Goal: Transaction & Acquisition: Obtain resource

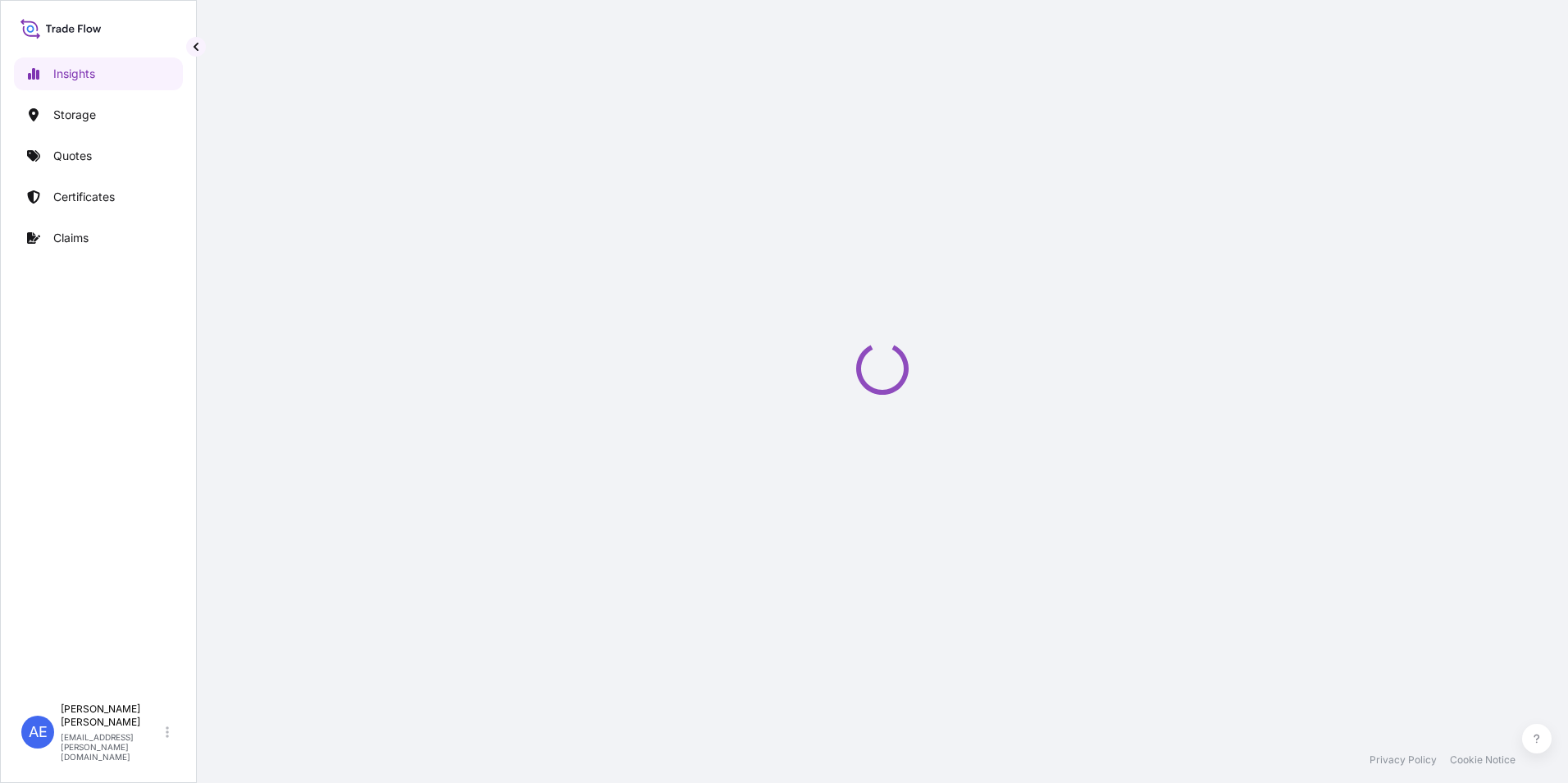
select select "2025"
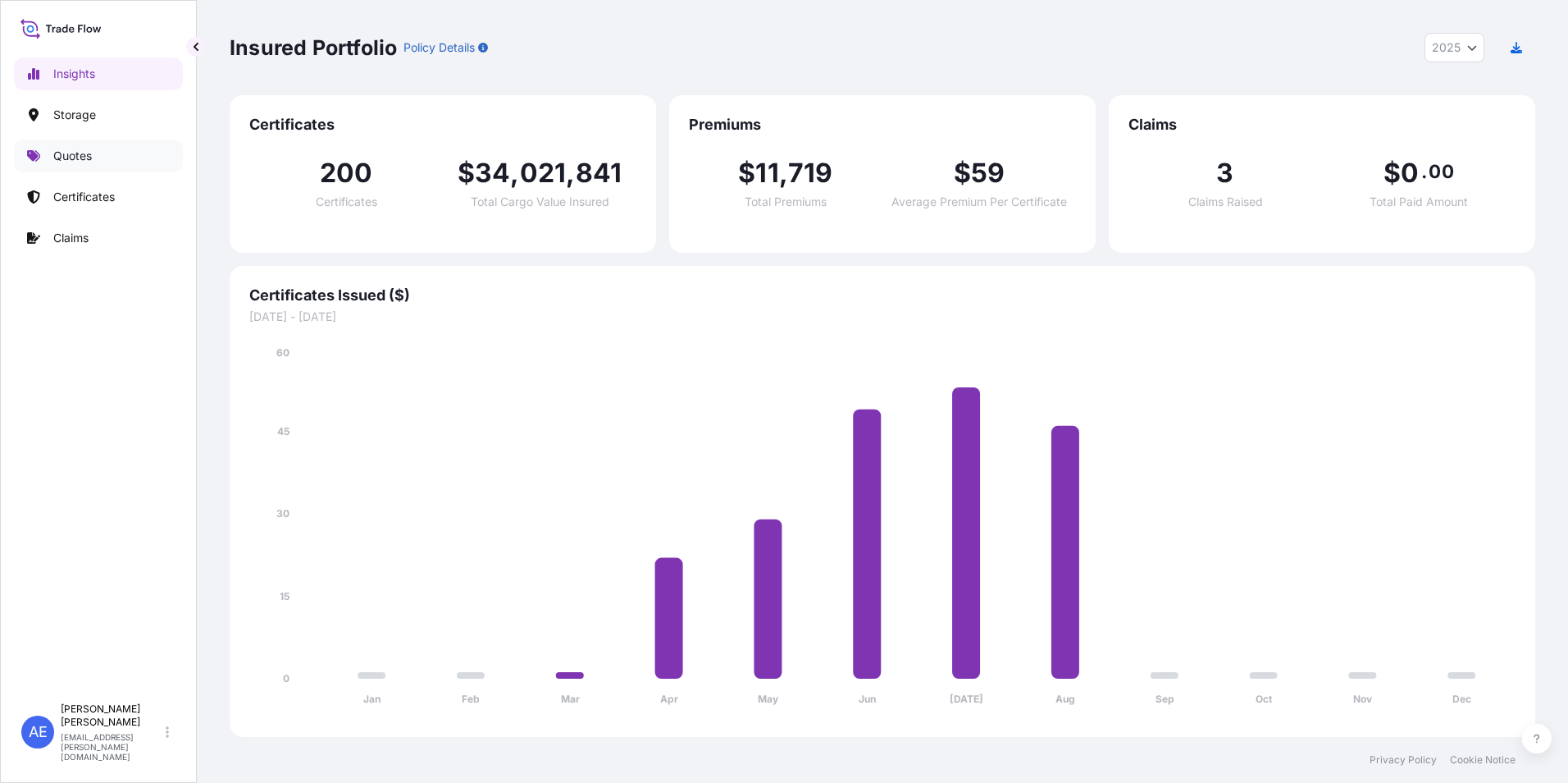
click at [68, 170] on link "Quotes" at bounding box center [98, 155] width 169 height 32
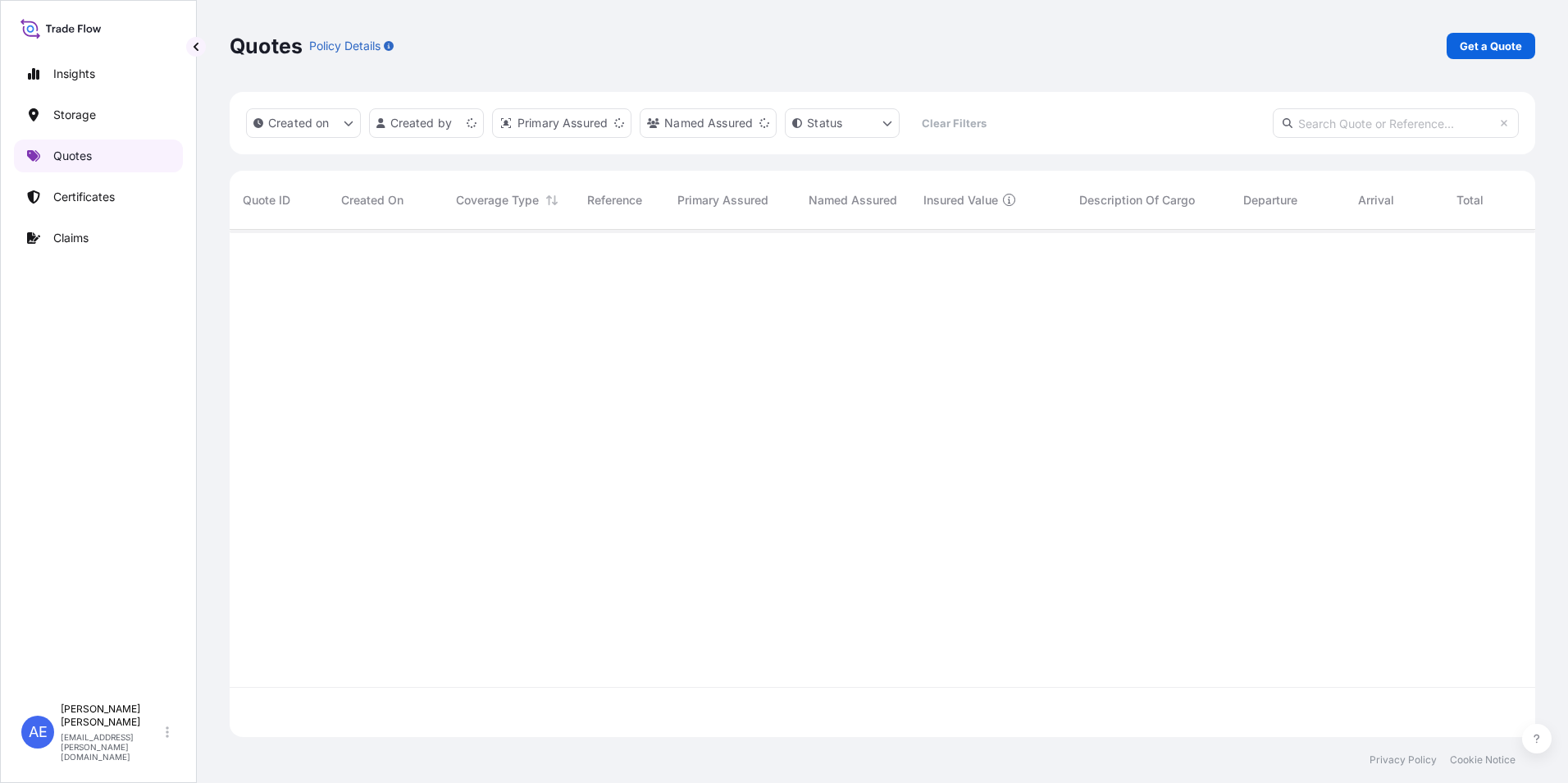
scroll to position [504, 1294]
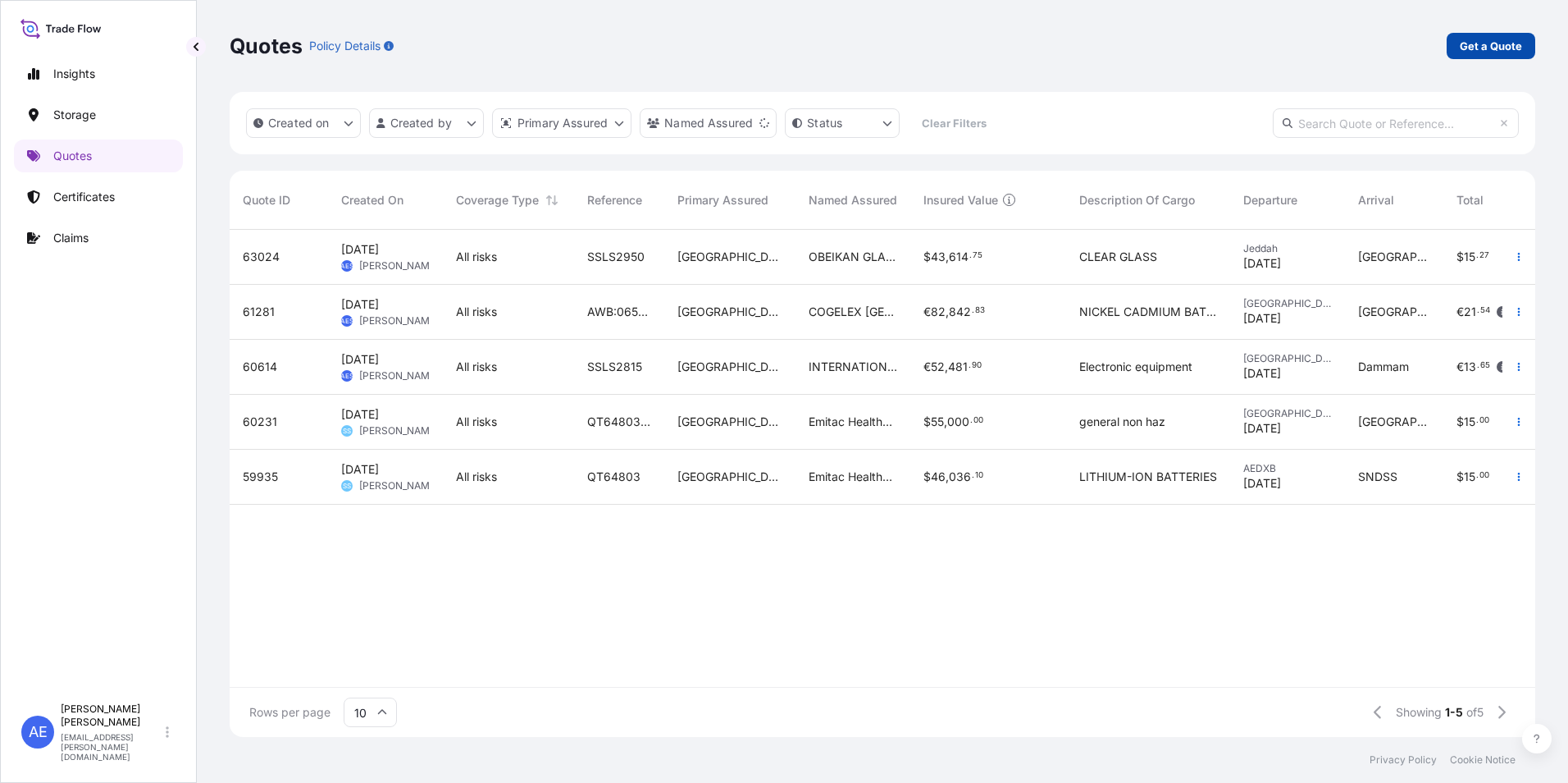
click at [1474, 48] on p "Get a Quote" at bounding box center [1491, 46] width 62 height 16
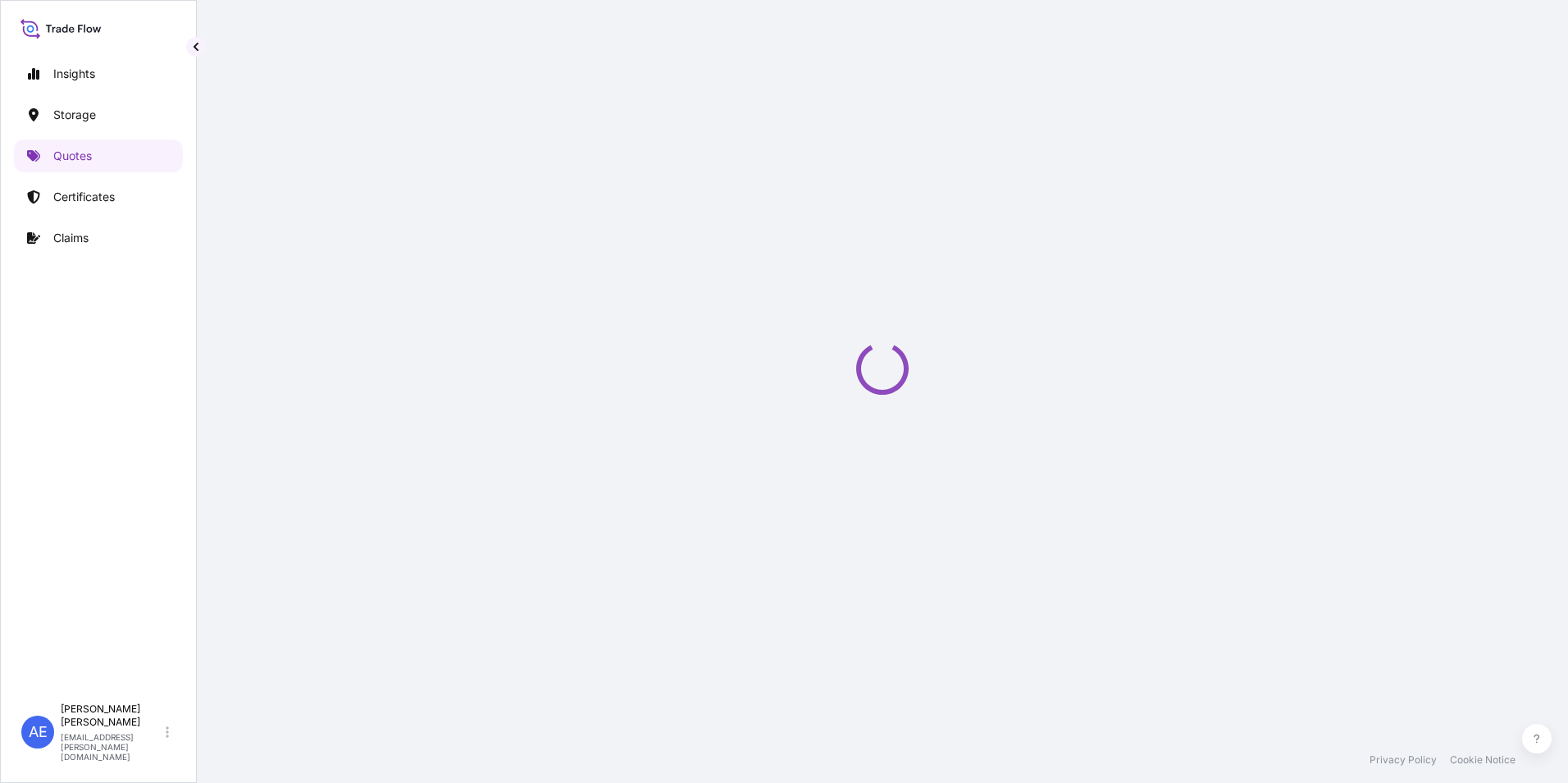
select select "Water"
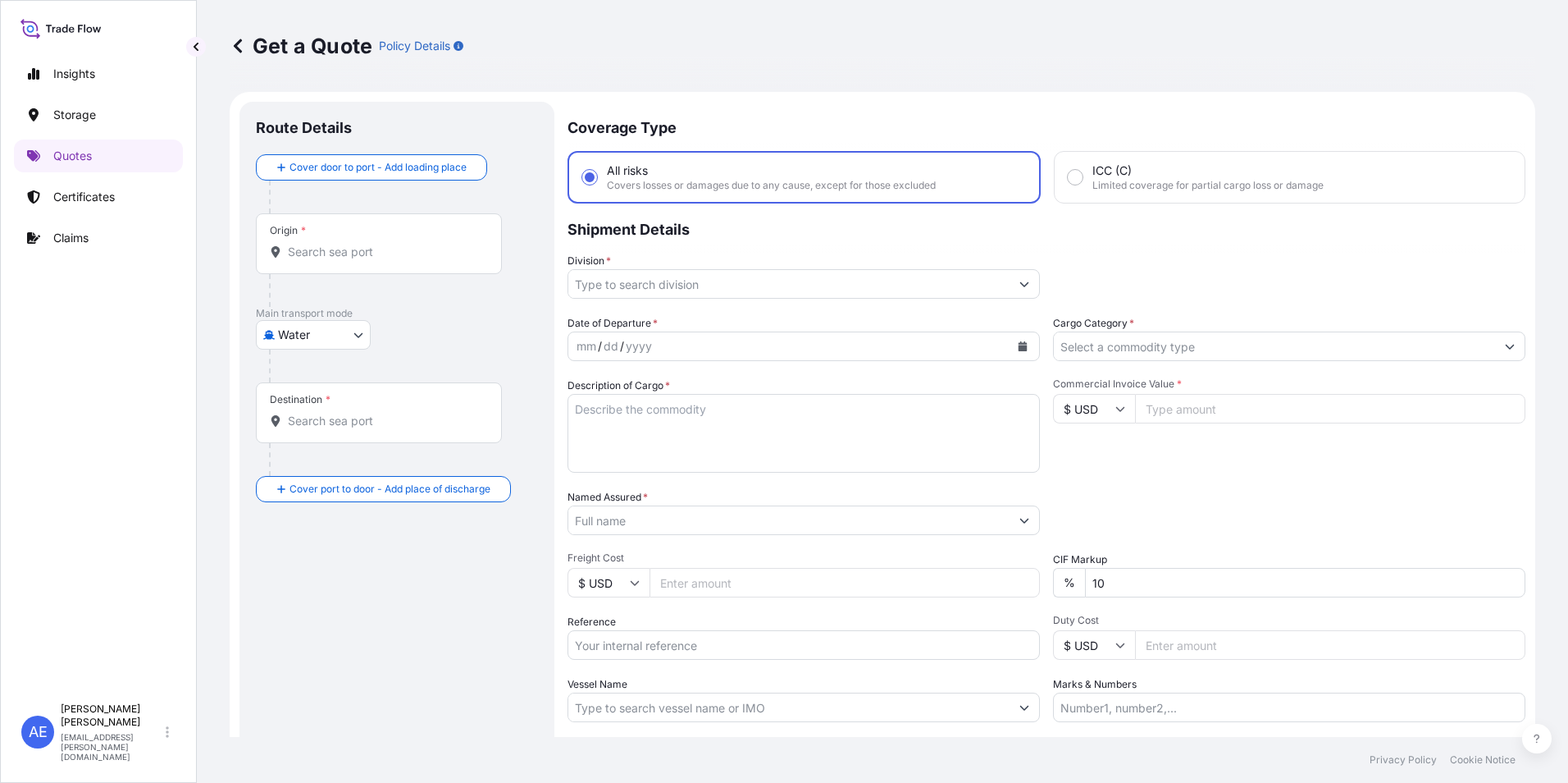
scroll to position [27, 0]
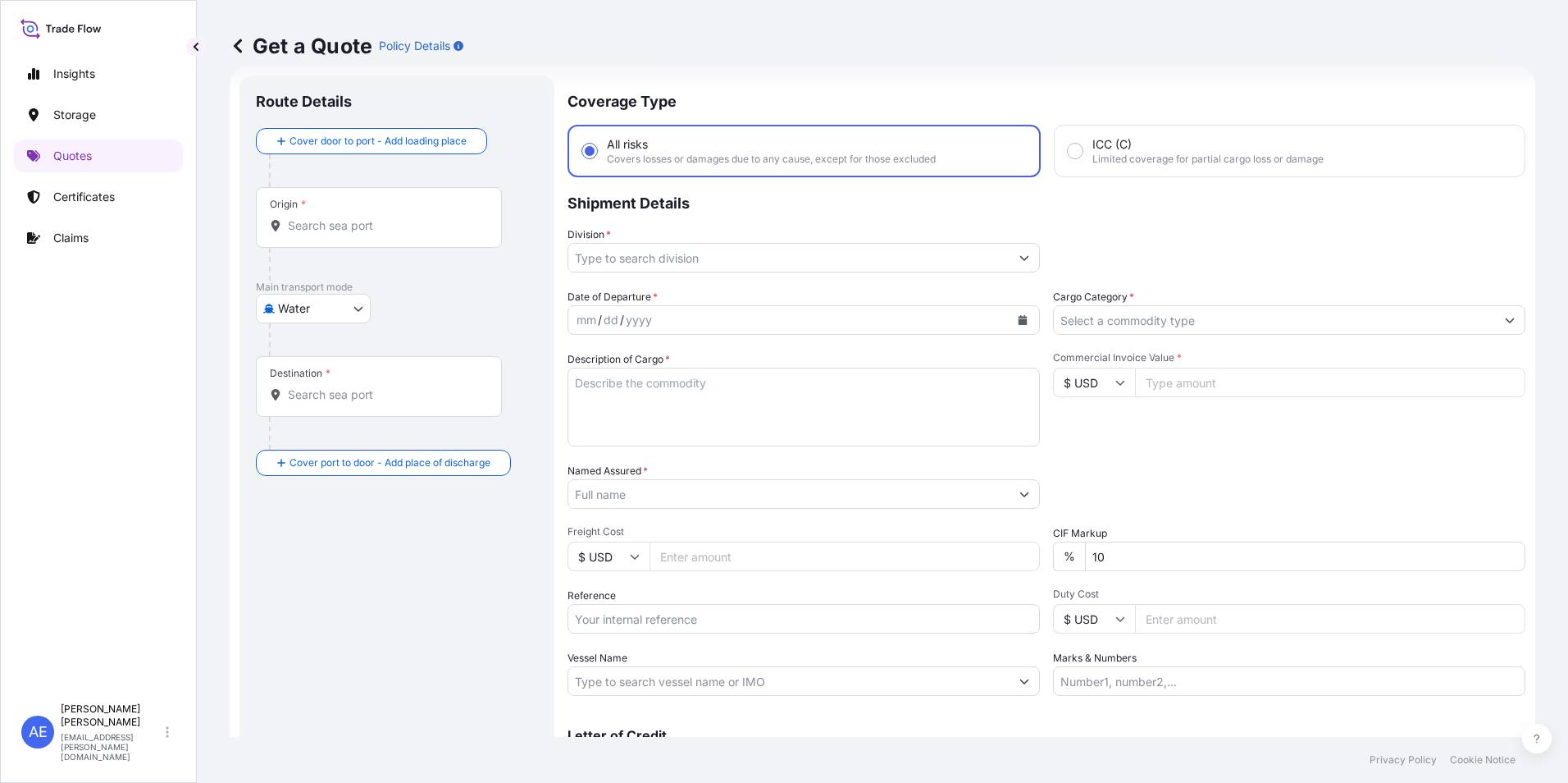
click at [360, 313] on body "Insights Storage Quotes Certificates Claims AE [PERSON_NAME] Samuel [EMAIL_ADDR…" at bounding box center [784, 392] width 1568 height 783
click at [313, 385] on span "Water" at bounding box center [303, 380] width 32 height 16
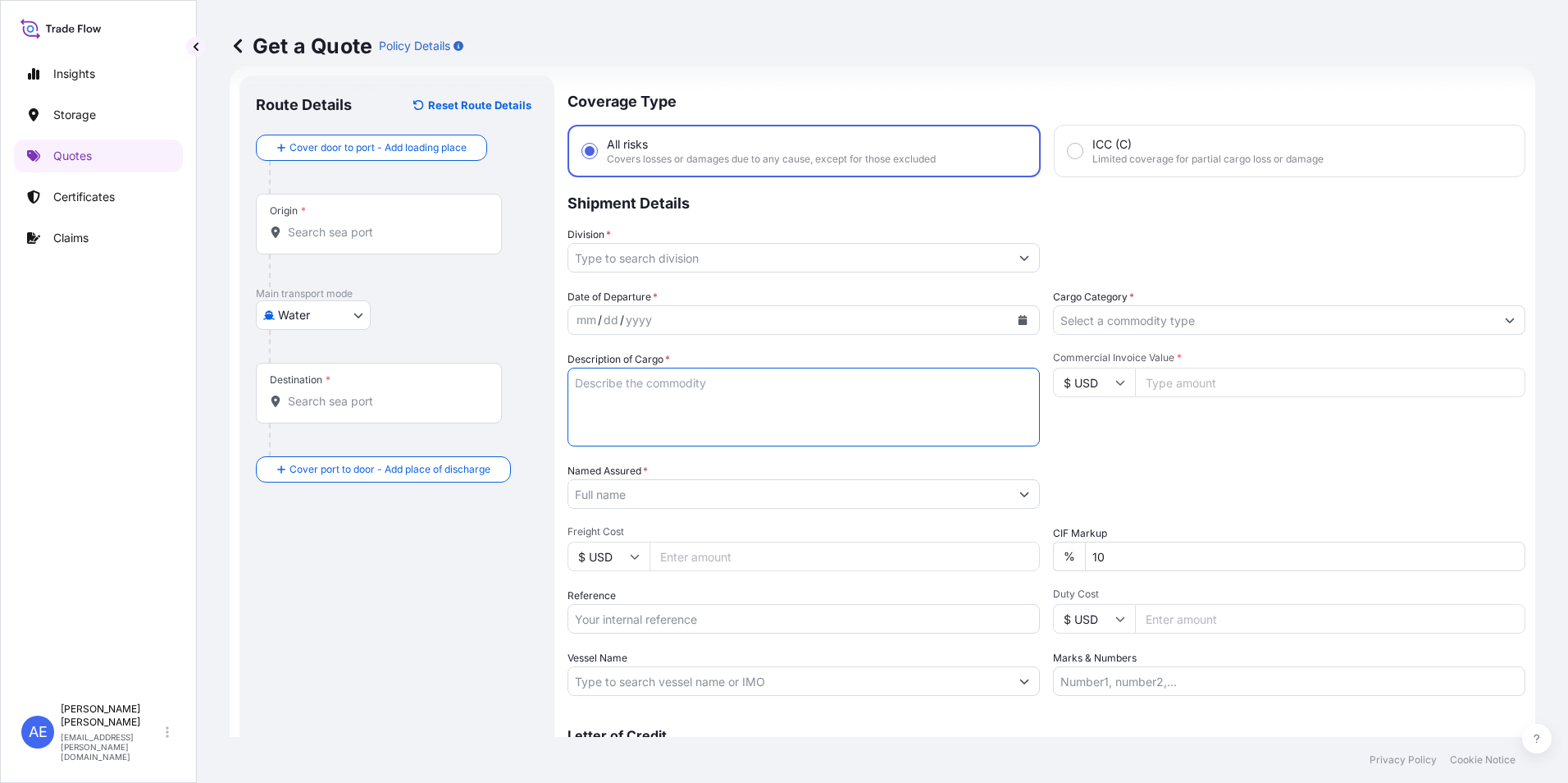
click at [677, 417] on textarea "Description of Cargo *" at bounding box center [804, 407] width 472 height 79
paste textarea "Aluminium Mag Carbon Grog"
type textarea "Aluminium Mag Carbon Grog"
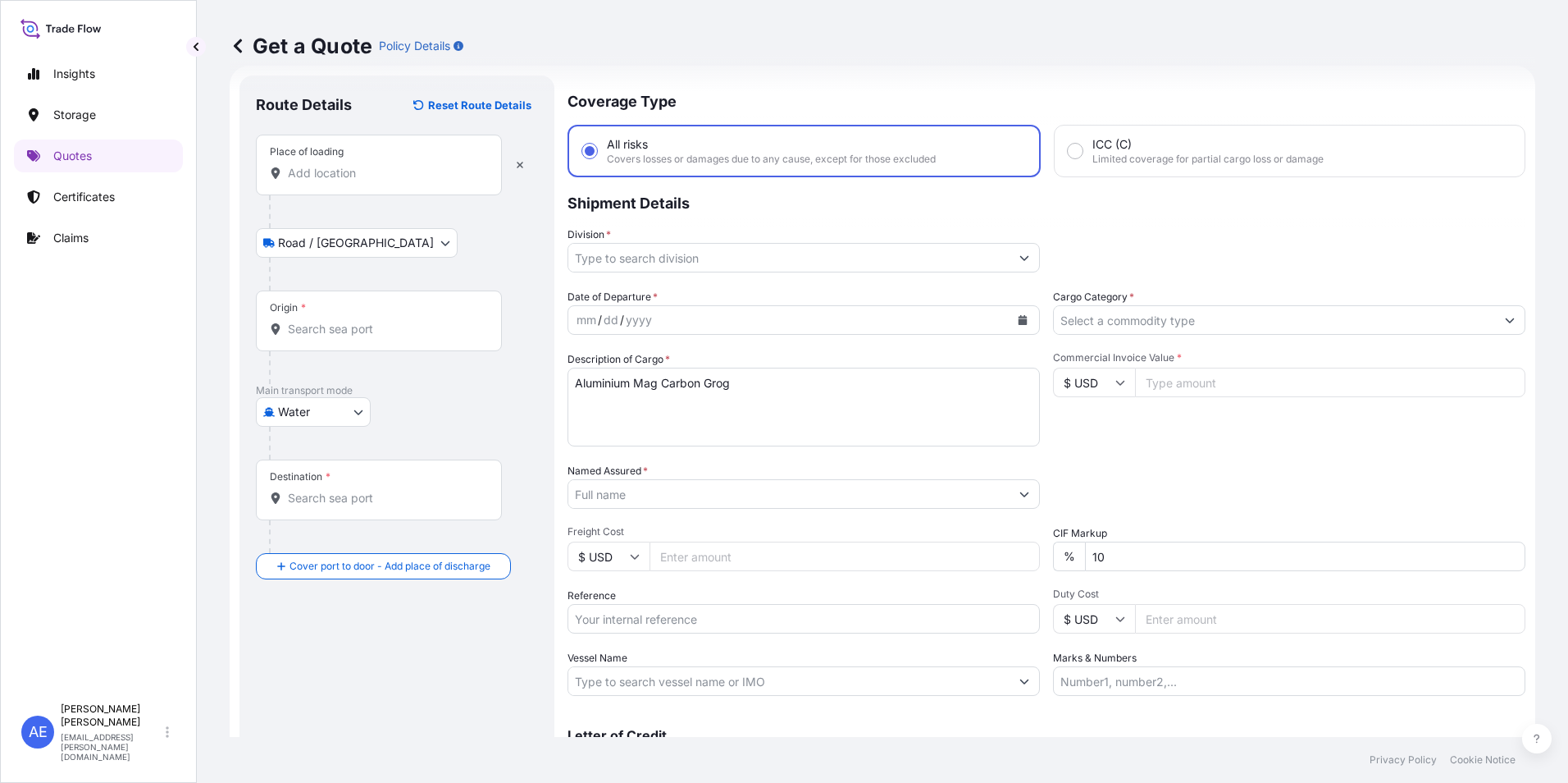
click at [377, 188] on div "Place of loading" at bounding box center [379, 165] width 246 height 61
click at [377, 181] on input "Place of loading" at bounding box center [384, 172] width 193 height 16
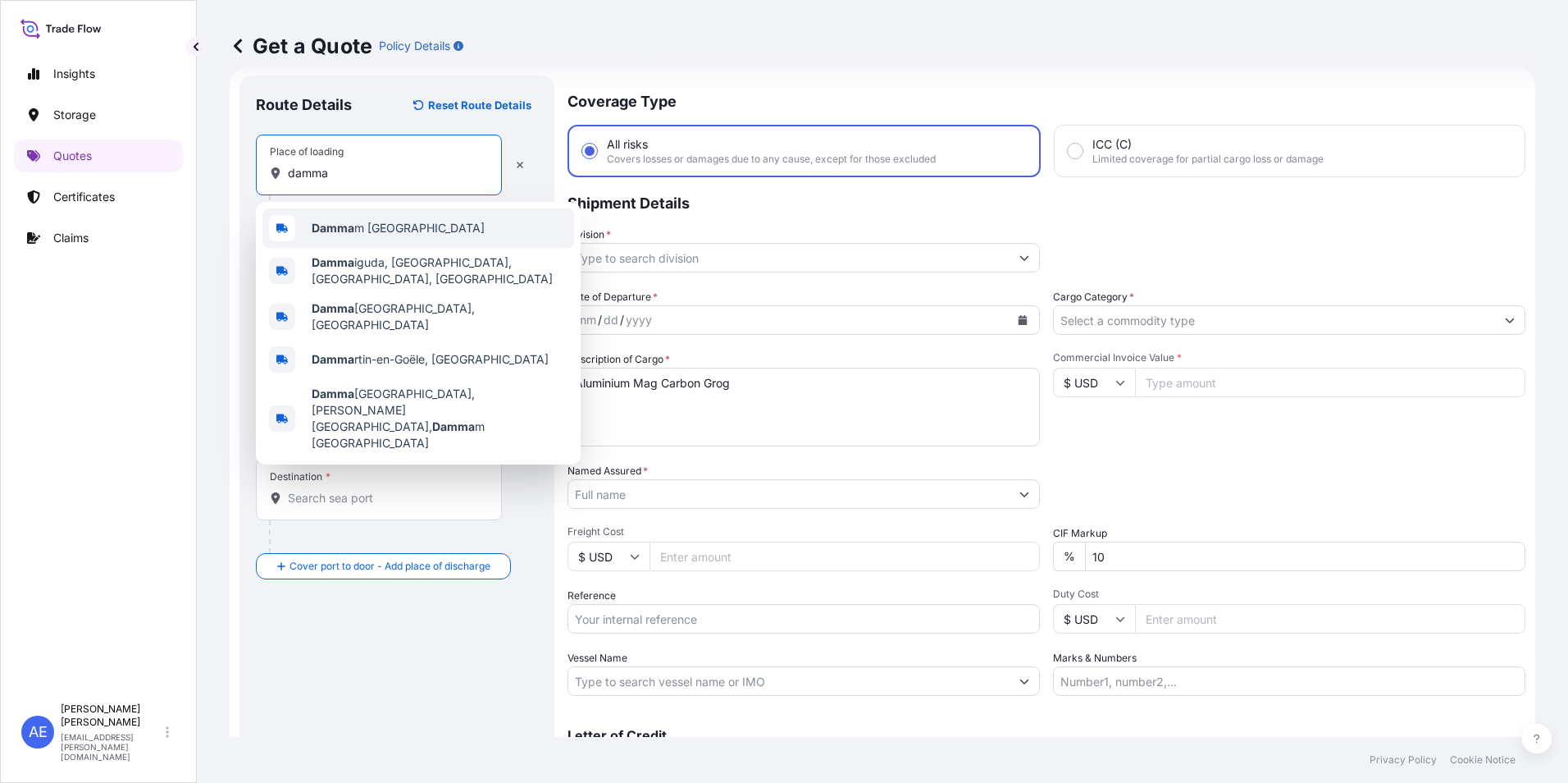
click at [359, 231] on span "Damma m [GEOGRAPHIC_DATA]" at bounding box center [398, 228] width 173 height 16
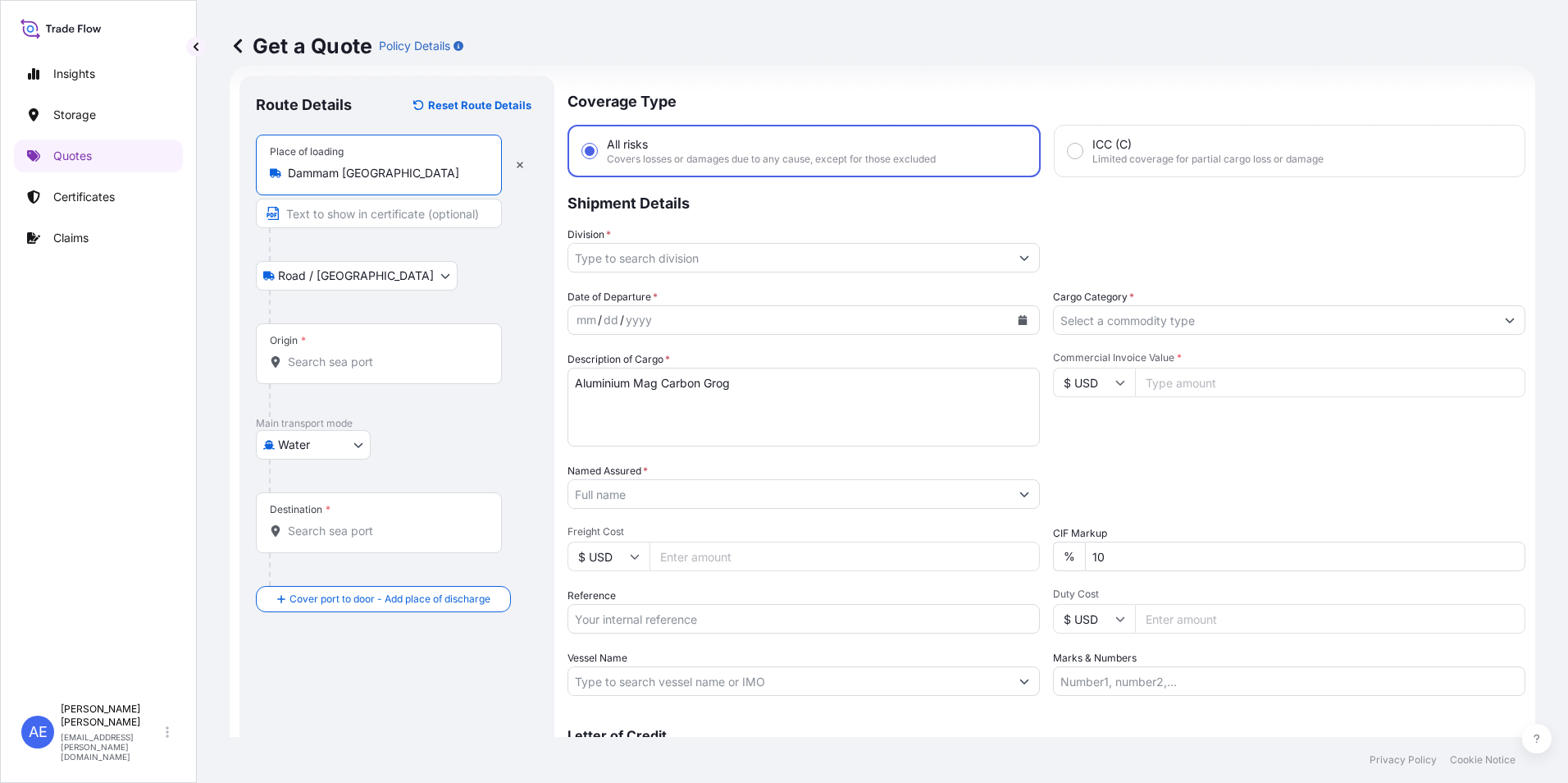
type input "Dammam [GEOGRAPHIC_DATA]"
click at [356, 340] on div "Origin *" at bounding box center [382, 353] width 251 height 61
click at [356, 353] on input "Origin *" at bounding box center [387, 361] width 199 height 16
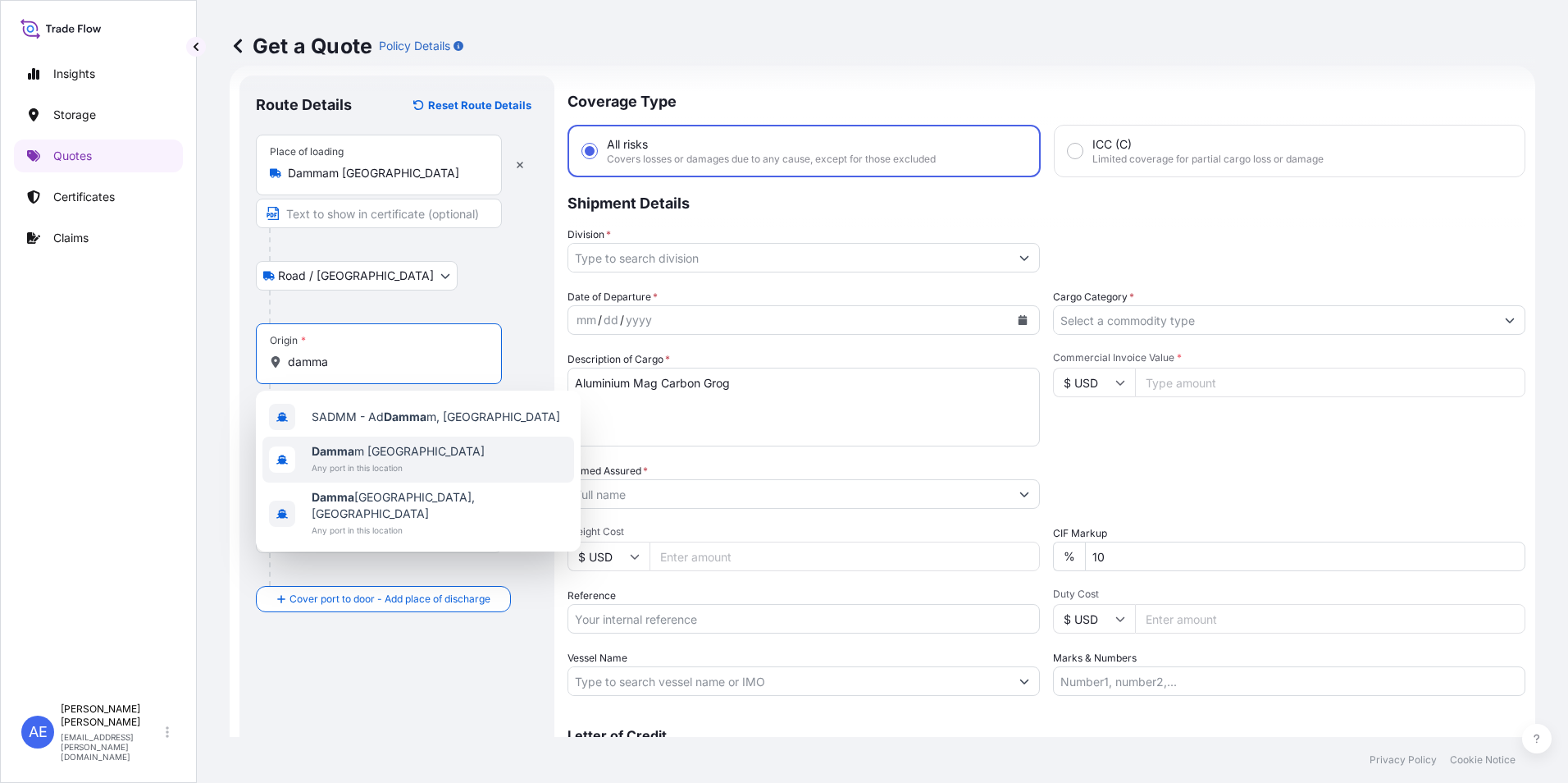
click at [392, 454] on span "Damma m [GEOGRAPHIC_DATA]" at bounding box center [398, 451] width 173 height 16
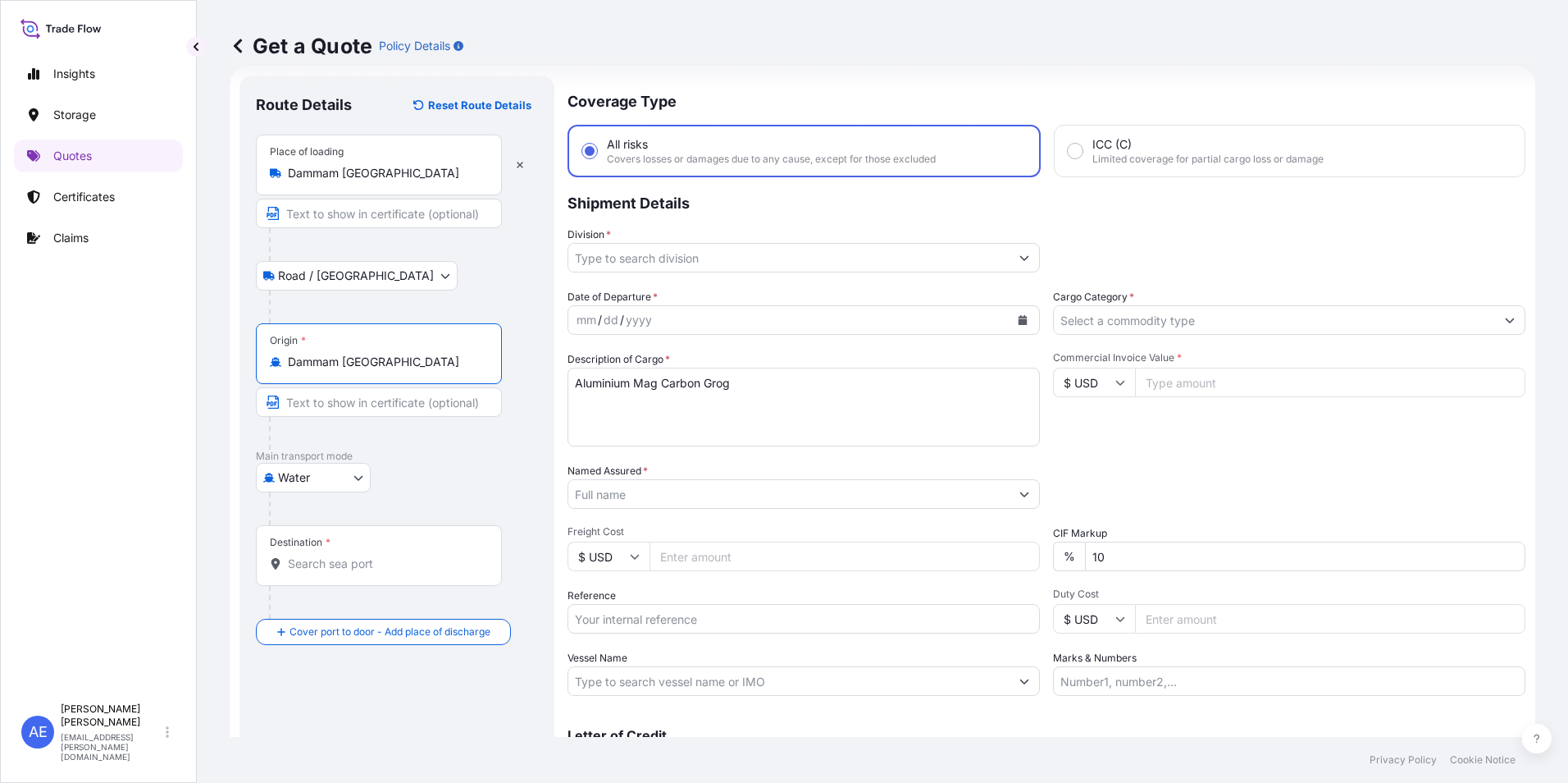
type input "Dammam [GEOGRAPHIC_DATA]"
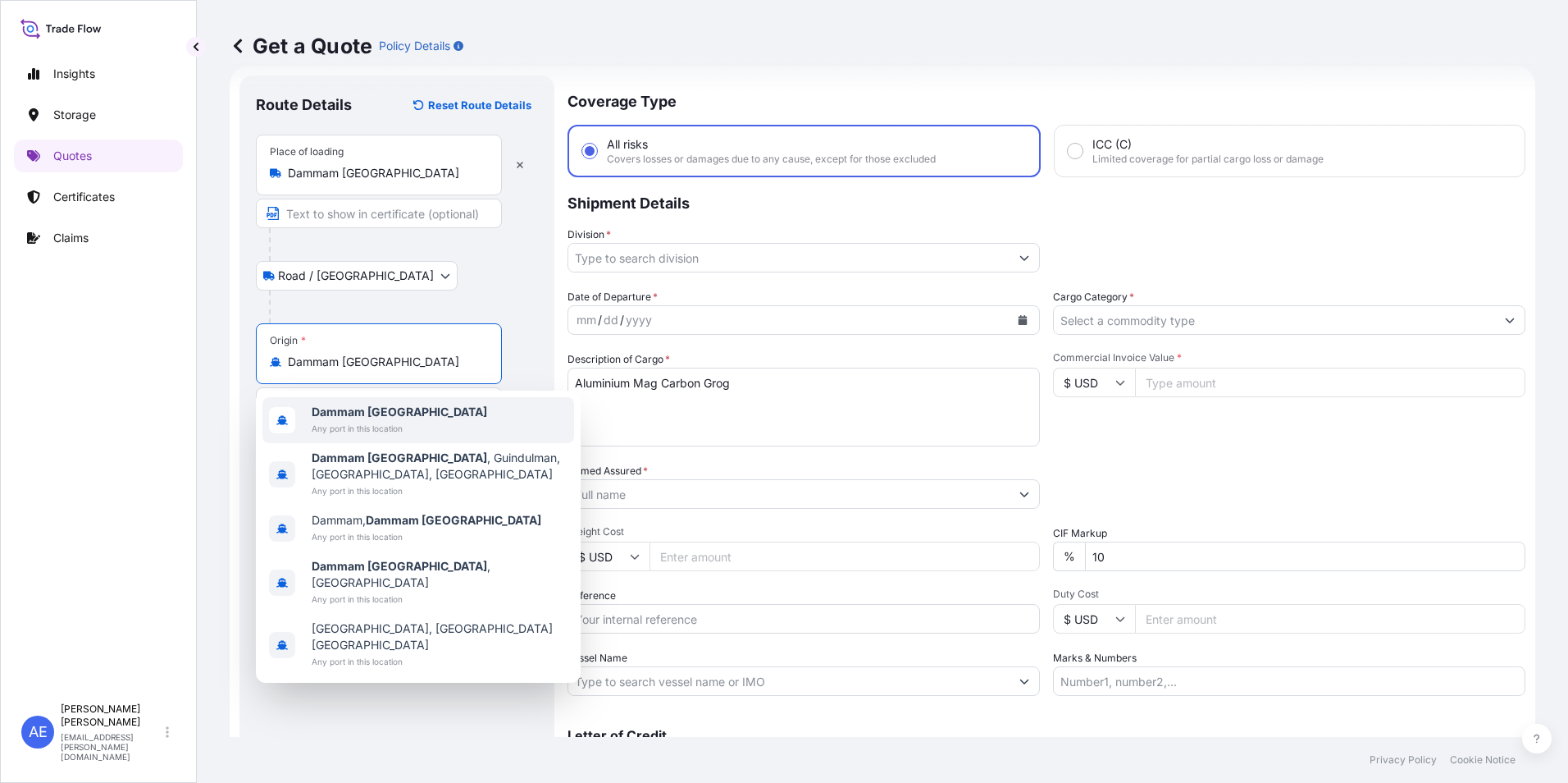
click at [386, 424] on span "Any port in this location" at bounding box center [399, 428] width 175 height 16
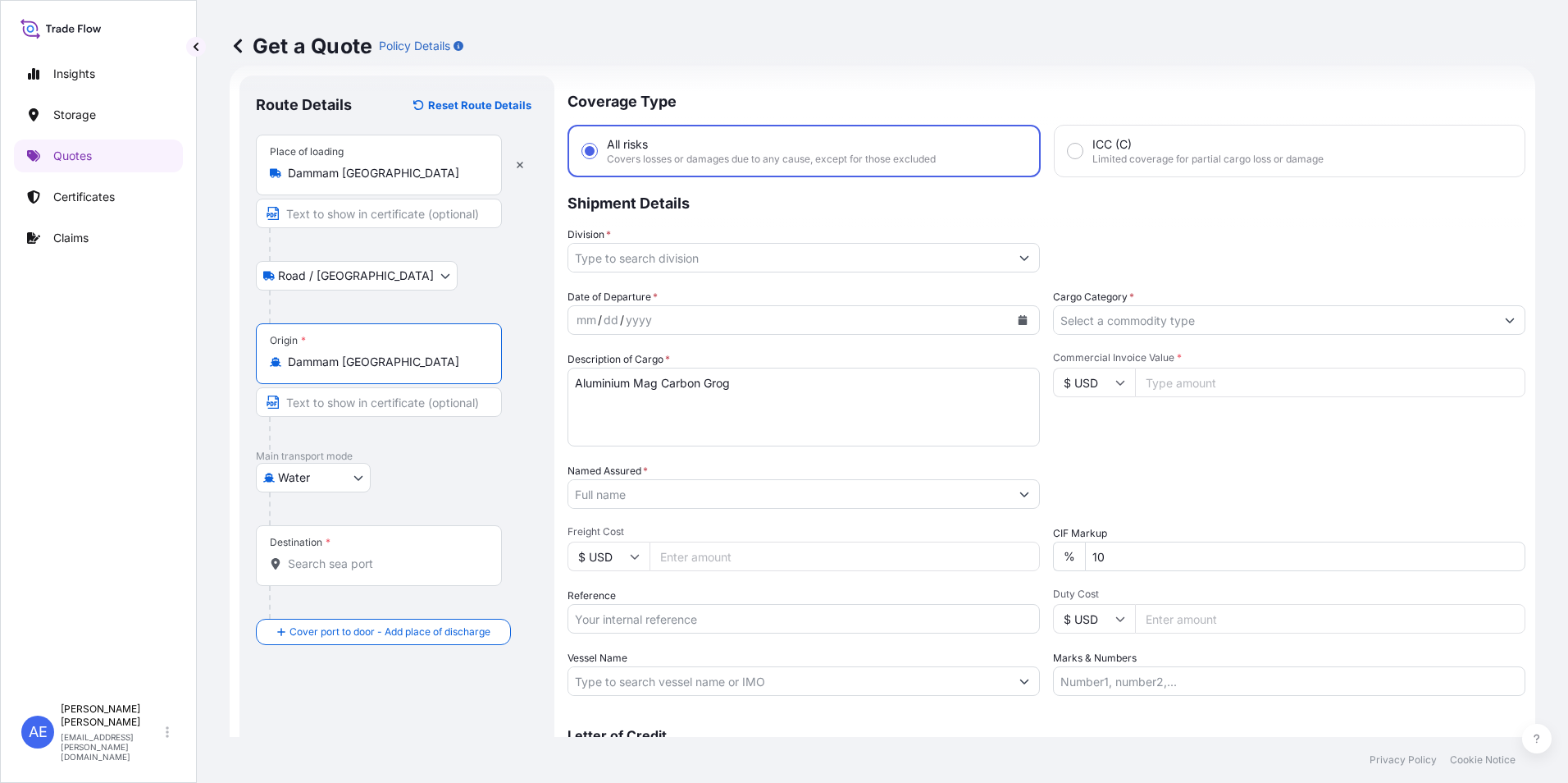
click at [349, 552] on div "Destination *" at bounding box center [379, 555] width 246 height 61
click at [349, 555] on input "Destination *" at bounding box center [384, 563] width 193 height 16
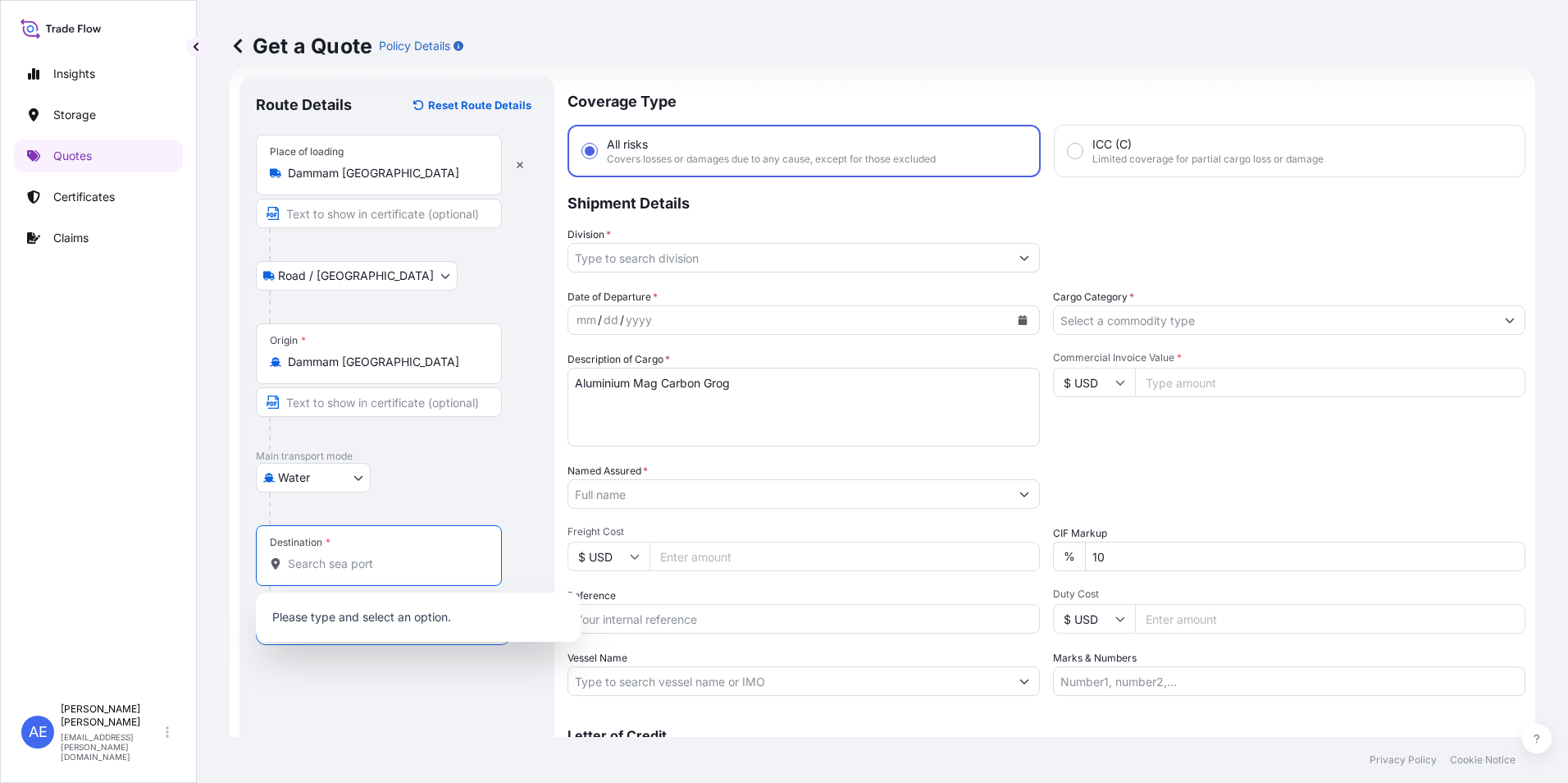
paste input "[GEOGRAPHIC_DATA]"
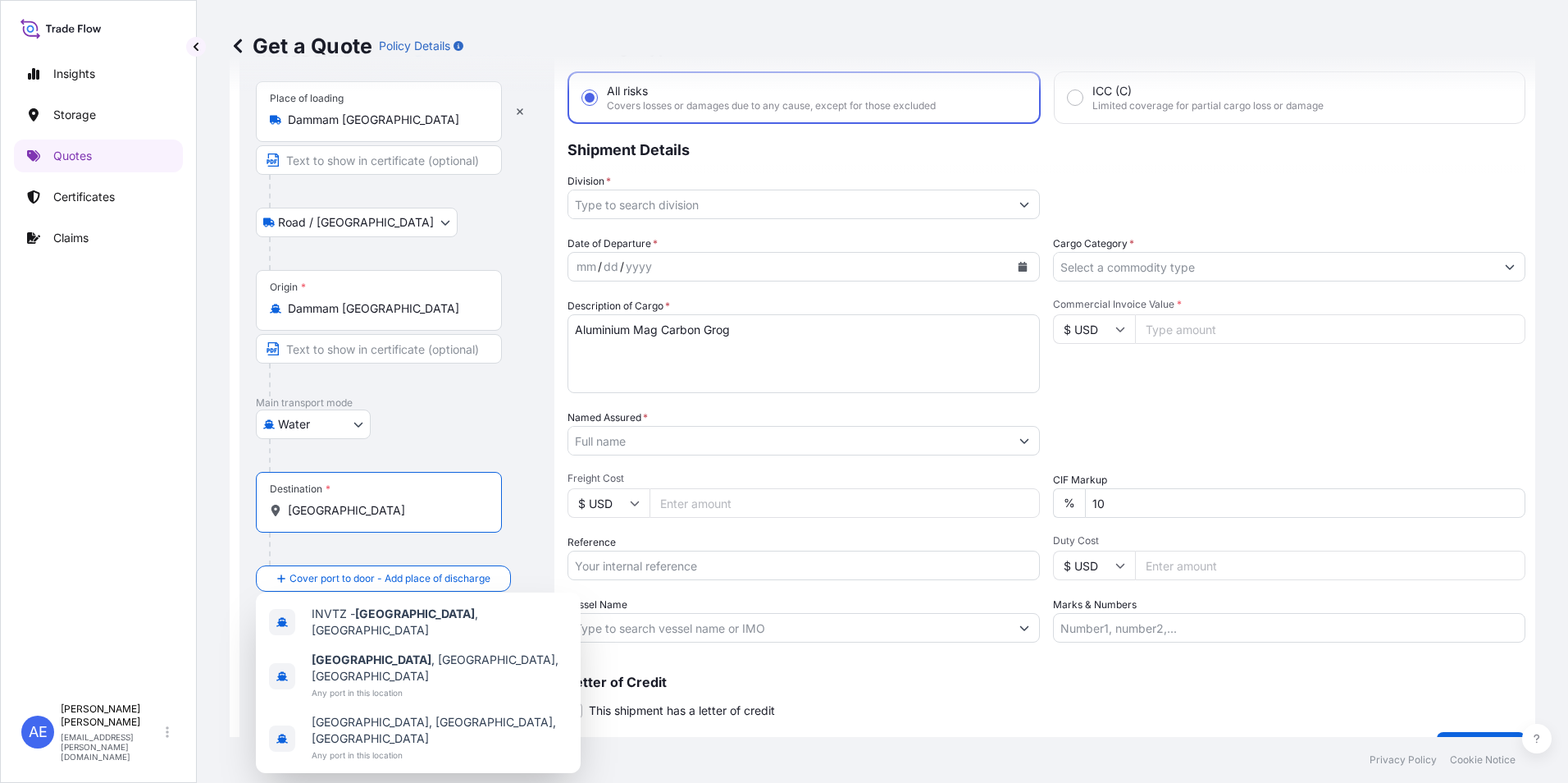
scroll to position [109, 0]
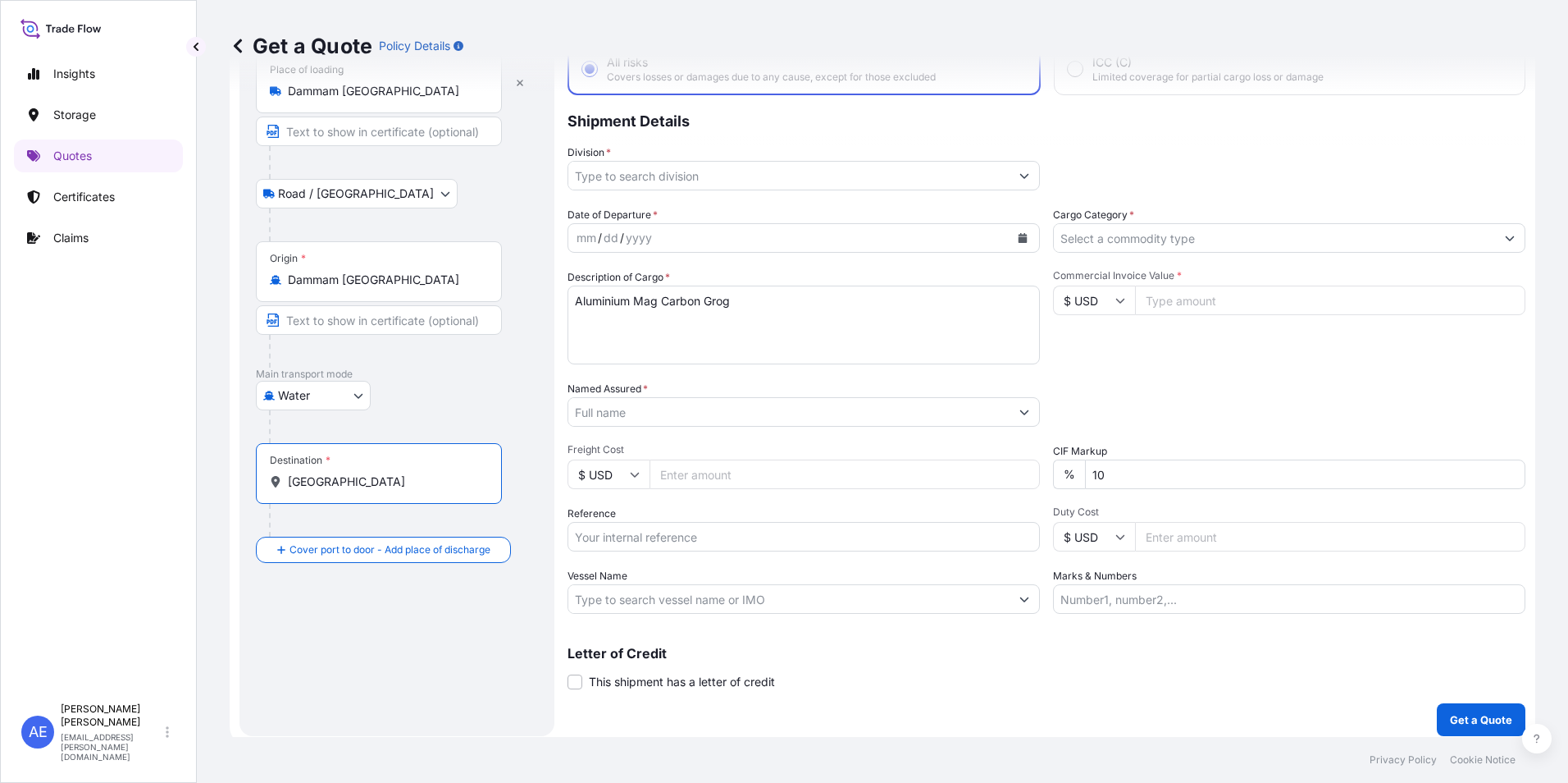
click at [393, 477] on input "[GEOGRAPHIC_DATA]" at bounding box center [384, 481] width 193 height 16
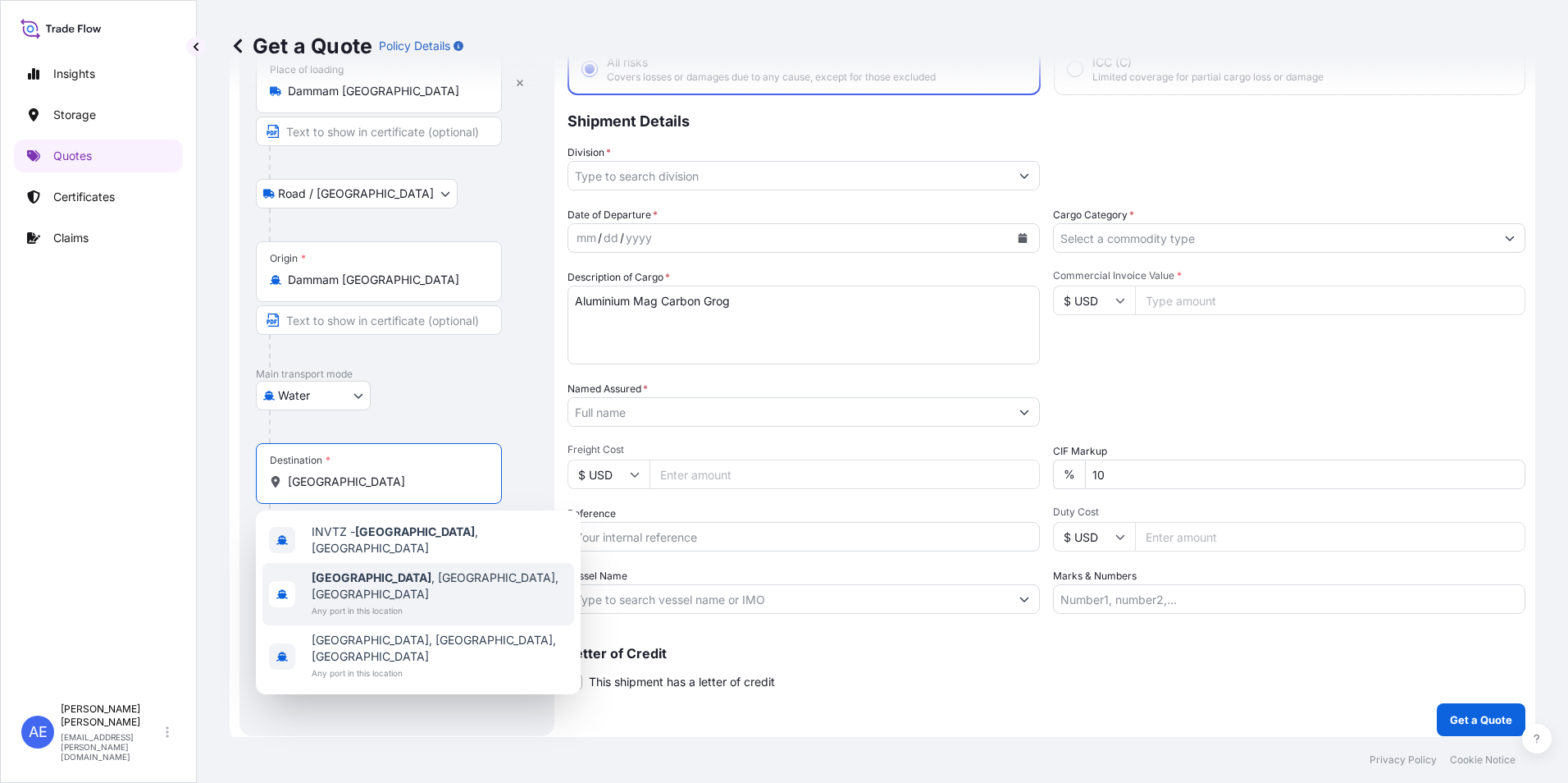
click at [402, 602] on span "Any port in this location" at bounding box center [439, 610] width 256 height 16
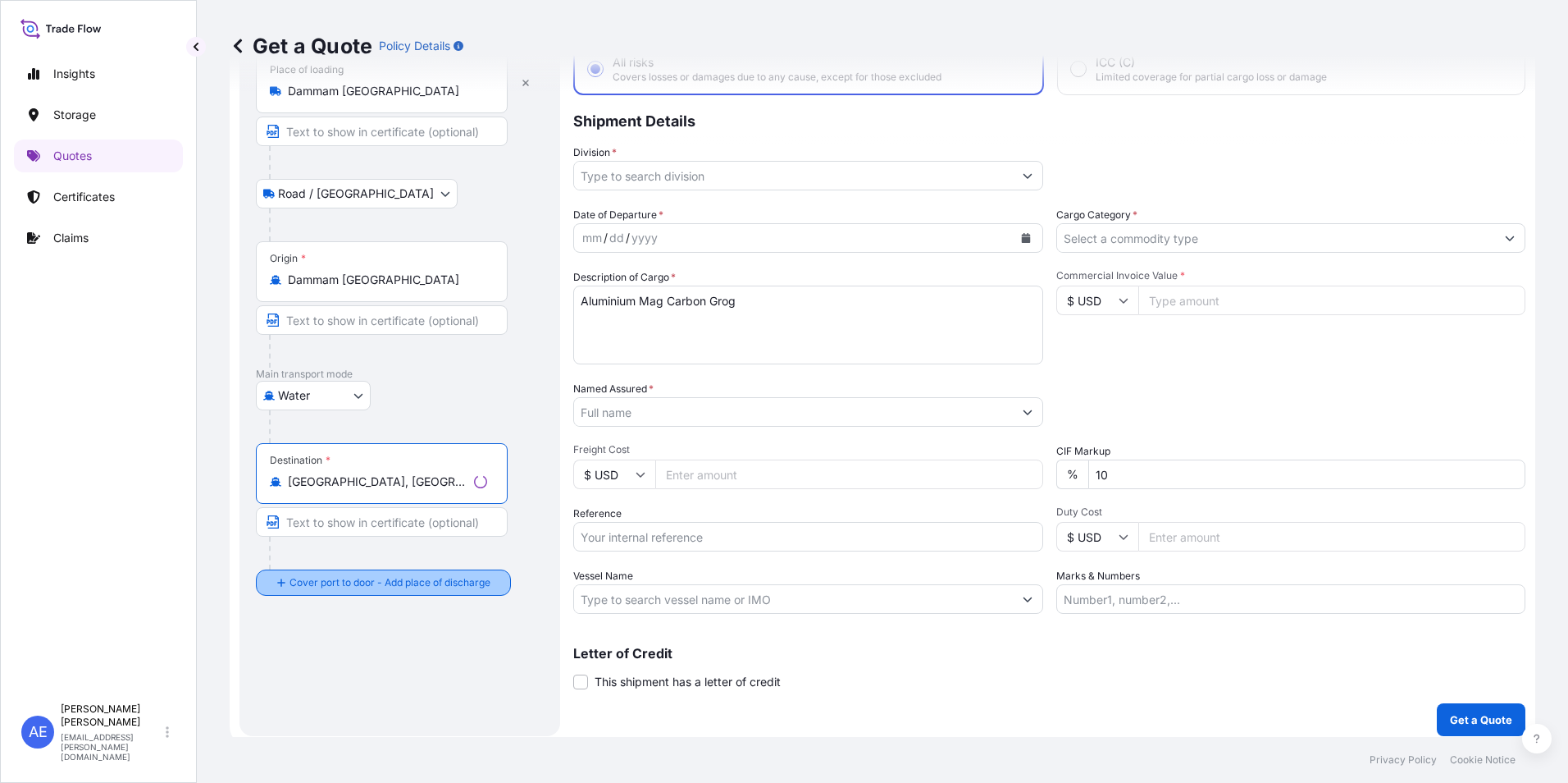
type input "[GEOGRAPHIC_DATA], [GEOGRAPHIC_DATA], [GEOGRAPHIC_DATA]"
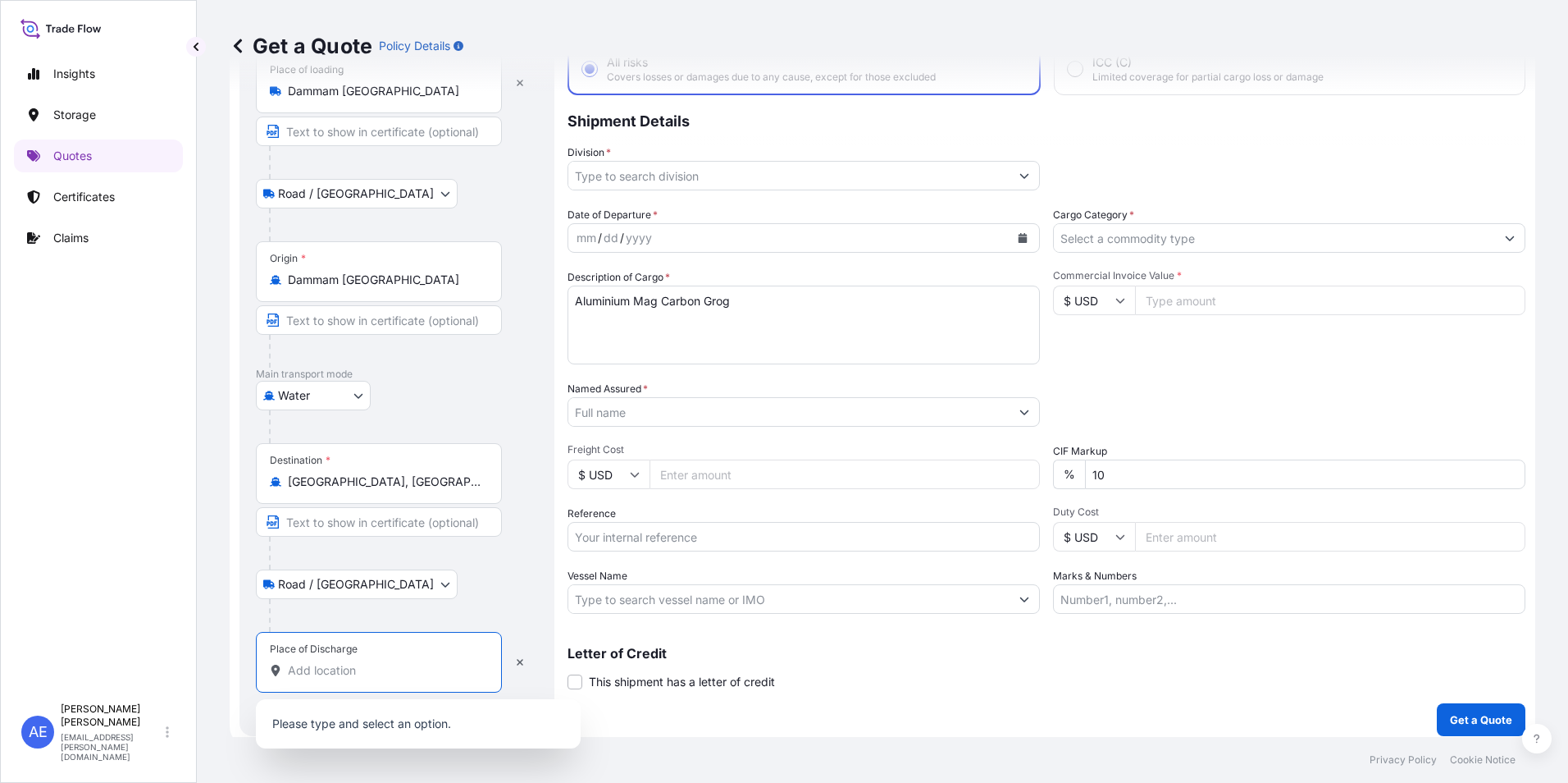
click at [365, 665] on input "Place of Discharge" at bounding box center [384, 670] width 193 height 16
paste input "[GEOGRAPHIC_DATA]"
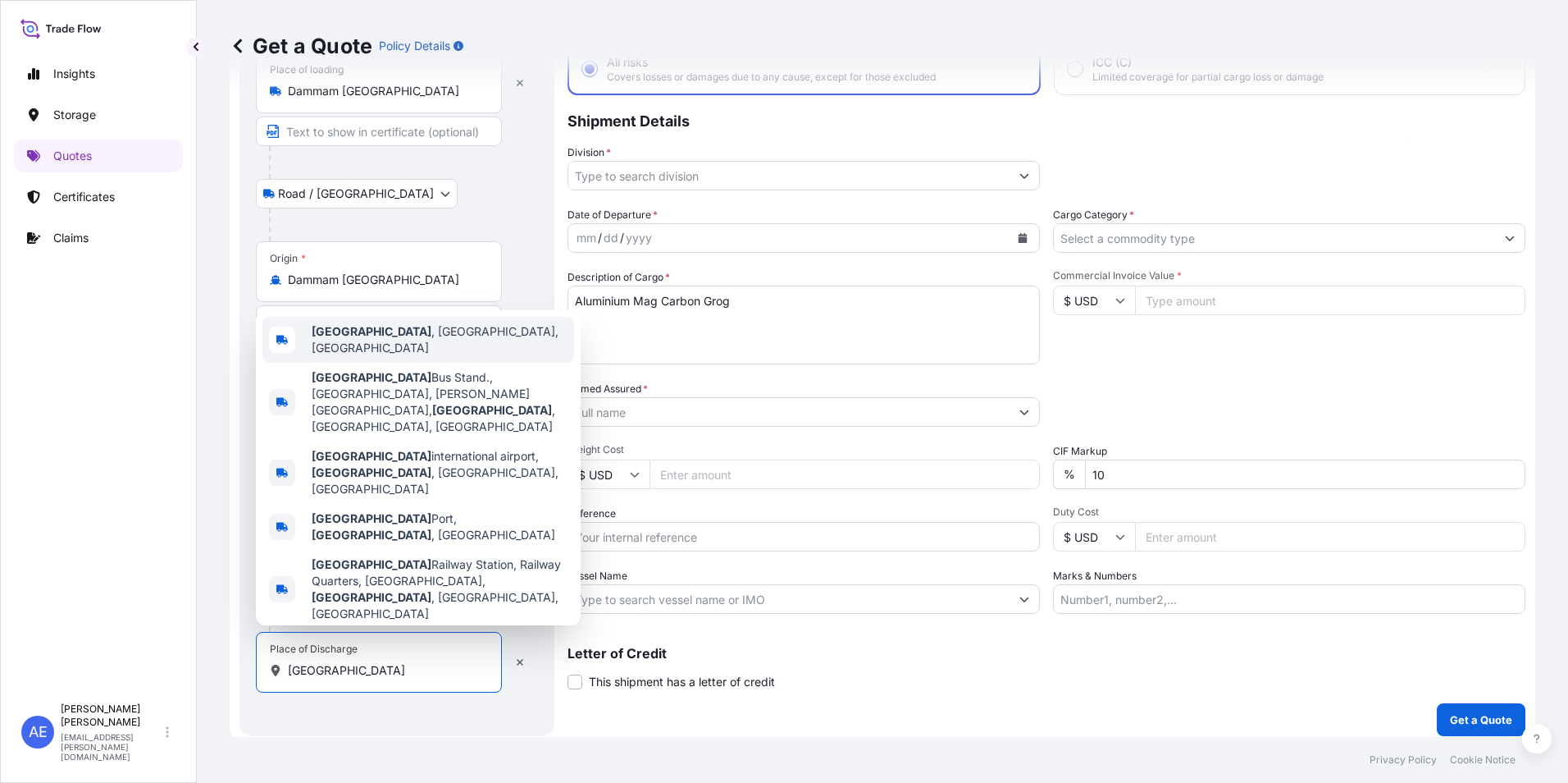
click at [362, 338] on b "[GEOGRAPHIC_DATA]" at bounding box center [372, 331] width 120 height 14
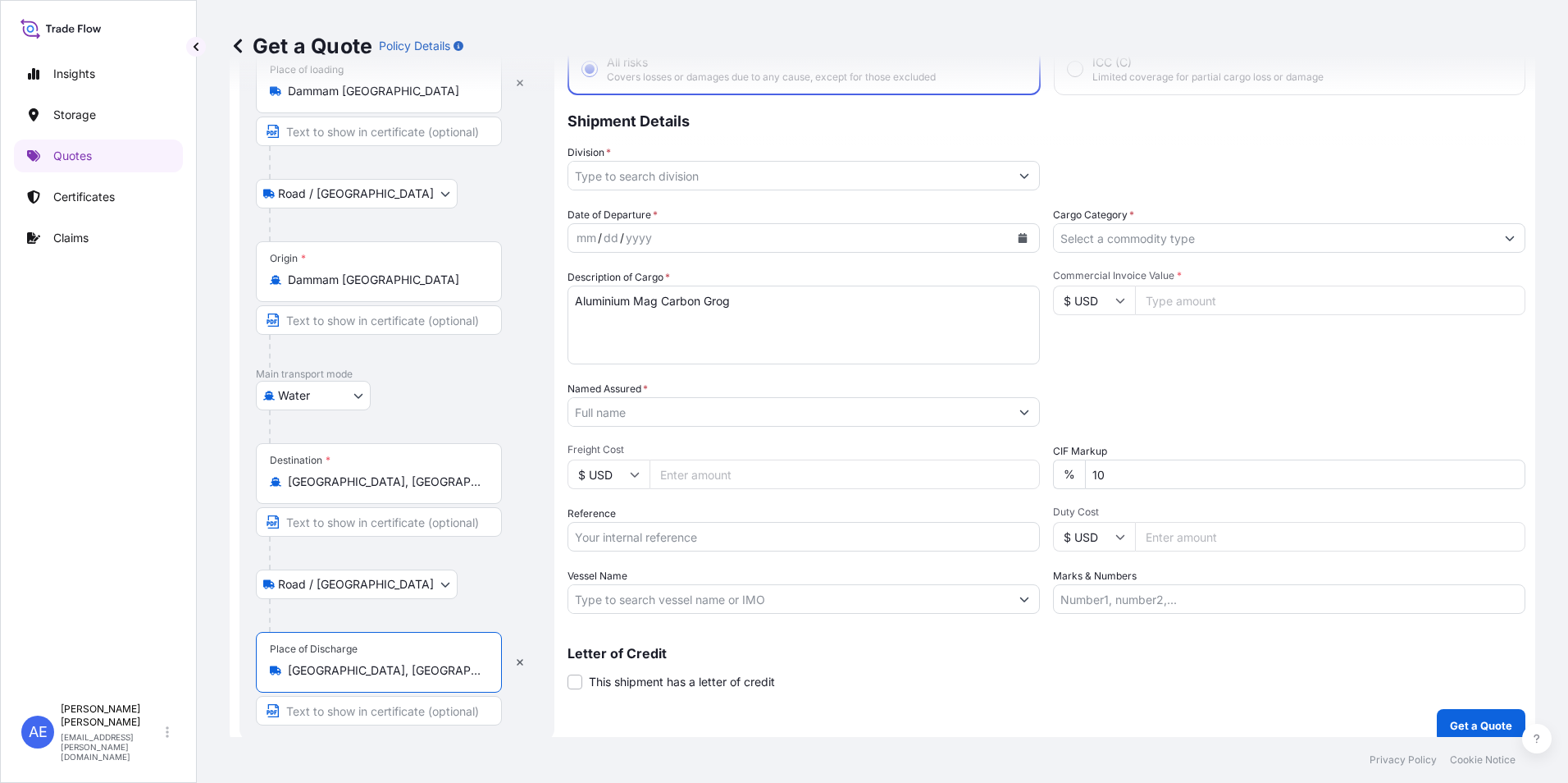
type input "[GEOGRAPHIC_DATA], [GEOGRAPHIC_DATA], [GEOGRAPHIC_DATA]"
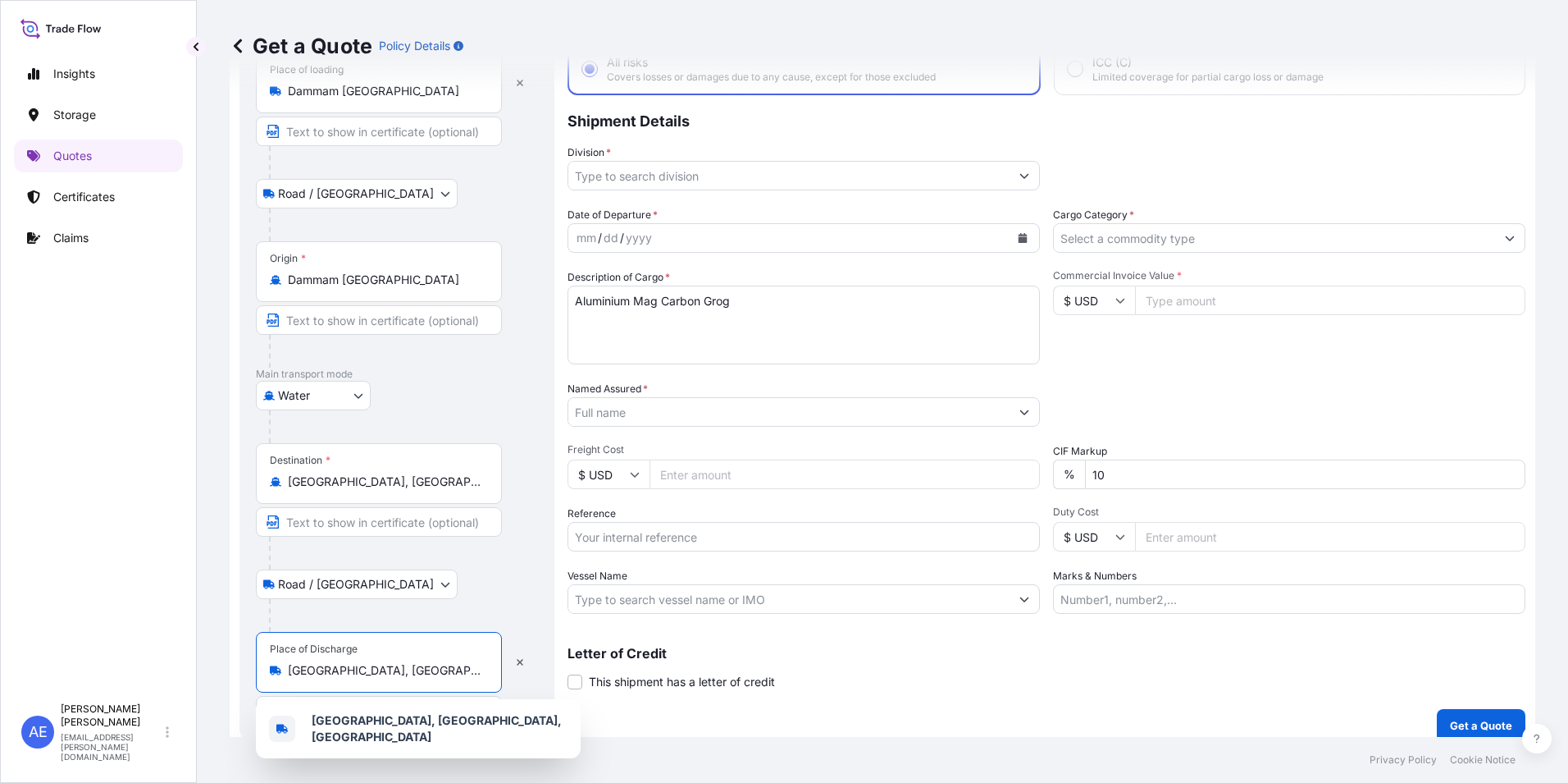
click at [1010, 236] on button "Calendar" at bounding box center [1023, 238] width 27 height 27
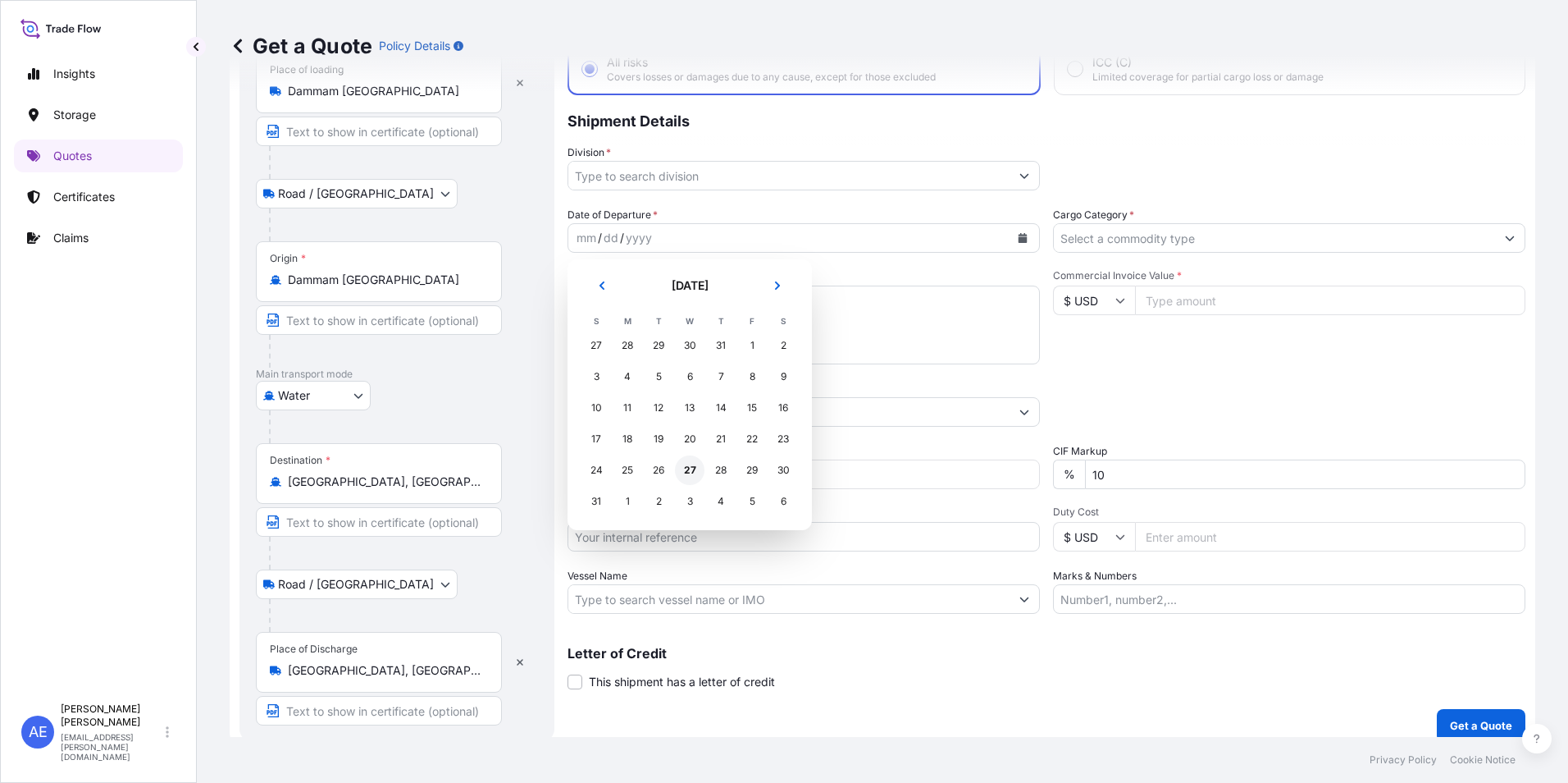
click at [692, 464] on div "27" at bounding box center [690, 470] width 30 height 30
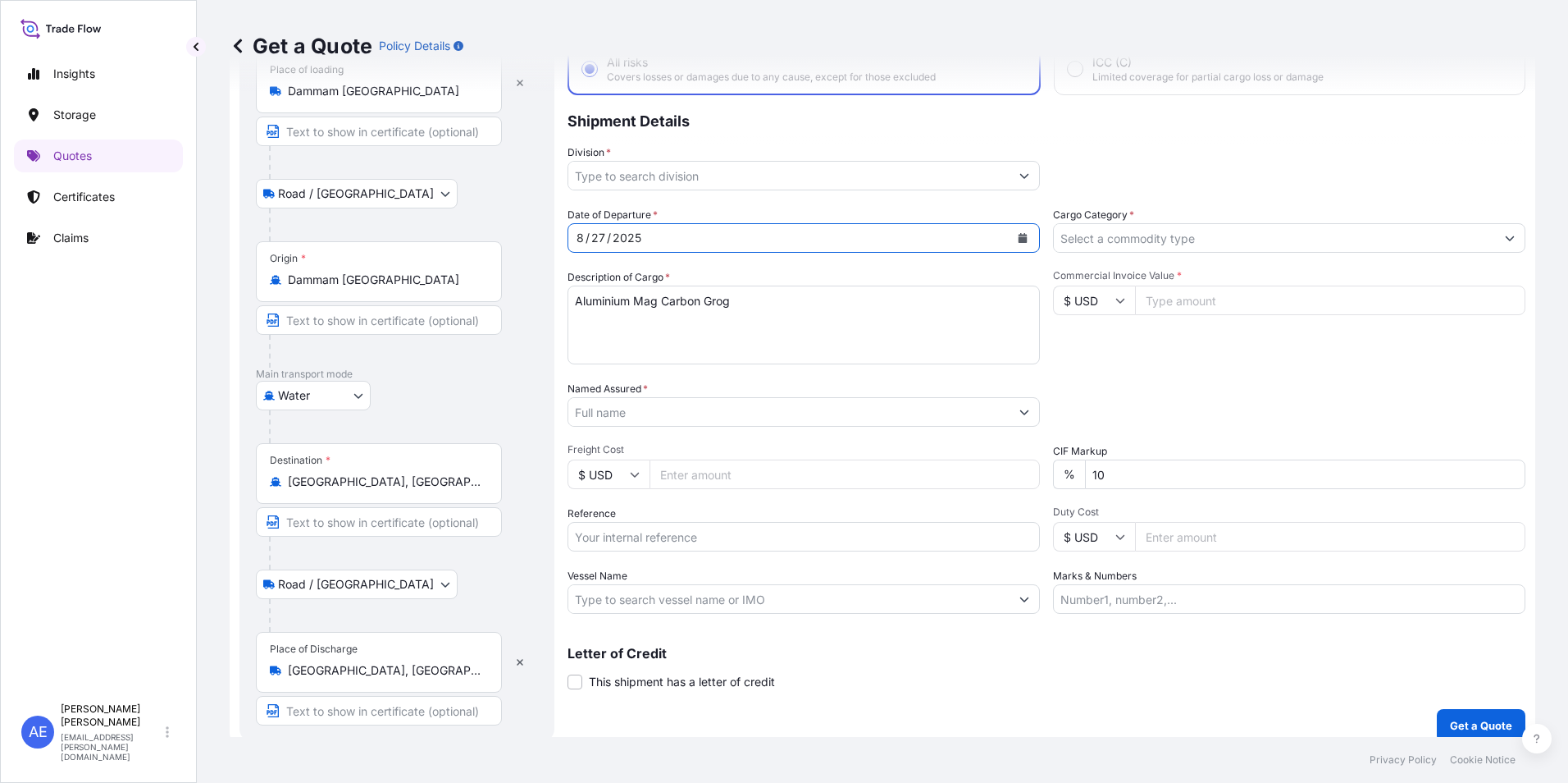
click at [1011, 171] on button "Show suggestions" at bounding box center [1024, 175] width 30 height 30
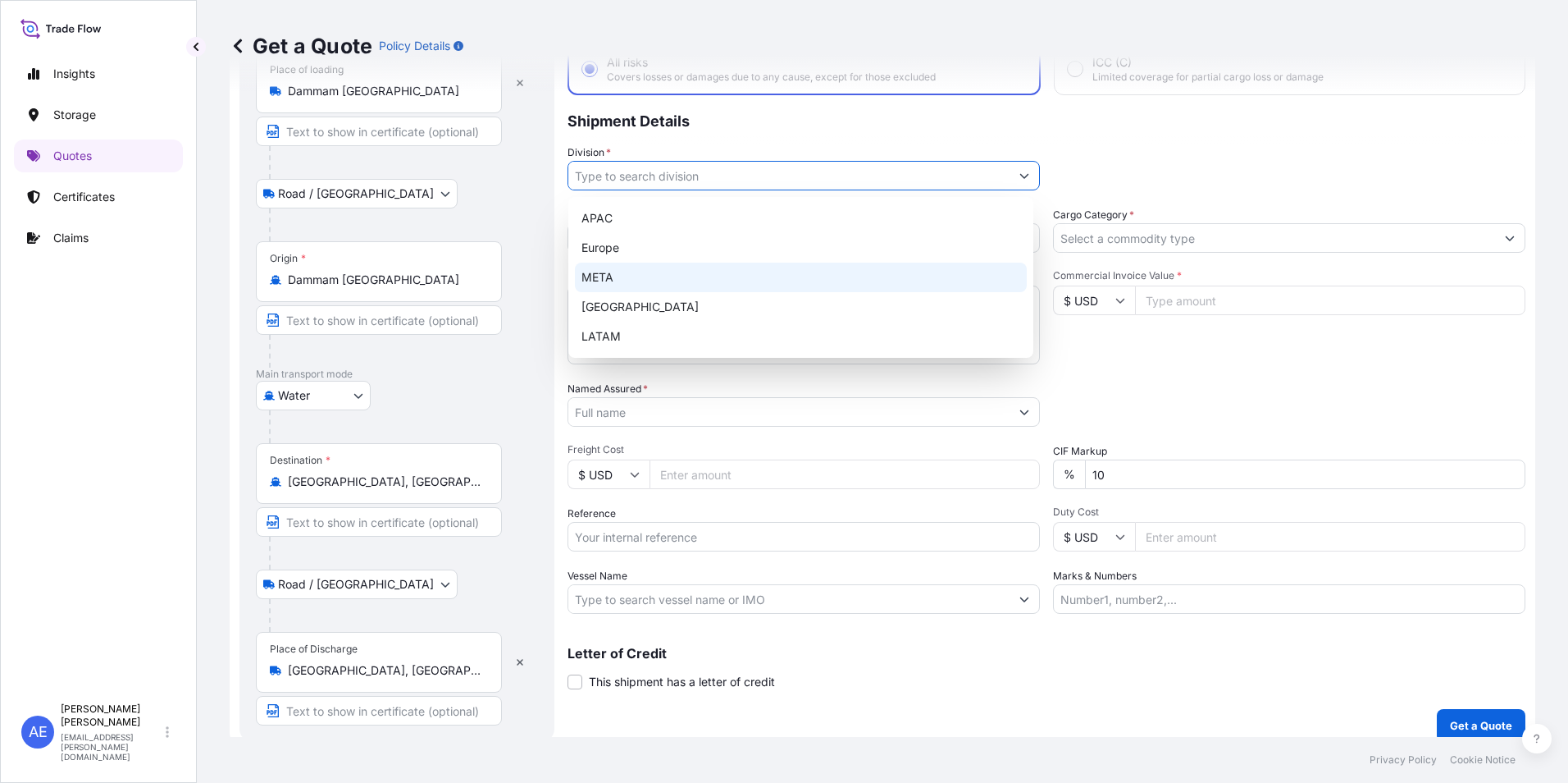
click at [646, 285] on div "META" at bounding box center [801, 277] width 452 height 30
type input "META"
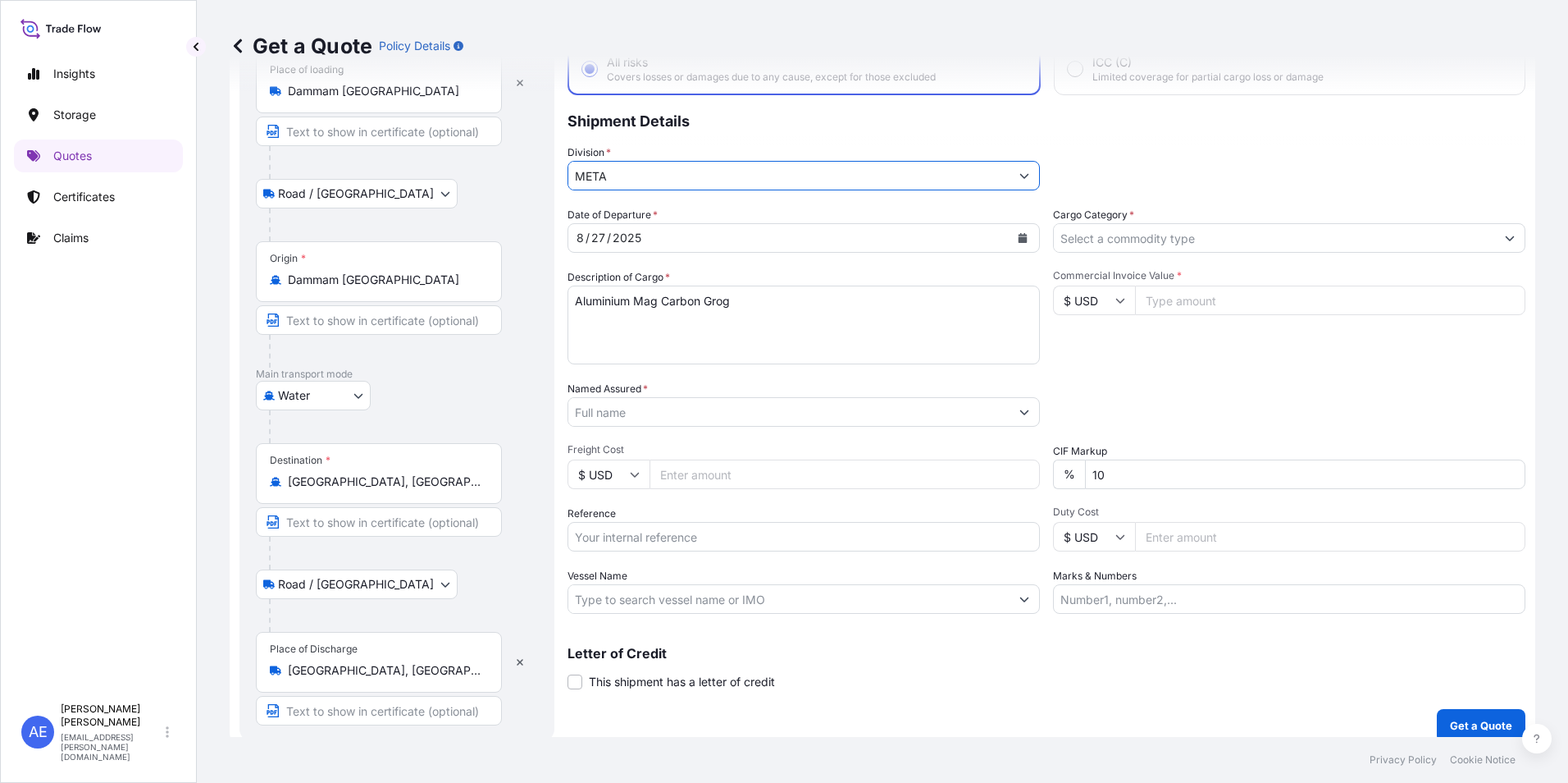
drag, startPoint x: 1136, startPoint y: 477, endPoint x: 500, endPoint y: 516, distance: 637.2
click at [623, 499] on div "Date of Departure * [DATE] Cargo Category * Description of Cargo * Aluminium Ma…" at bounding box center [1047, 410] width 958 height 407
type input "0"
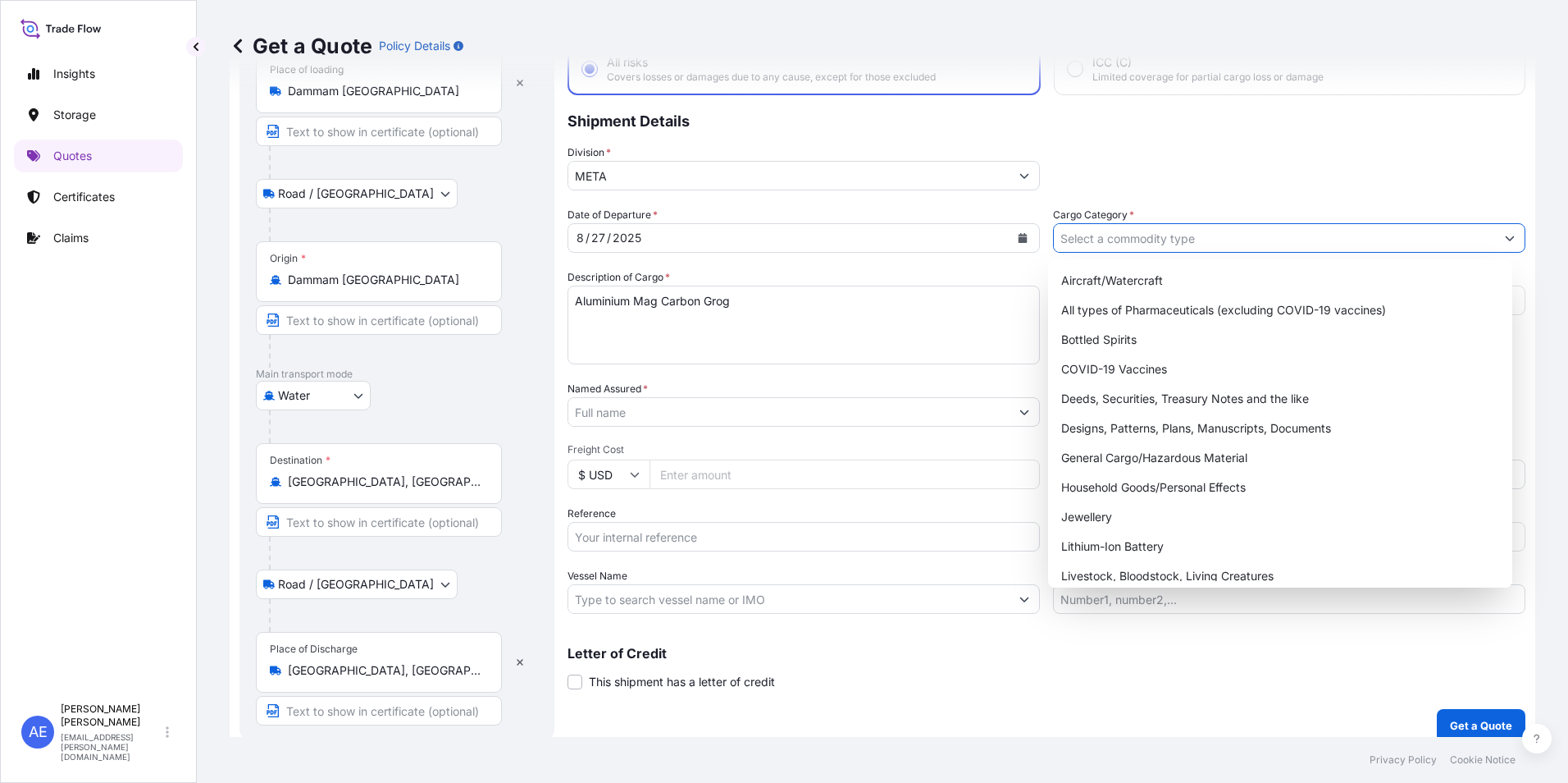
click at [1327, 244] on input "Cargo Category *" at bounding box center [1275, 237] width 441 height 30
click at [1204, 452] on div "General Cargo/Hazardous Material" at bounding box center [1280, 457] width 452 height 30
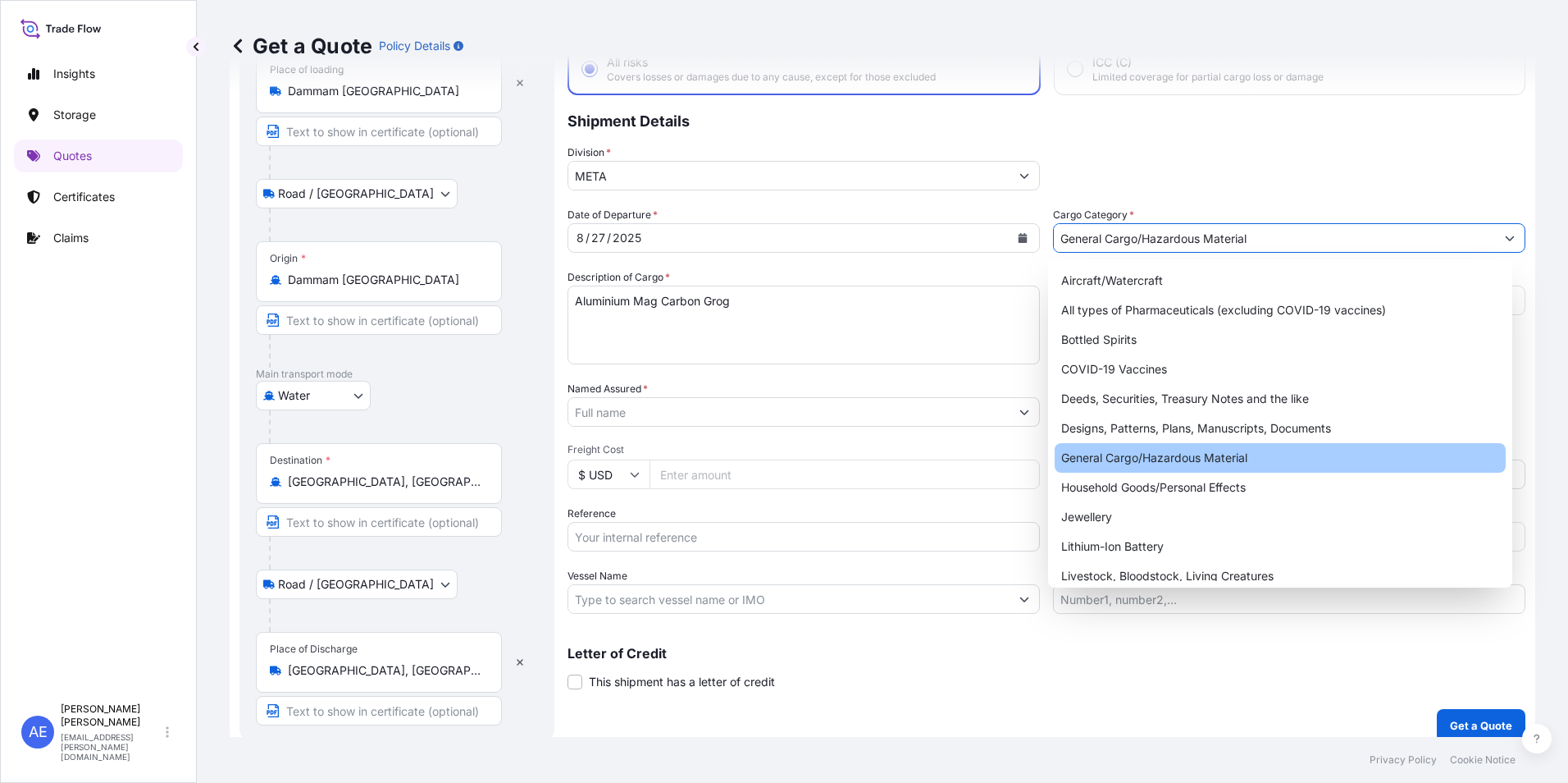
type input "General Cargo/Hazardous Material"
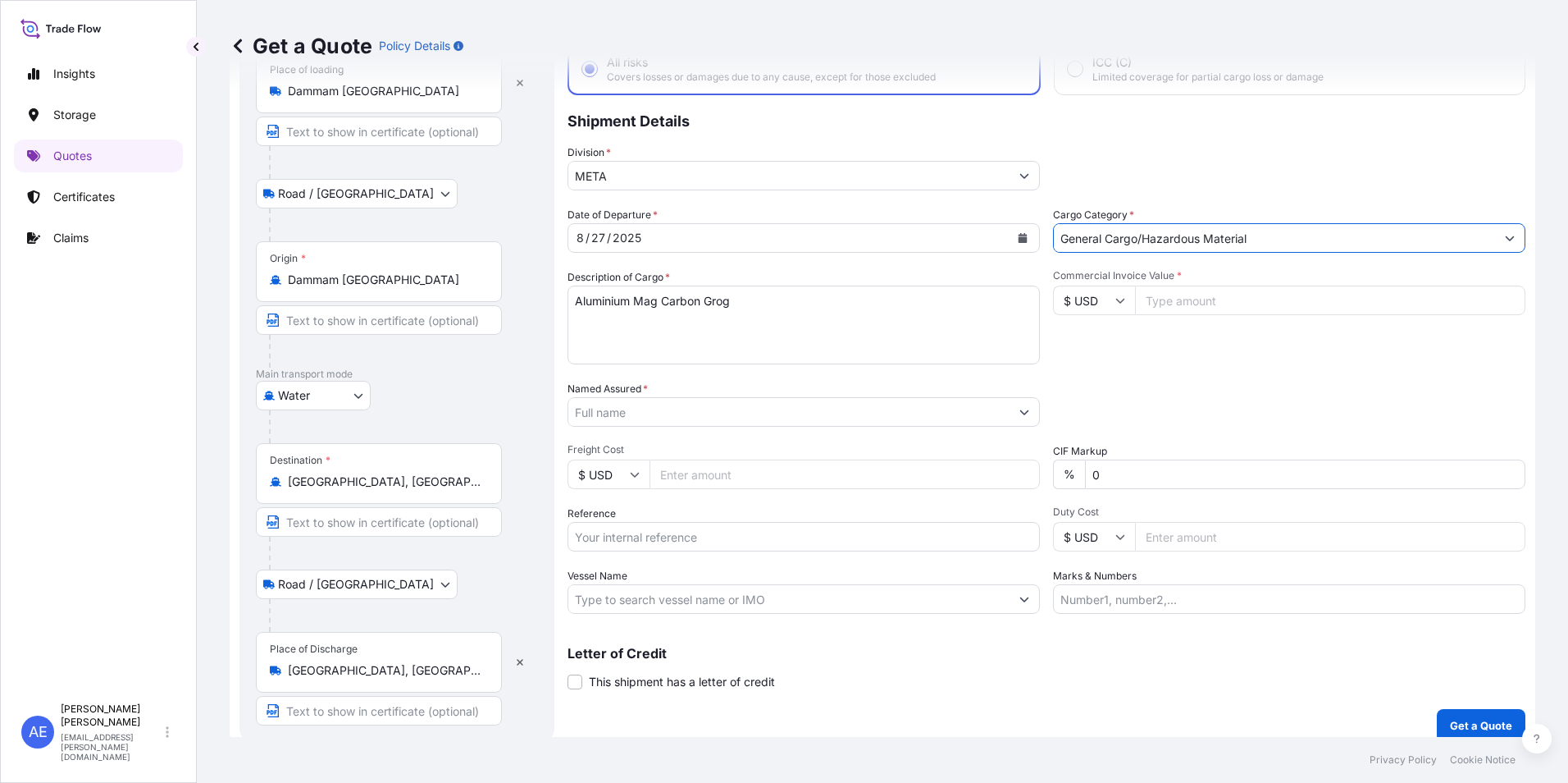
click at [1190, 310] on input "Commercial Invoice Value *" at bounding box center [1331, 300] width 391 height 30
click at [1191, 306] on input "Commercial Invoice Value *" at bounding box center [1331, 300] width 391 height 30
paste input "7800"
type input "7800"
click at [635, 412] on input "Named Assured *" at bounding box center [789, 412] width 441 height 30
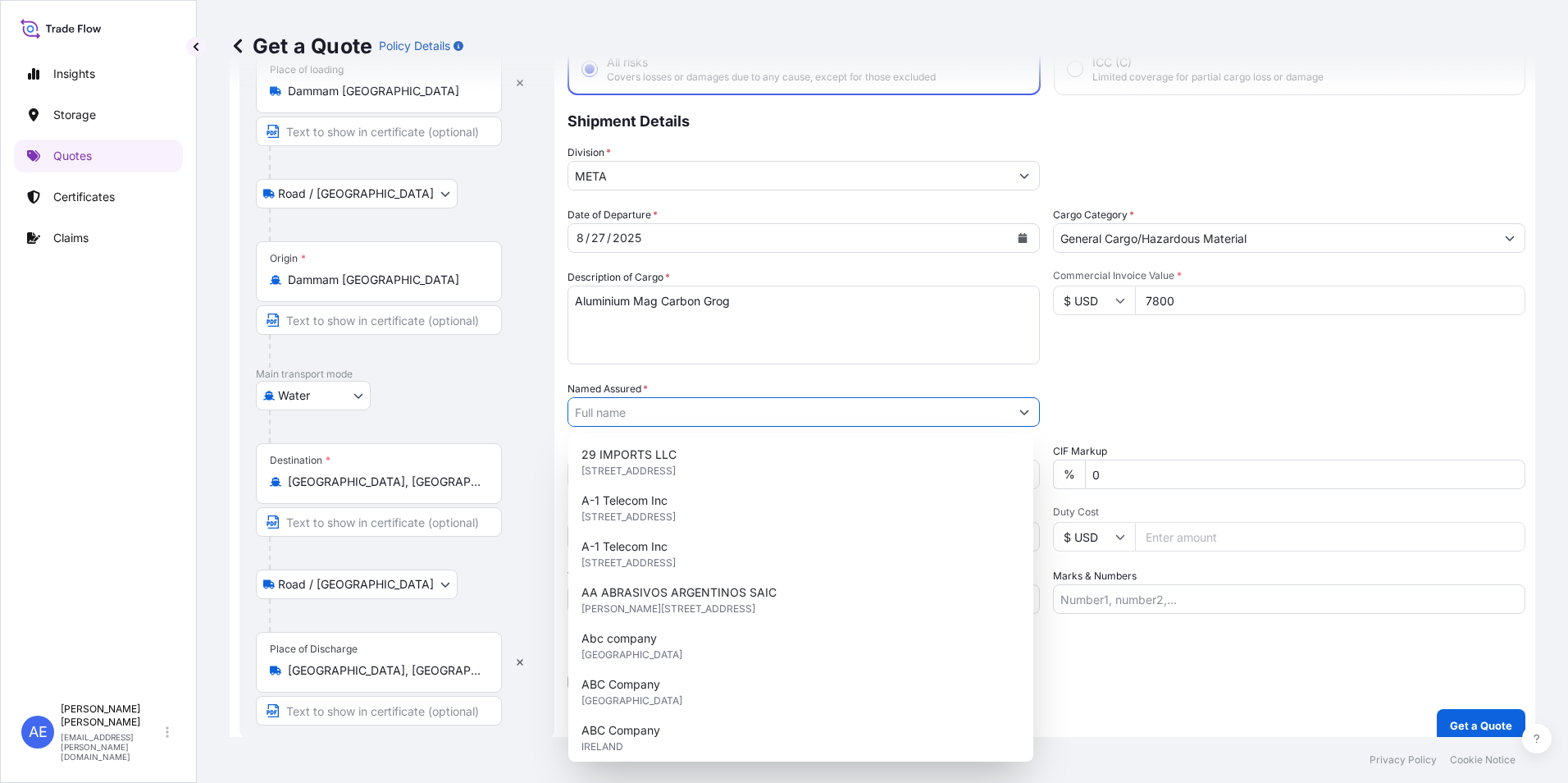
paste input "Maasharda Advanced Ceramics Private Limited"
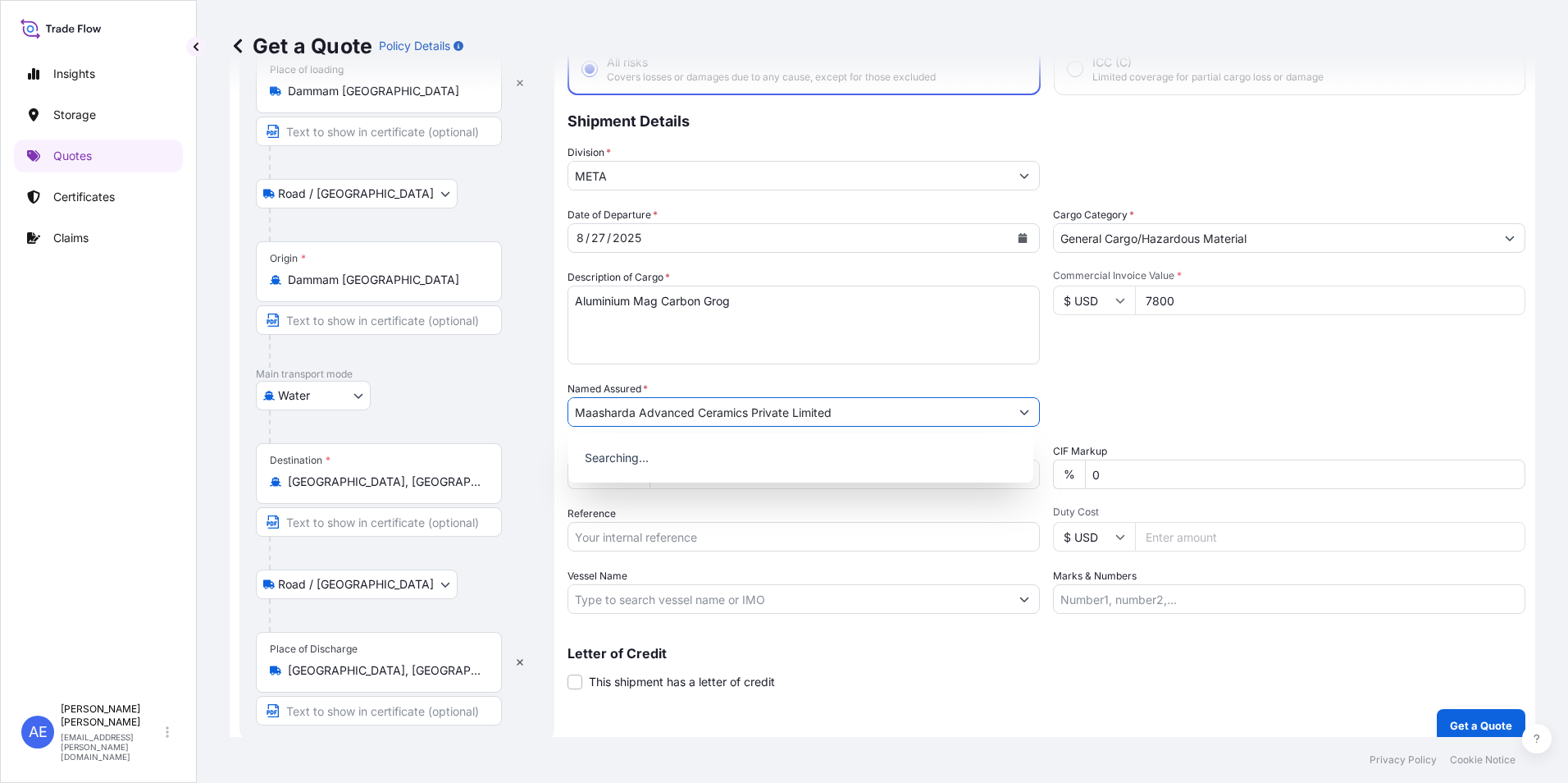
type input "Maasharda Advanced Ceramics Private Limited"
click at [1245, 392] on div "Packing Category Type to search a container mode Please select a primary mode o…" at bounding box center [1290, 404] width 472 height 46
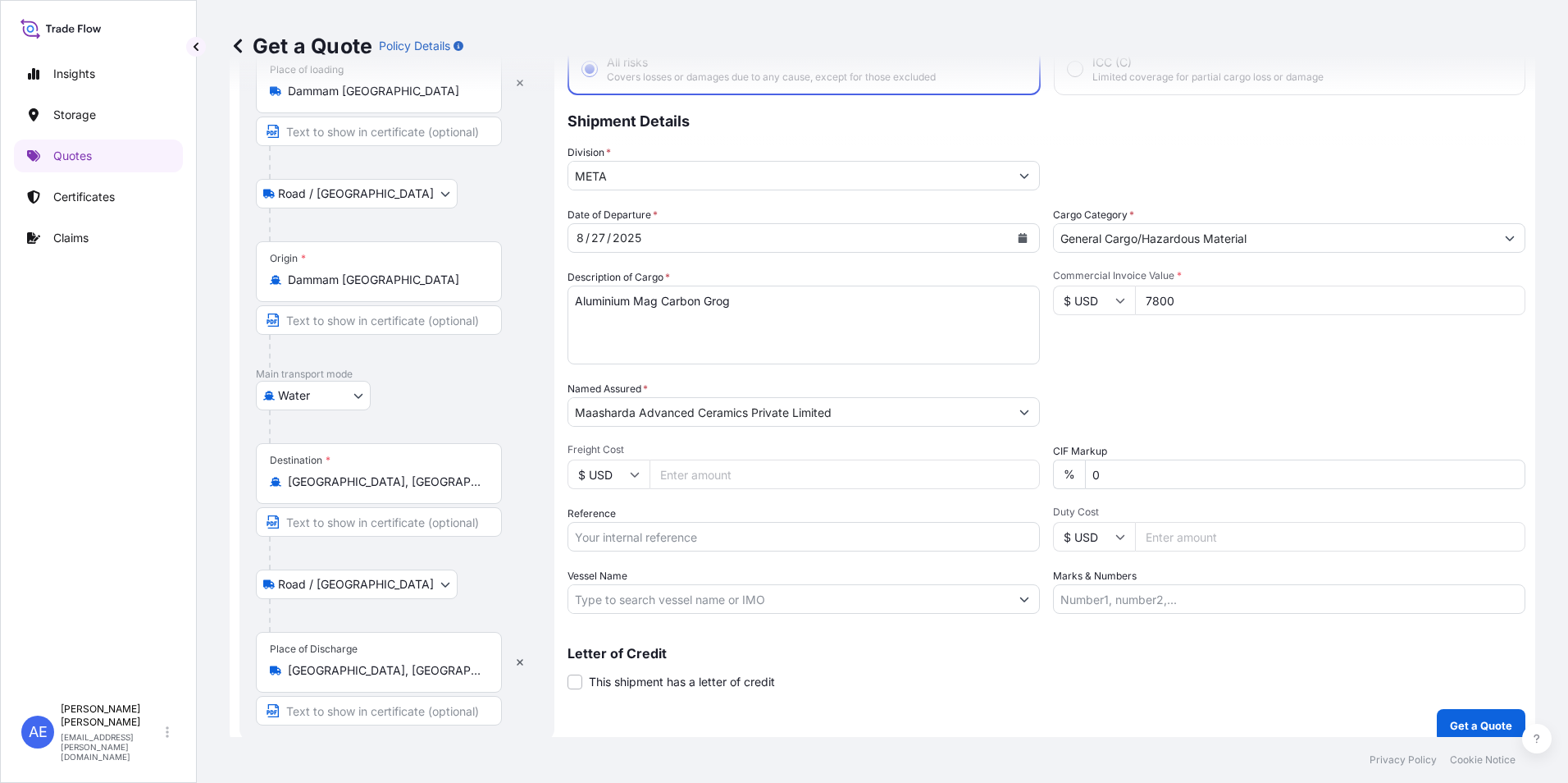
click at [703, 535] on input "Reference" at bounding box center [804, 536] width 472 height 30
paste input "BL:DAMCB25002108 SSLS3043A"
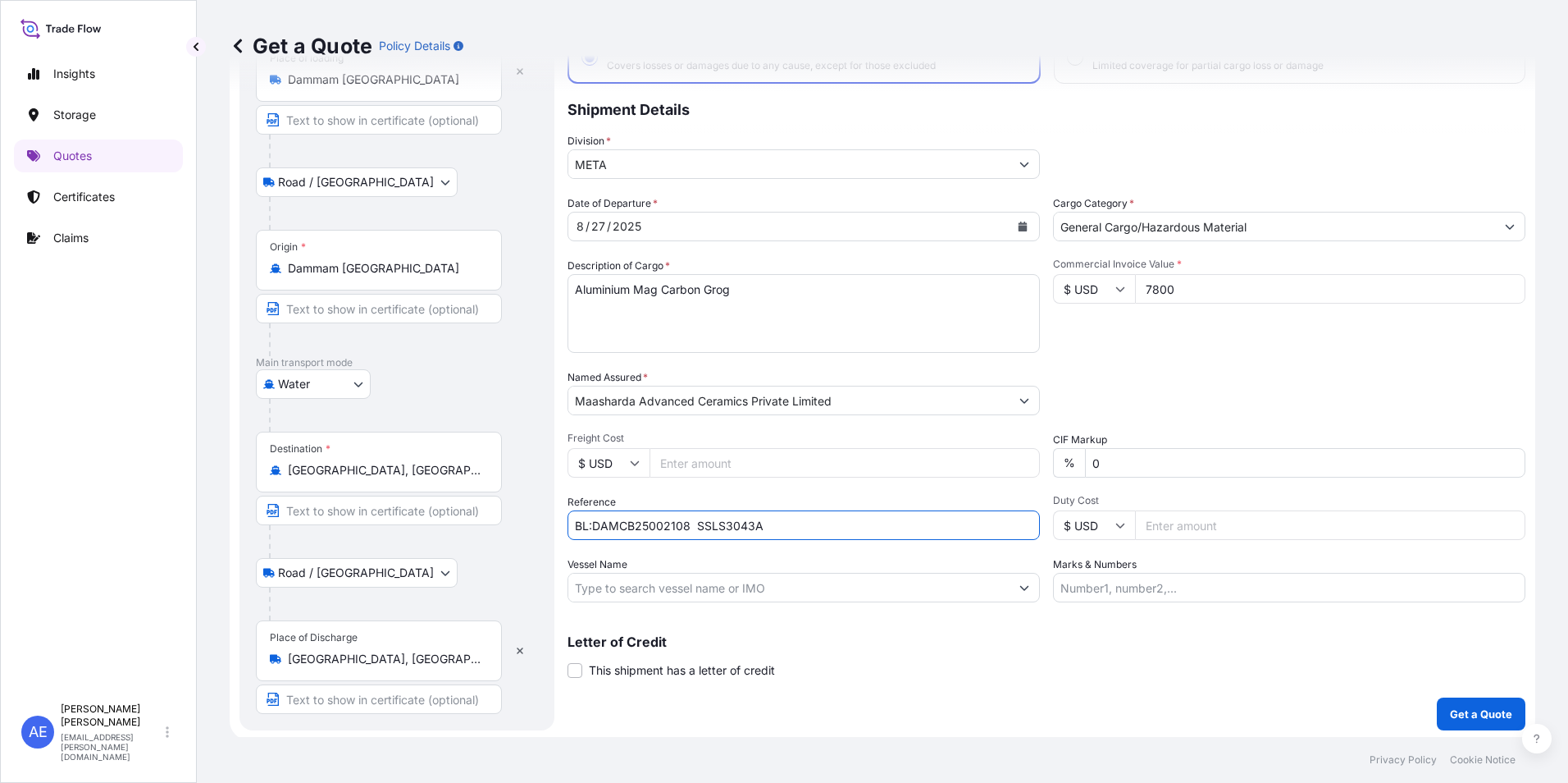
scroll to position [123, 0]
type input "BL:DAMCB25002108 SSLS3043A"
click at [1450, 702] on p "Get a Quote" at bounding box center [1480, 710] width 62 height 16
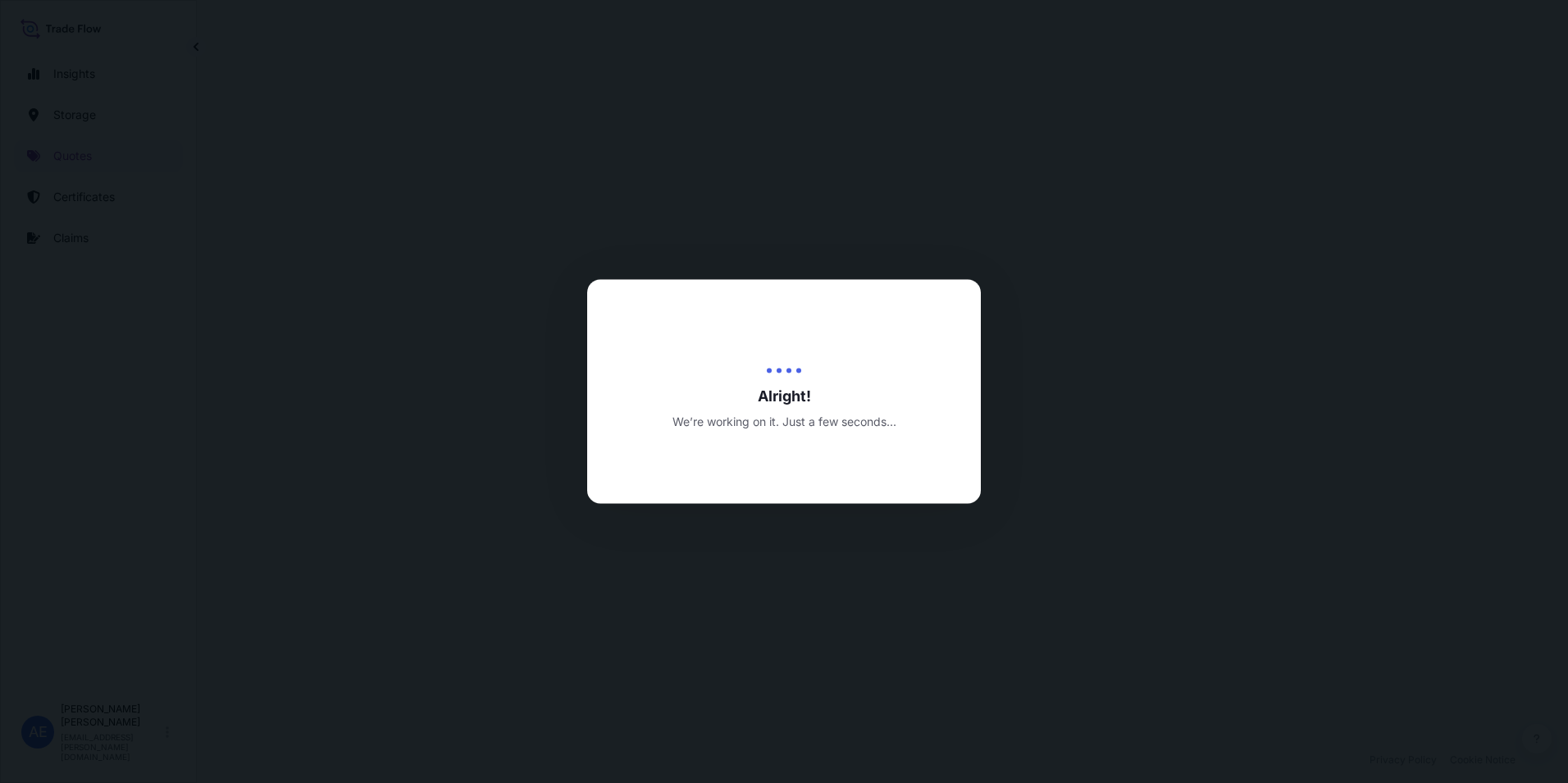
select select "Road / [GEOGRAPHIC_DATA]"
select select "Water"
select select "Road / [GEOGRAPHIC_DATA]"
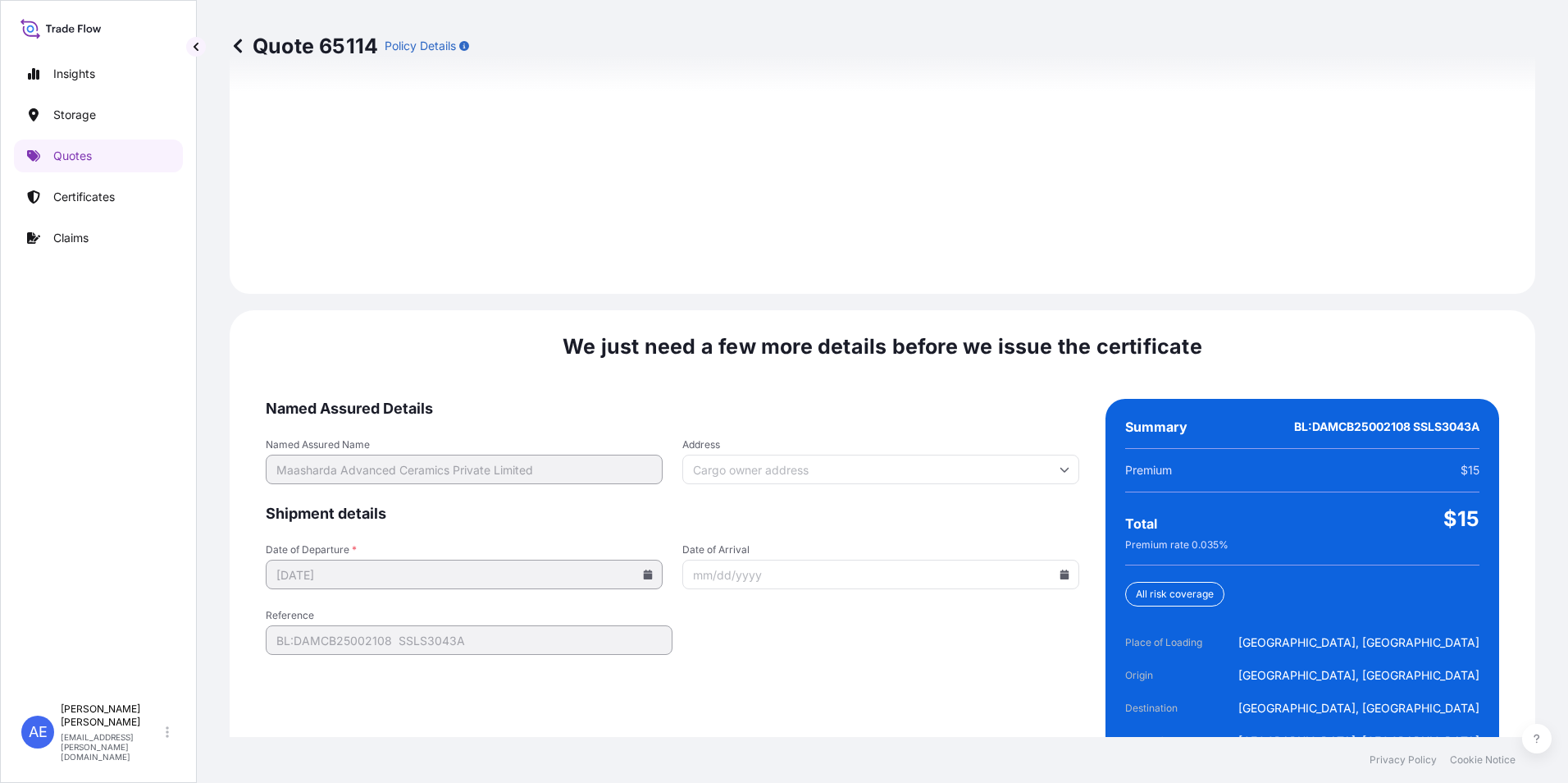
scroll to position [2441, 0]
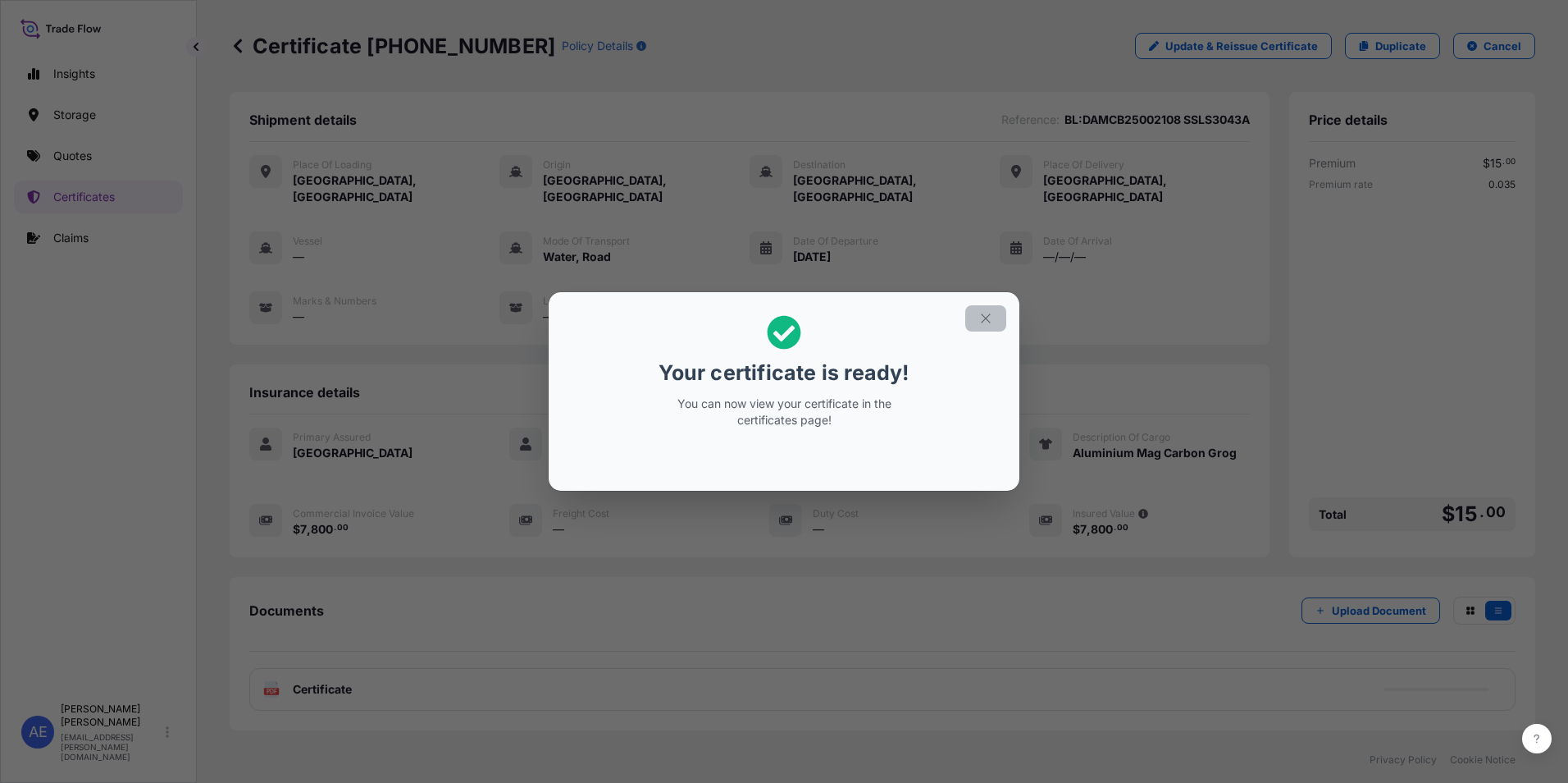
click at [986, 322] on icon "button" at bounding box center [986, 318] width 15 height 15
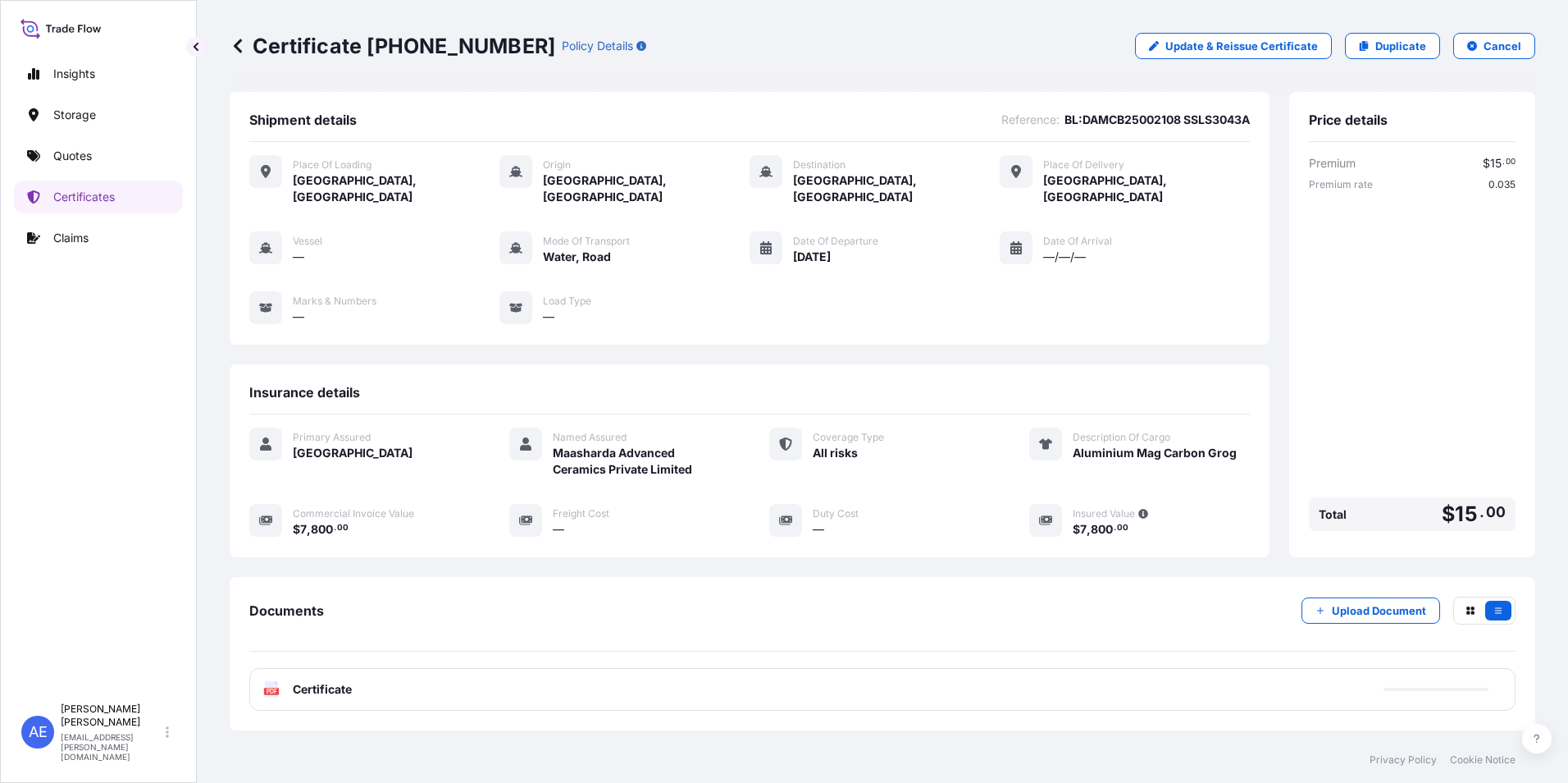
scroll to position [80, 0]
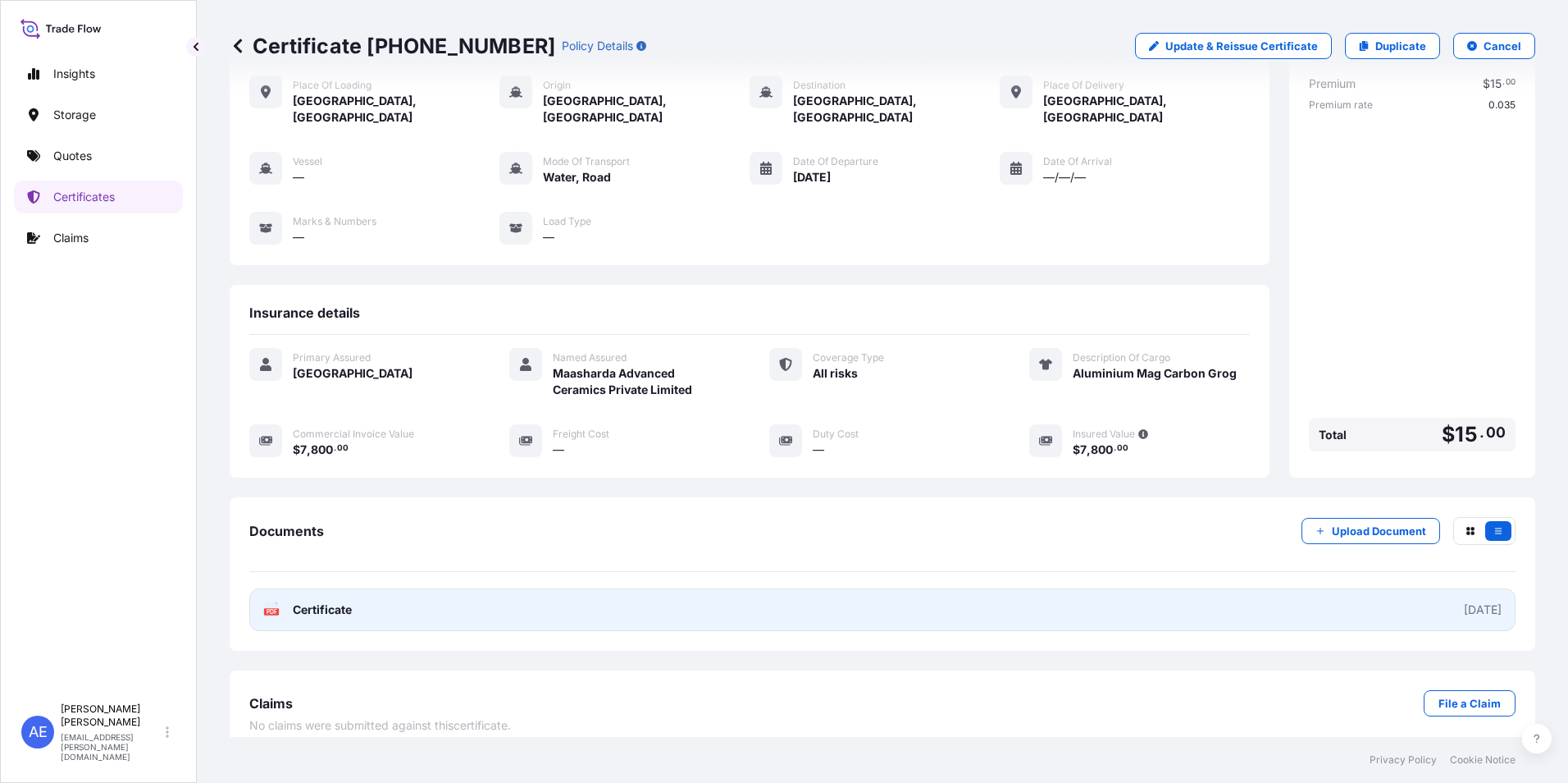
click at [407, 591] on link "PDF Certificate [DATE]" at bounding box center [883, 609] width 1267 height 43
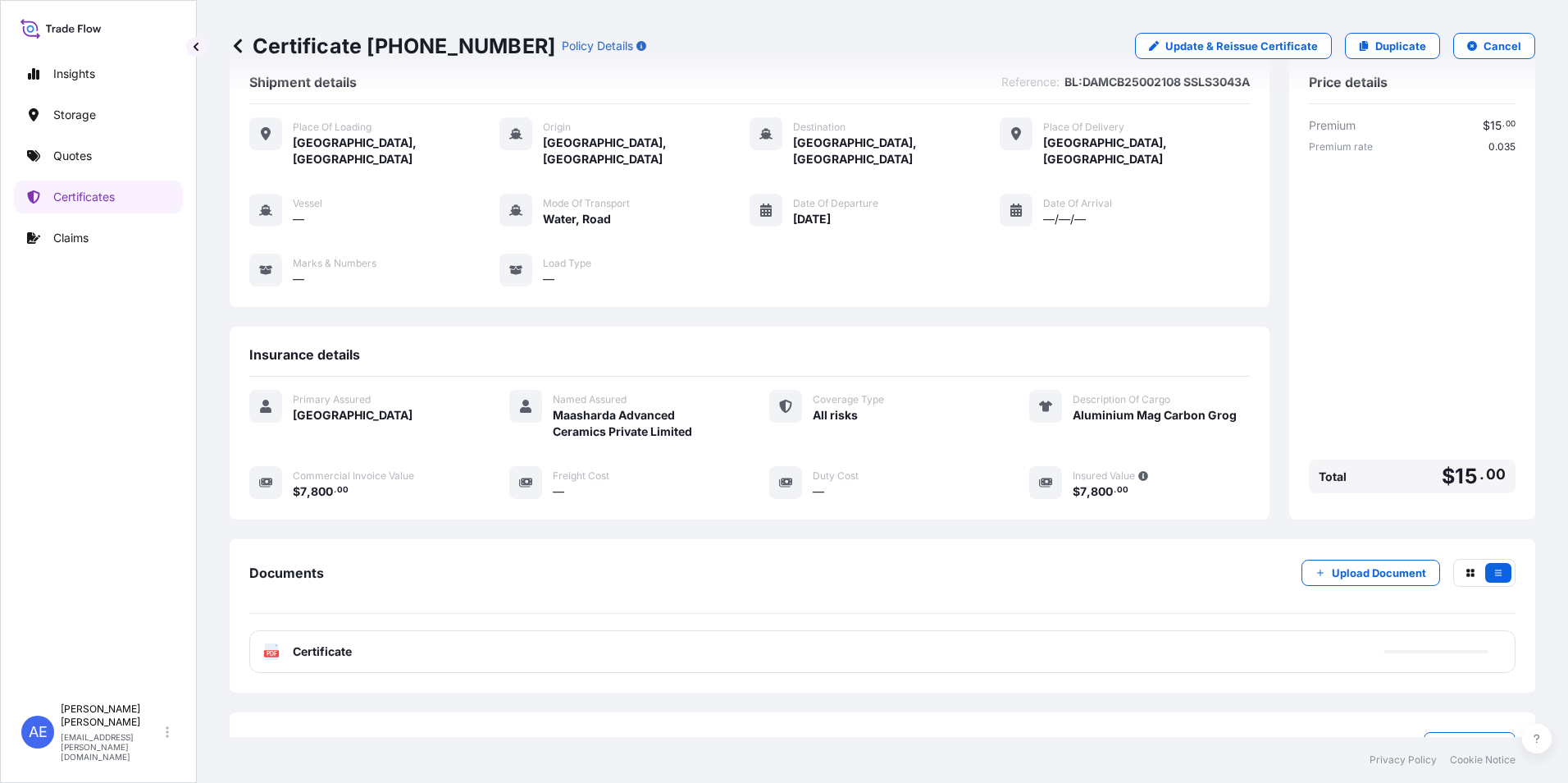
scroll to position [0, 0]
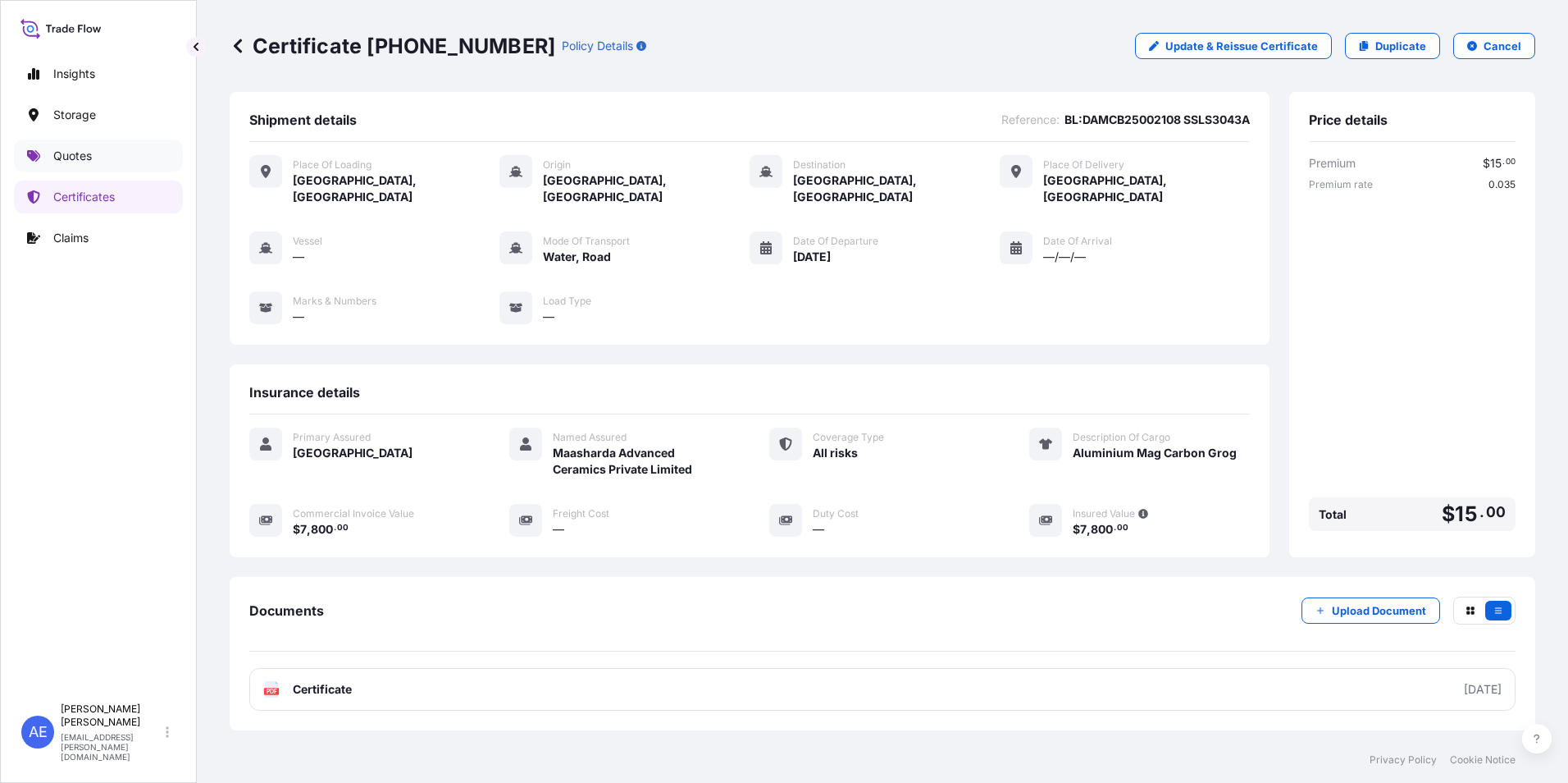
click at [80, 168] on link "Quotes" at bounding box center [98, 155] width 169 height 32
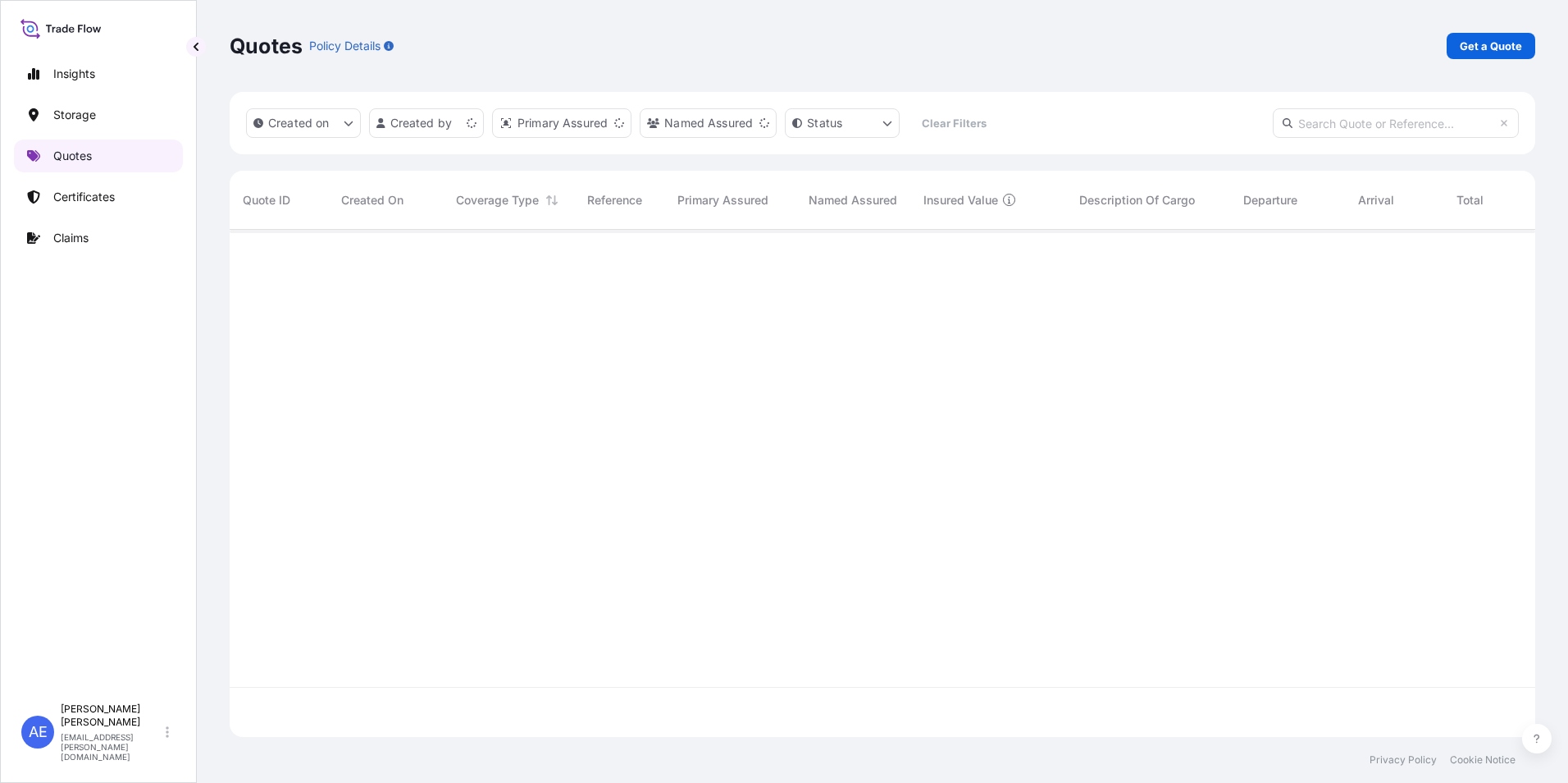
scroll to position [504, 1294]
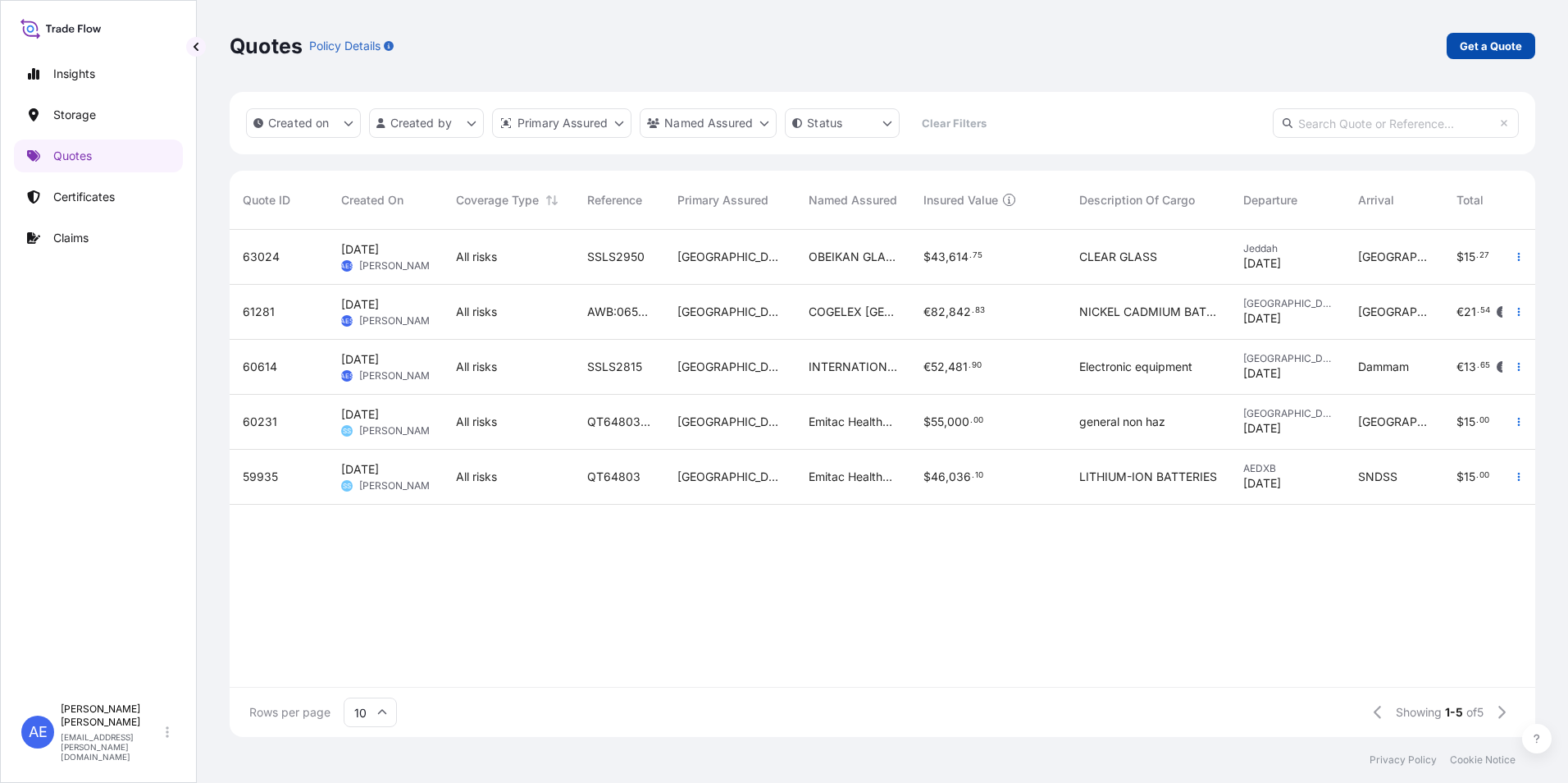
click at [1482, 48] on p "Get a Quote" at bounding box center [1491, 46] width 62 height 16
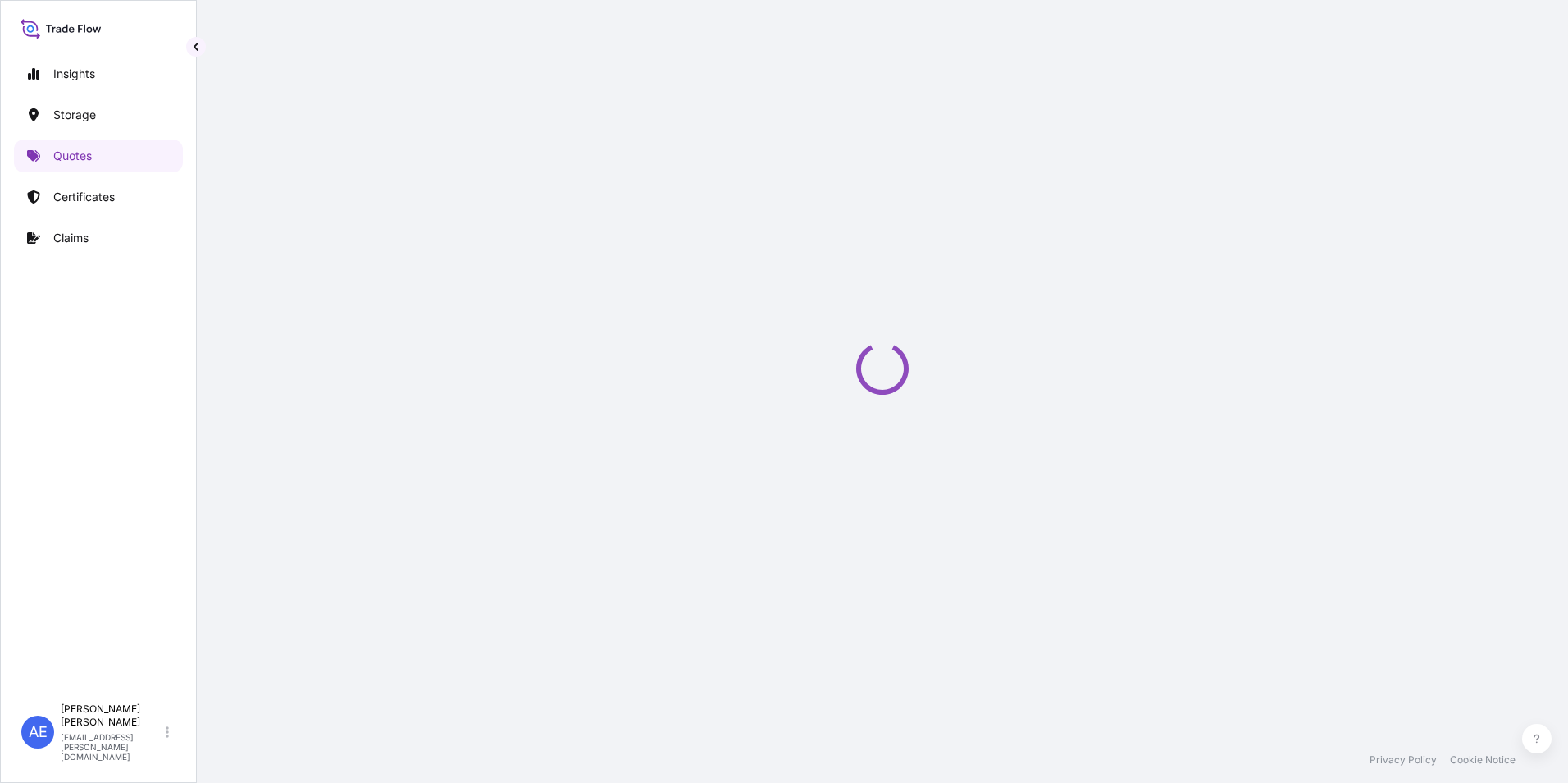
select select "Water"
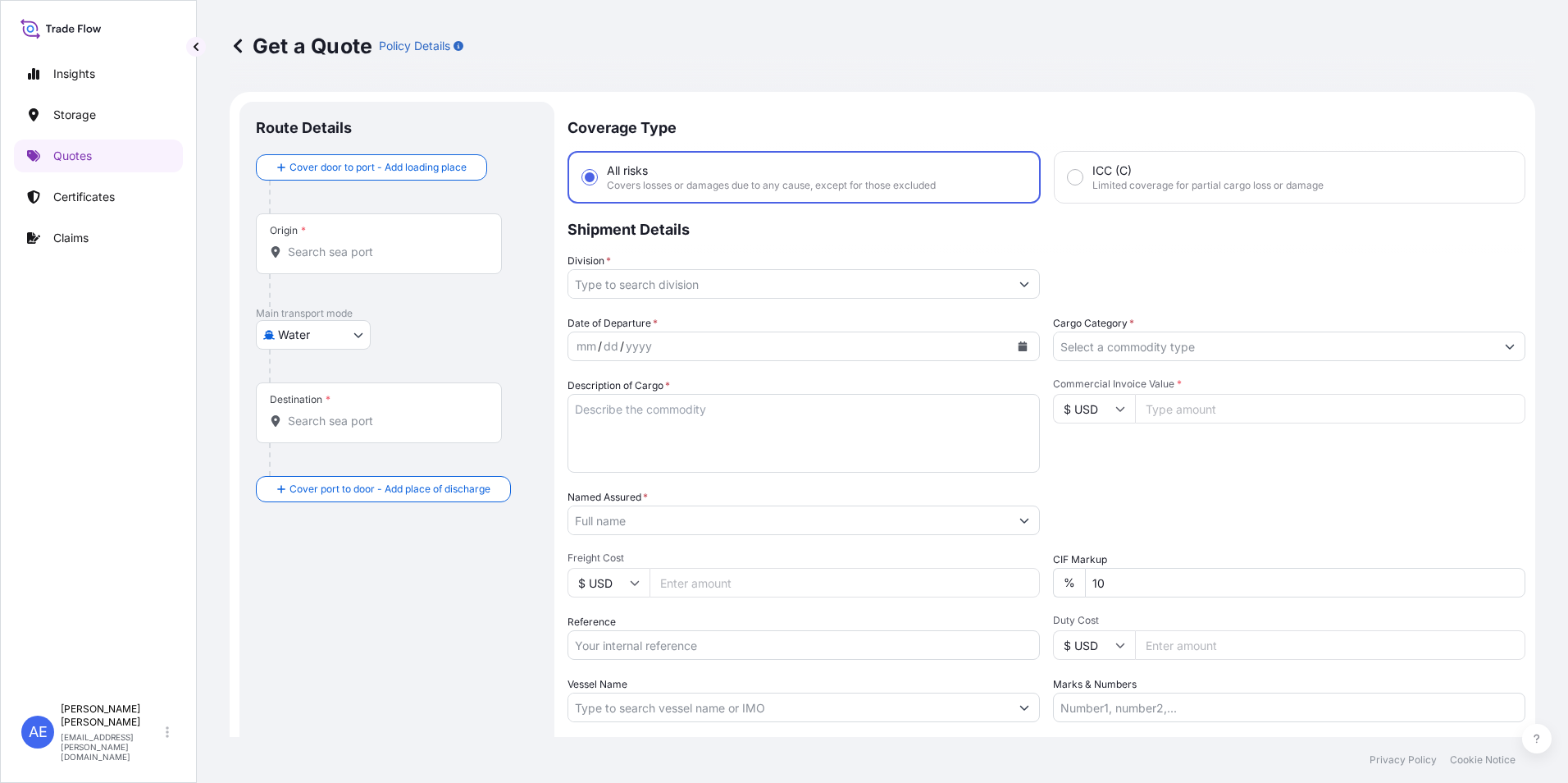
scroll to position [27, 0]
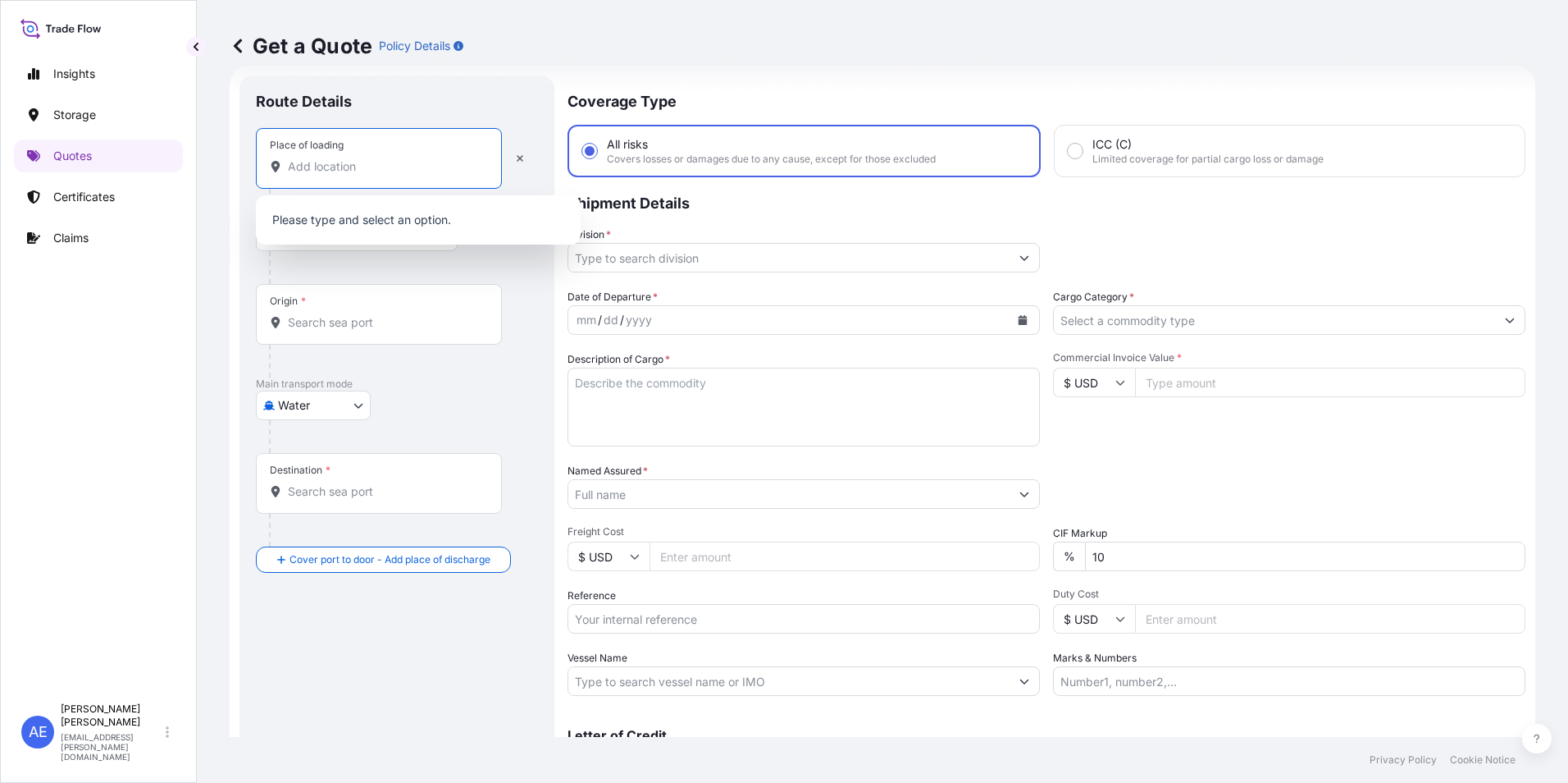
click at [329, 169] on input "Place of loading" at bounding box center [384, 166] width 193 height 16
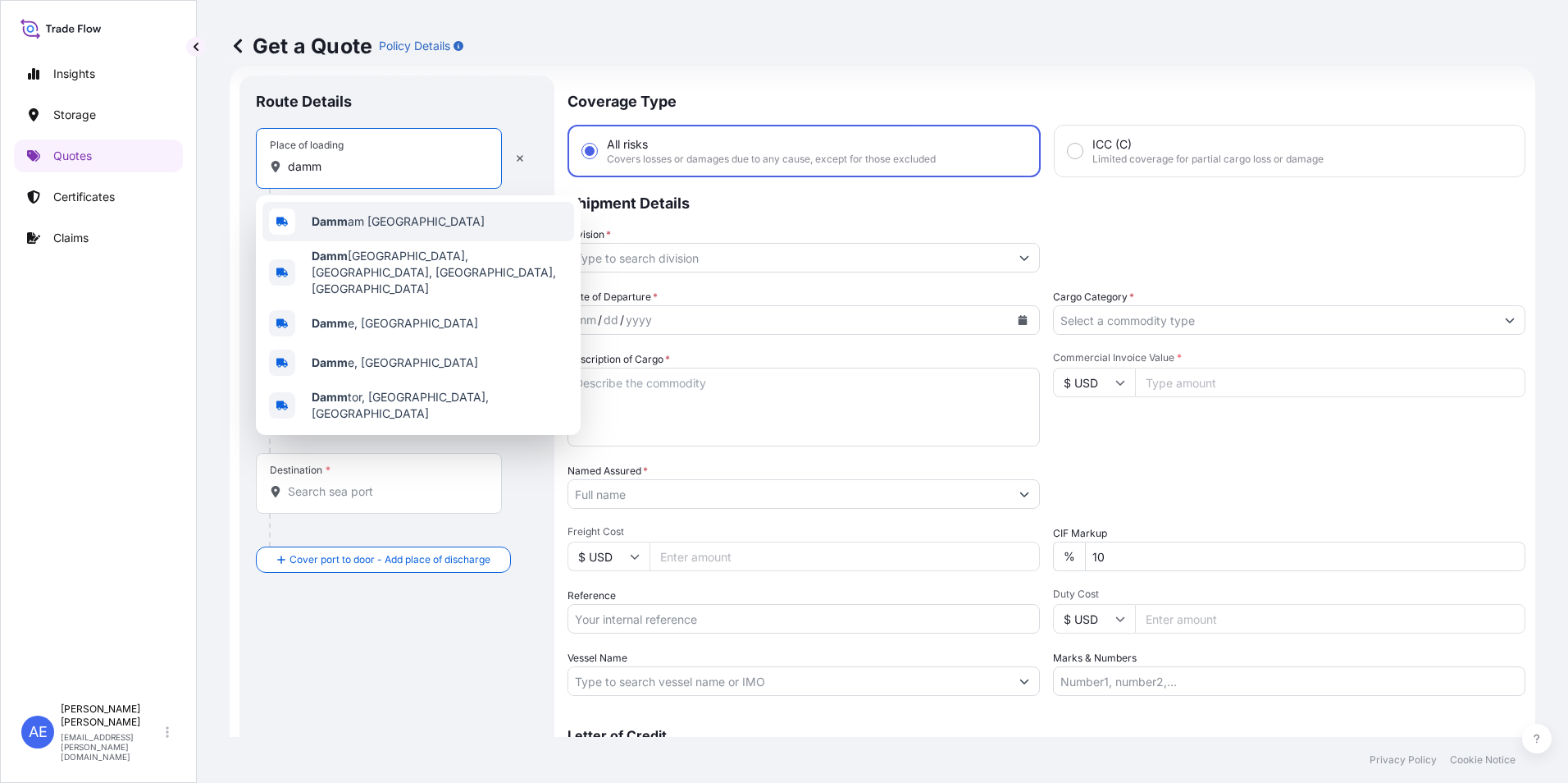
click at [332, 228] on span "Damm am [GEOGRAPHIC_DATA]" at bounding box center [398, 221] width 173 height 16
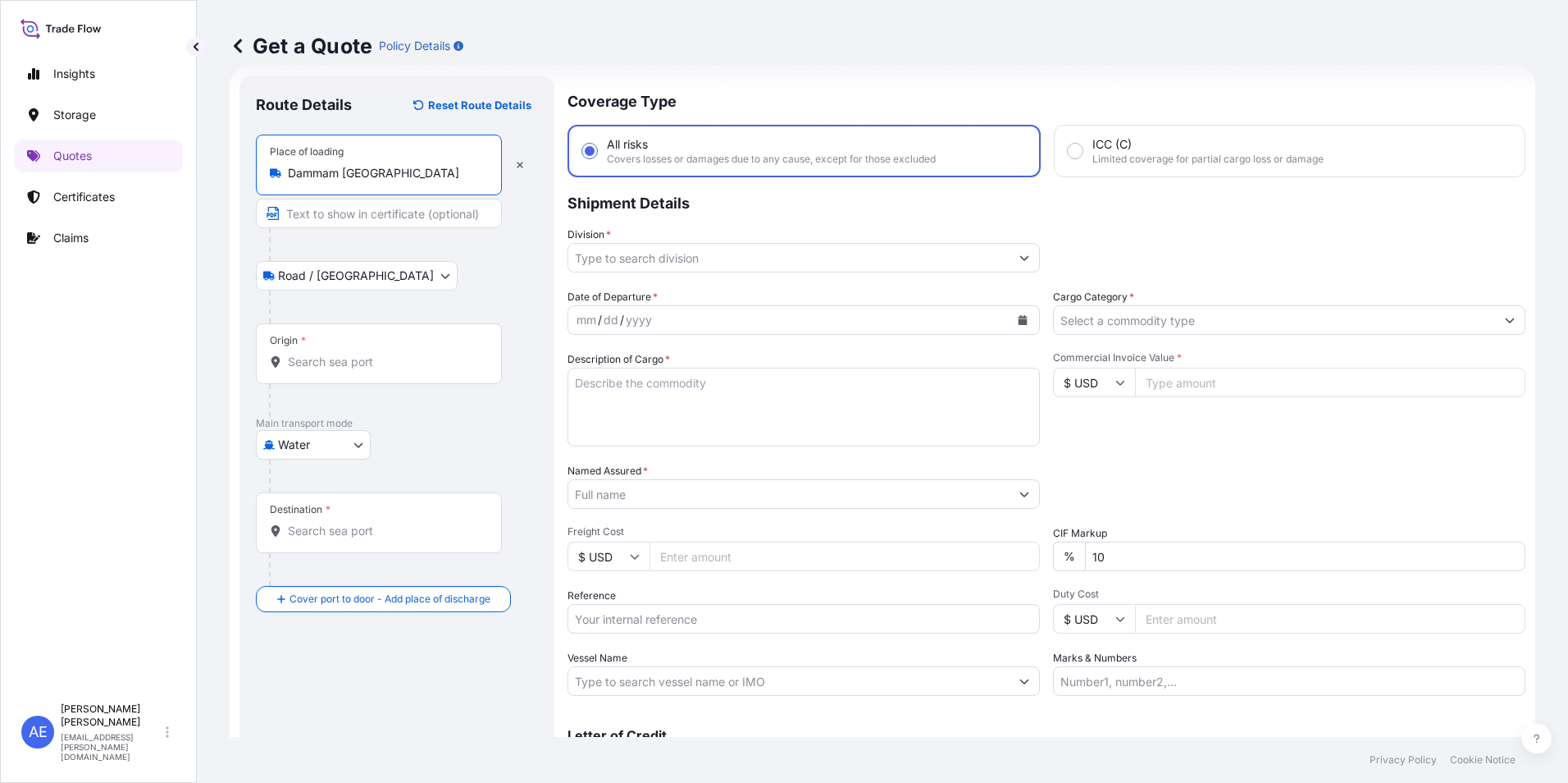
type input "Dammam [GEOGRAPHIC_DATA]"
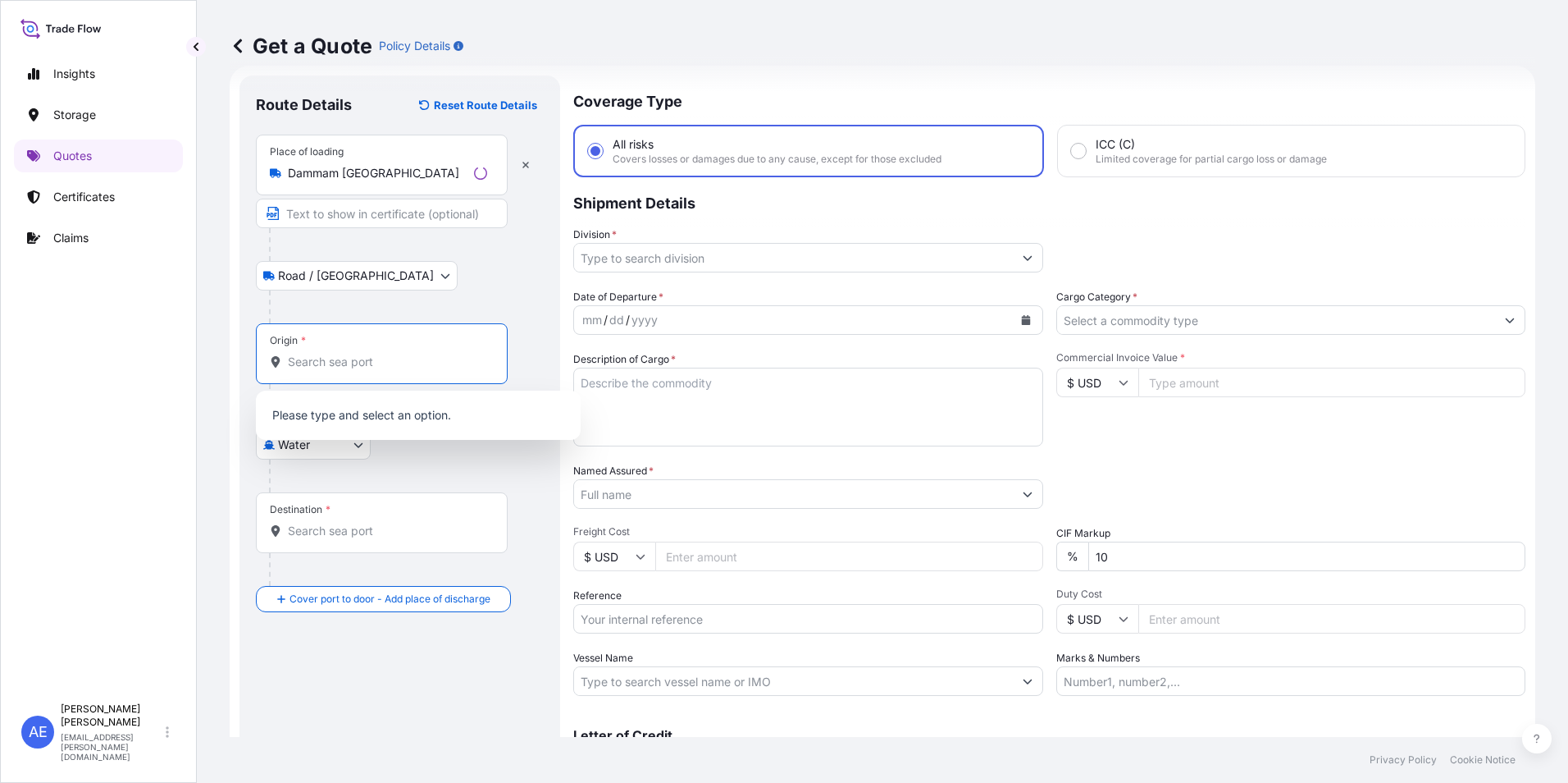
click at [320, 368] on input "Origin *" at bounding box center [387, 361] width 199 height 16
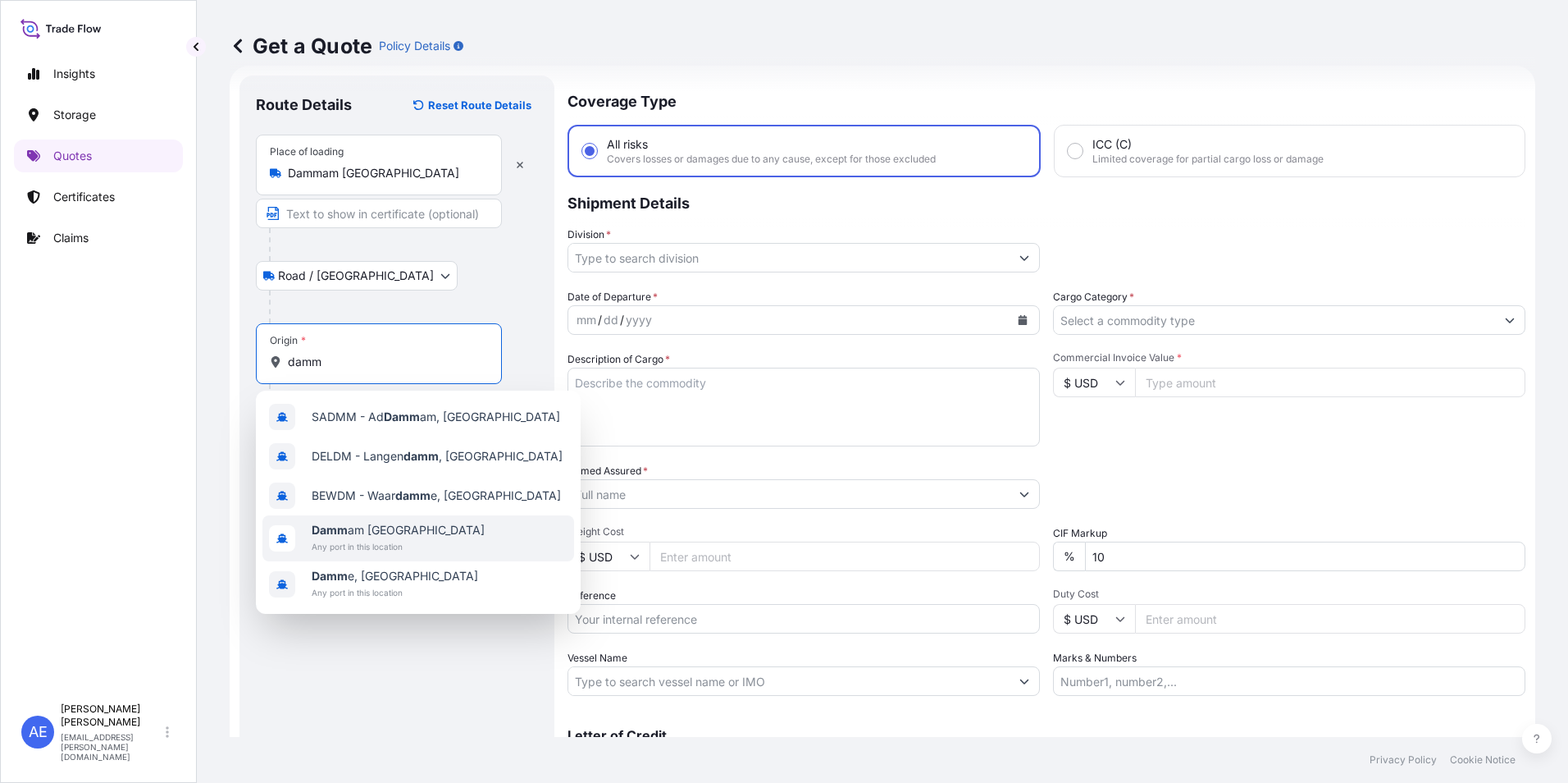
click at [346, 543] on span "Any port in this location" at bounding box center [398, 546] width 173 height 16
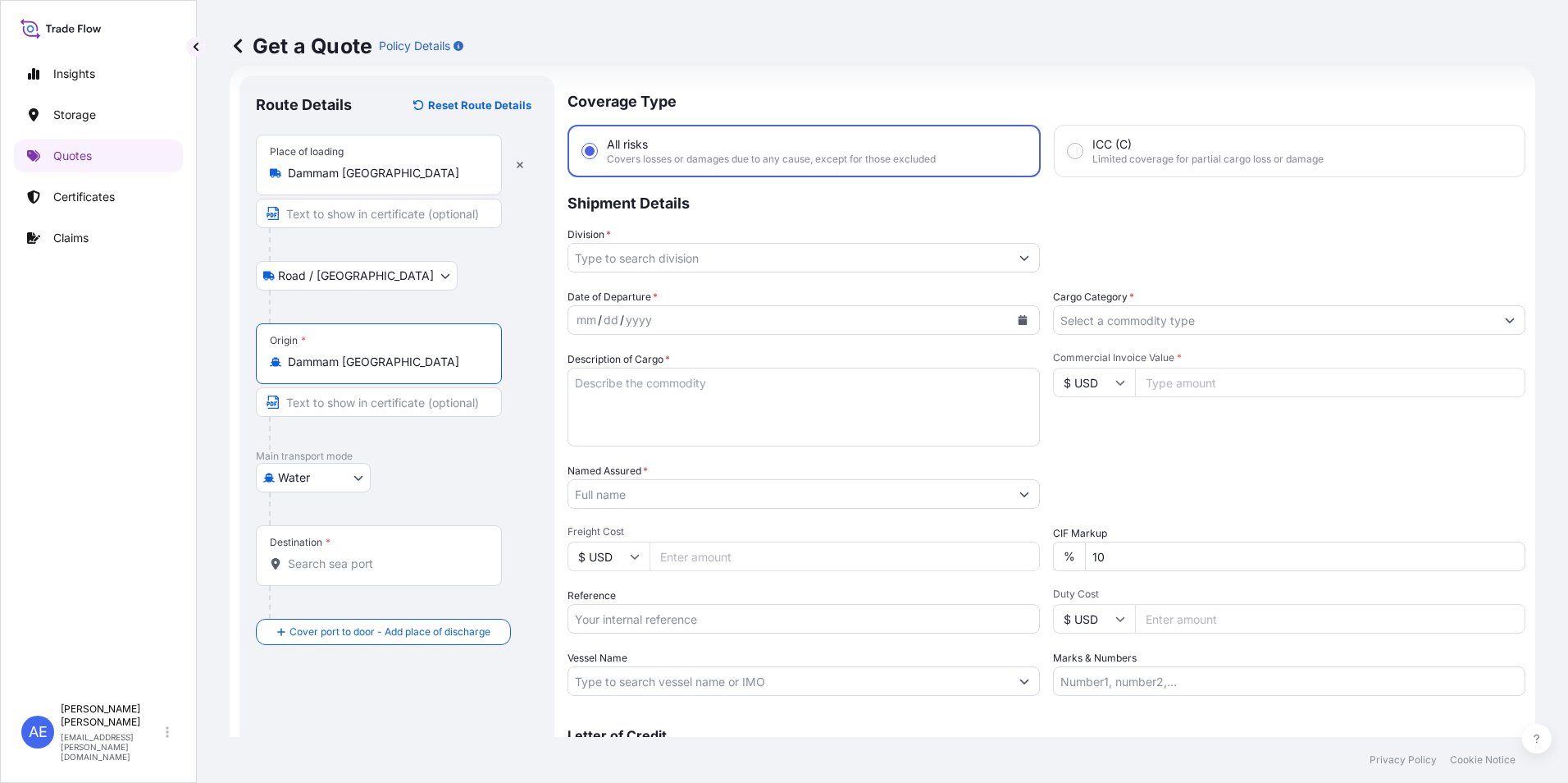
scroll to position [109, 0]
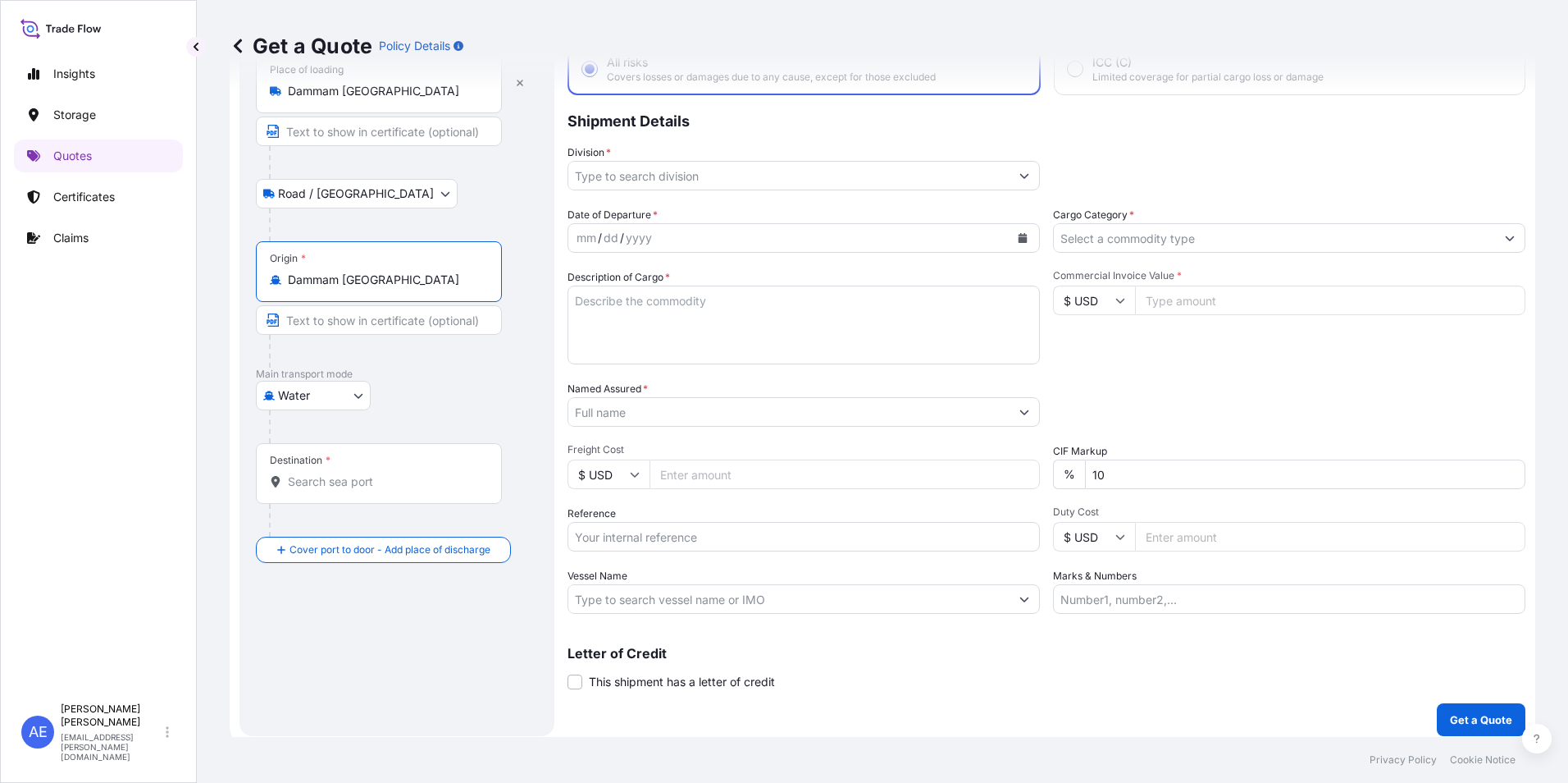
type input "Dammam [GEOGRAPHIC_DATA]"
click at [332, 477] on input "Destination *" at bounding box center [384, 481] width 193 height 16
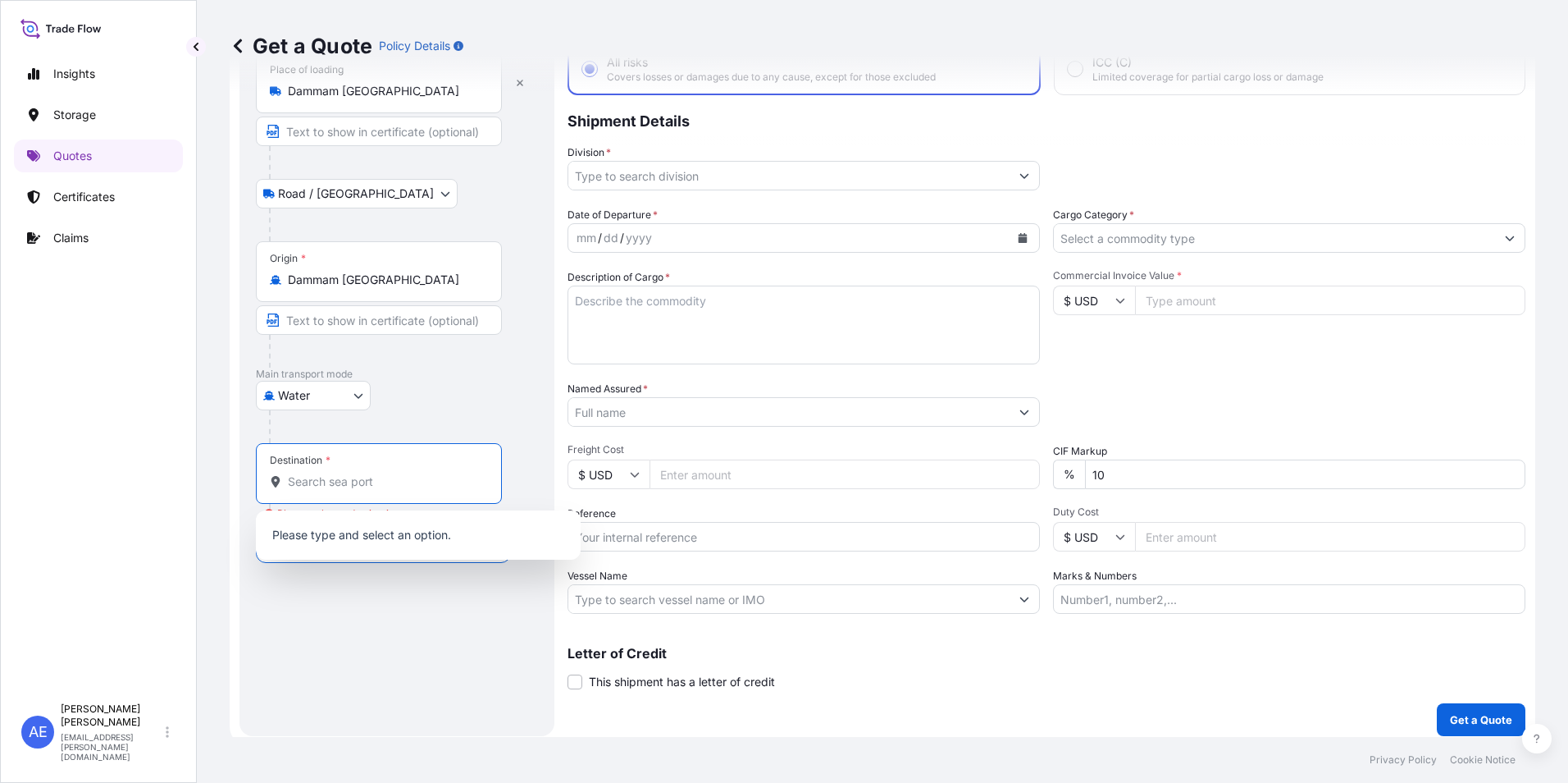
click at [368, 477] on input "Destination * Please select a destination" at bounding box center [384, 481] width 193 height 16
paste input "QT65799"
type input "QT65799"
drag, startPoint x: 368, startPoint y: 477, endPoint x: 262, endPoint y: 481, distance: 106.1
click at [262, 481] on div "Destination * QT65799" at bounding box center [382, 473] width 251 height 61
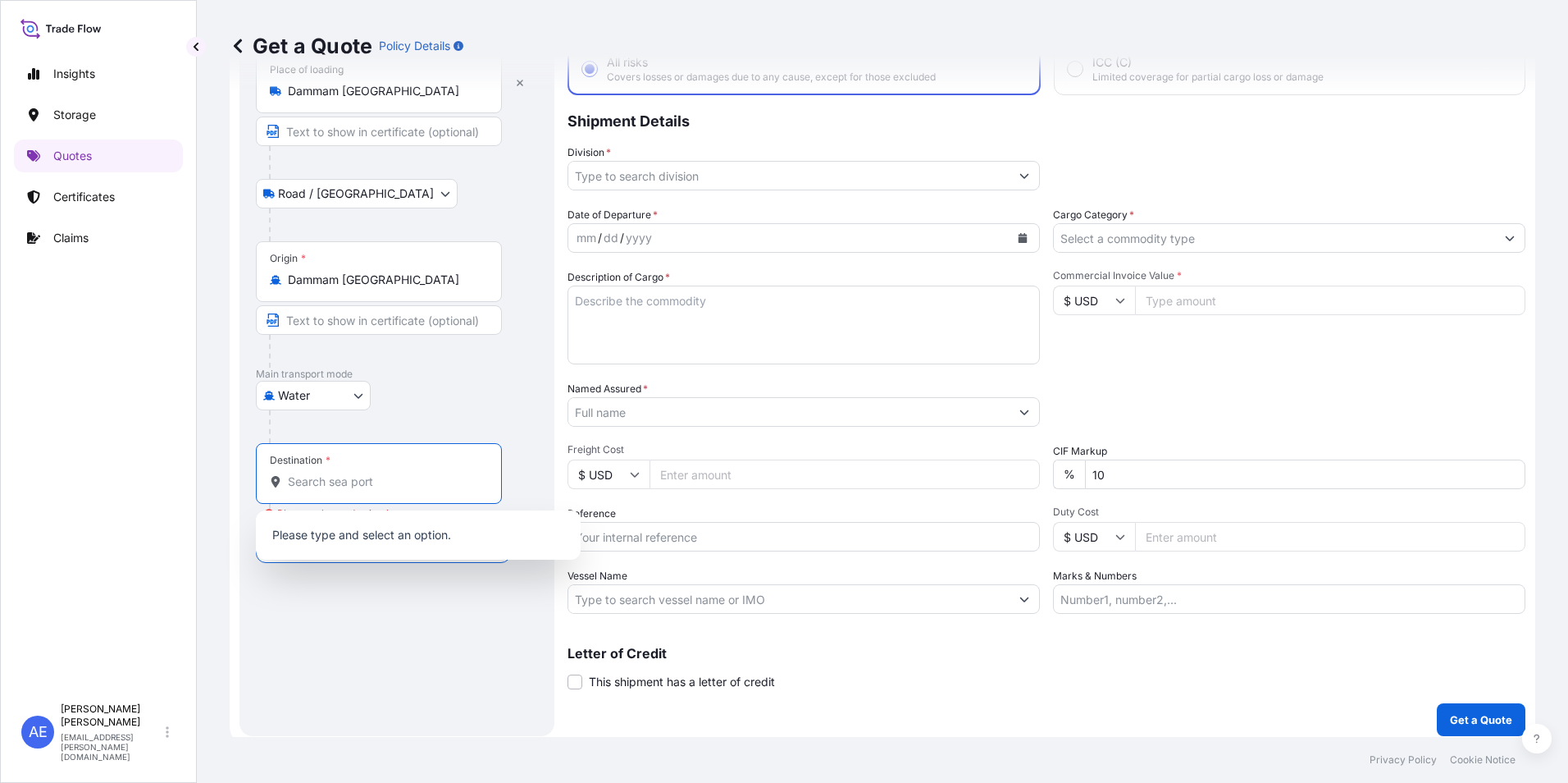
click at [358, 473] on input "Destination * Please select a destination" at bounding box center [384, 481] width 193 height 16
paste input "[GEOGRAPHIC_DATA]"
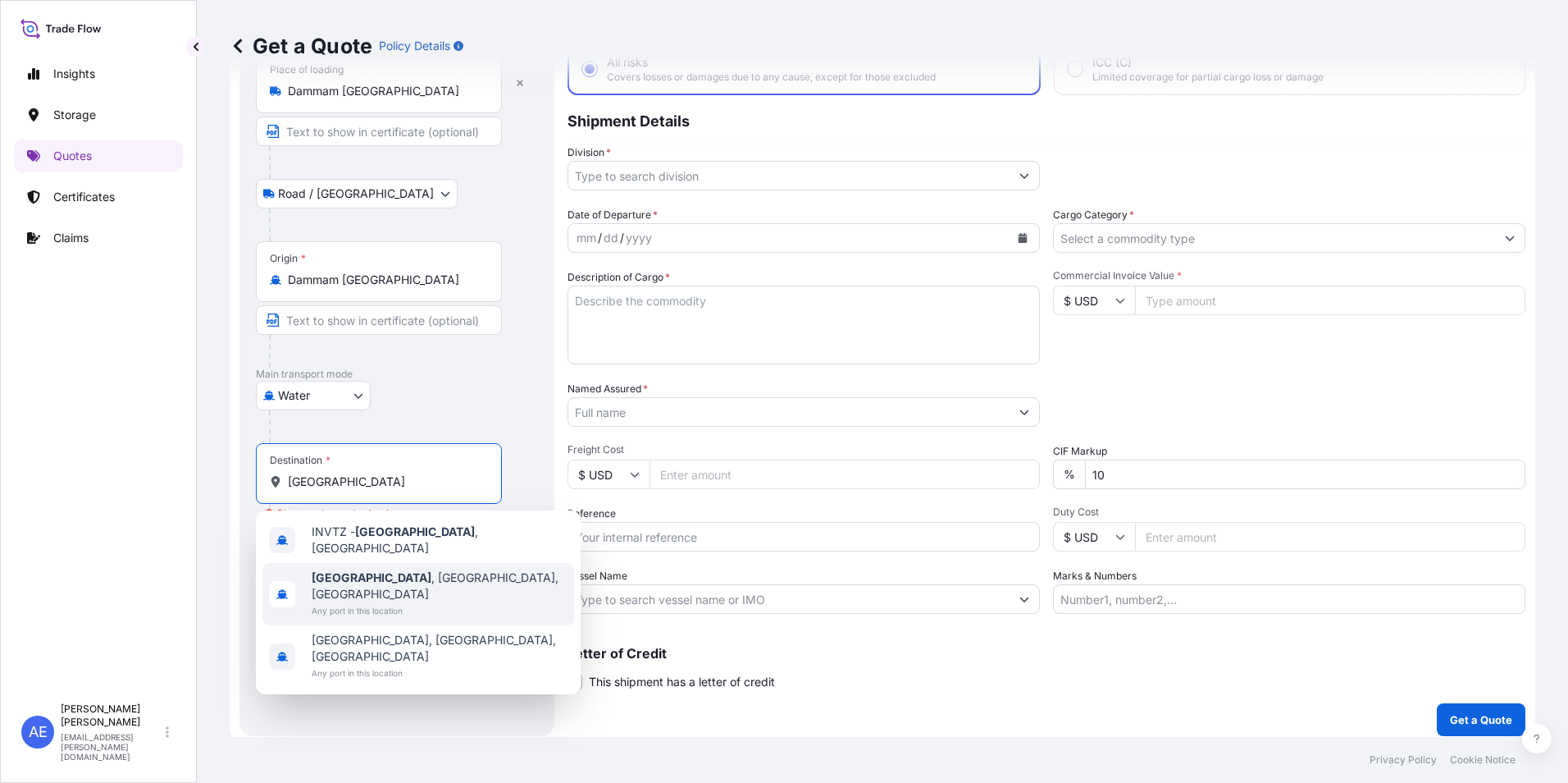
click at [398, 602] on span "Any port in this location" at bounding box center [439, 610] width 256 height 16
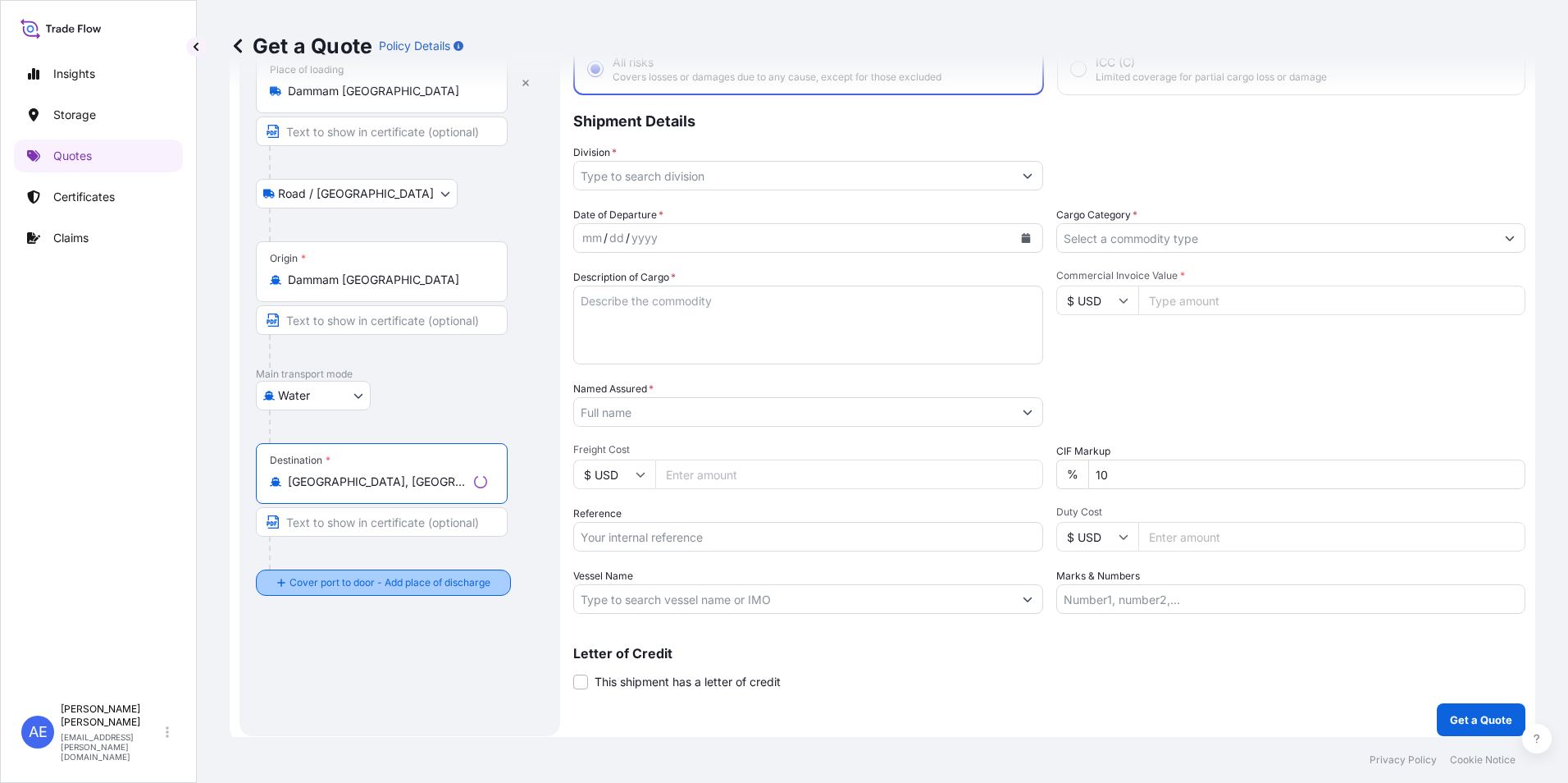
type input "[GEOGRAPHIC_DATA], [GEOGRAPHIC_DATA], [GEOGRAPHIC_DATA]"
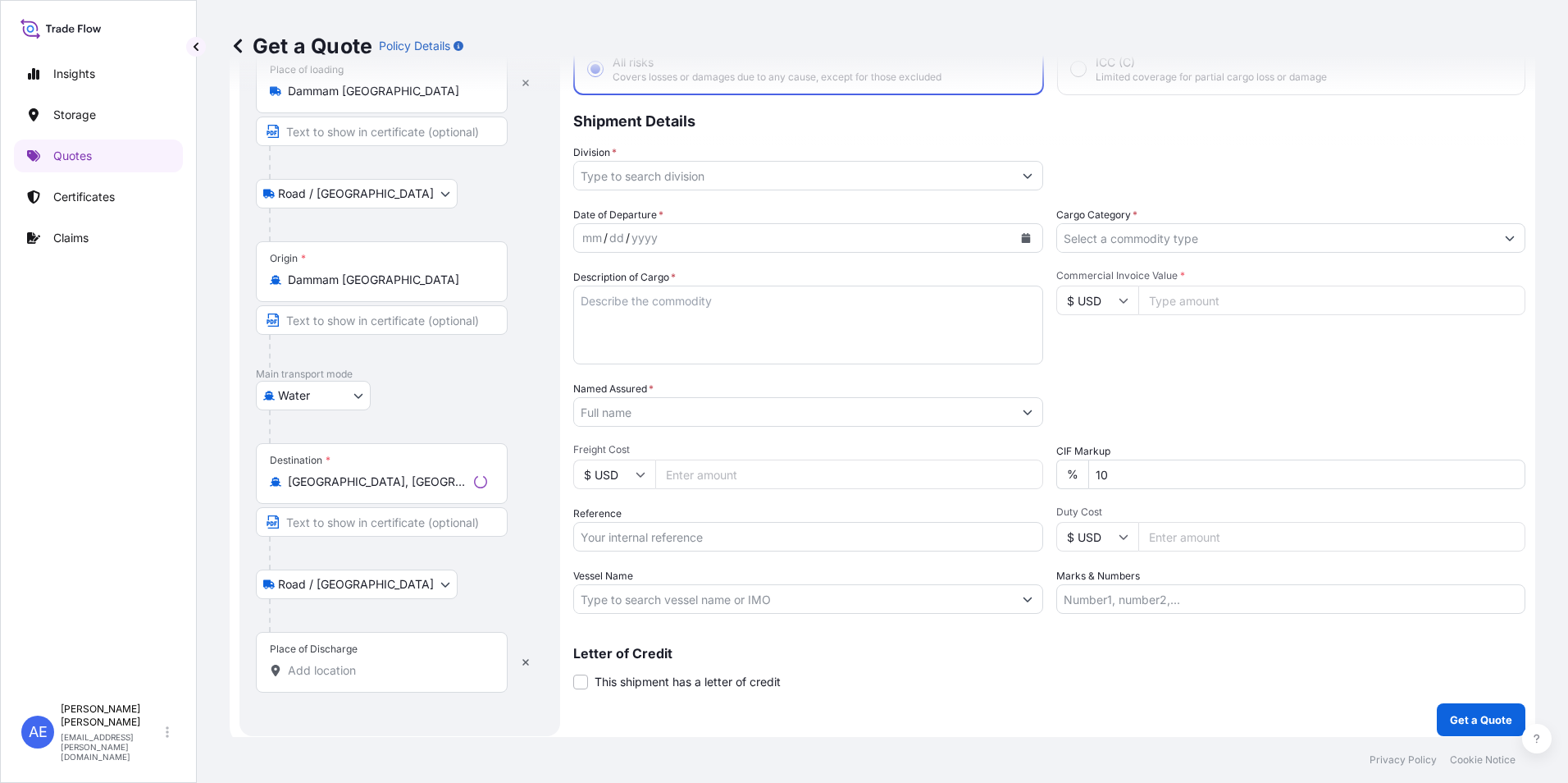
click at [341, 656] on div "Place of Discharge" at bounding box center [382, 662] width 251 height 61
click at [341, 662] on input "Place of Discharge" at bounding box center [387, 670] width 199 height 16
paste input "[GEOGRAPHIC_DATA]"
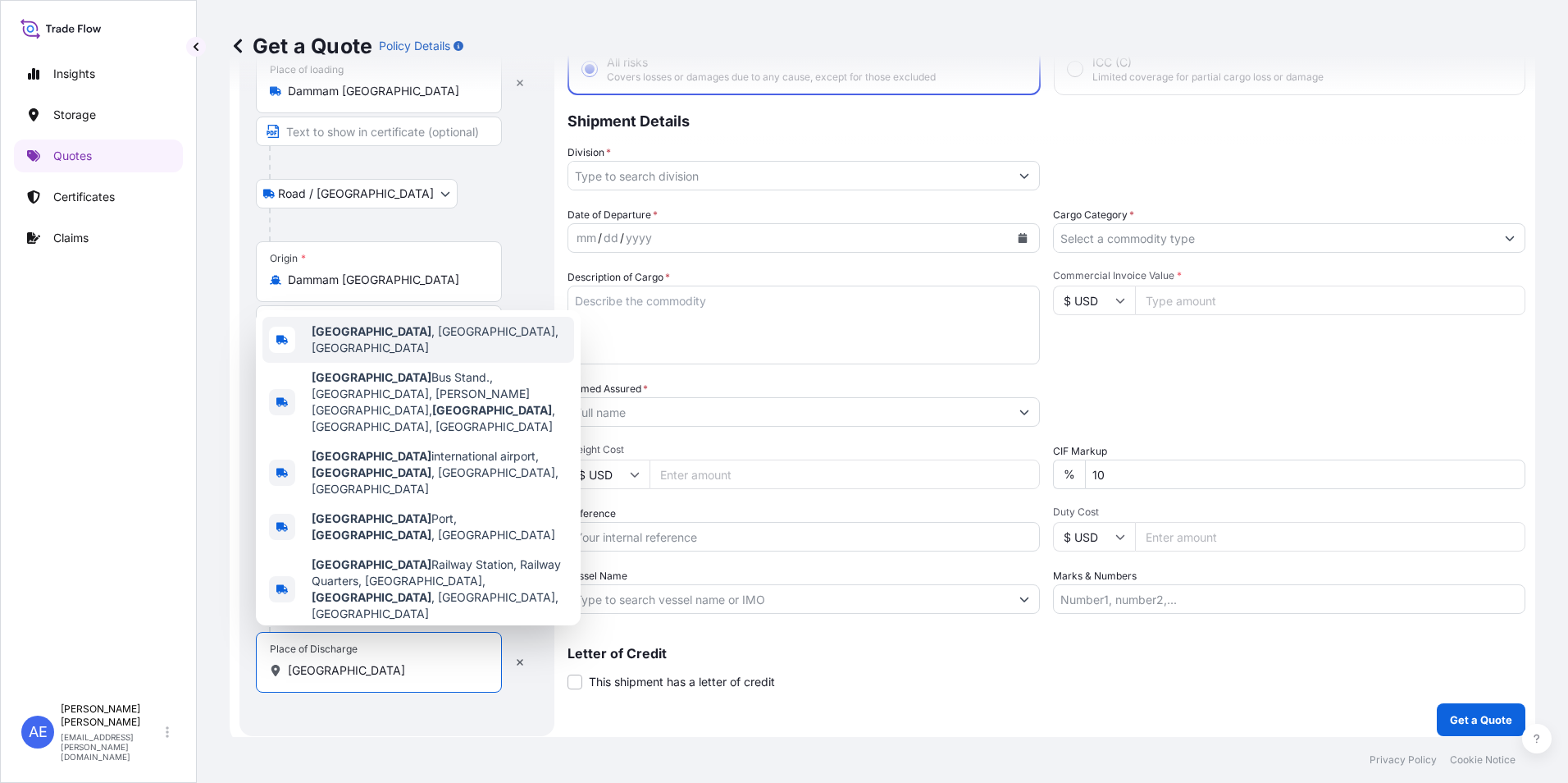
click at [367, 338] on b "[GEOGRAPHIC_DATA]" at bounding box center [372, 331] width 120 height 14
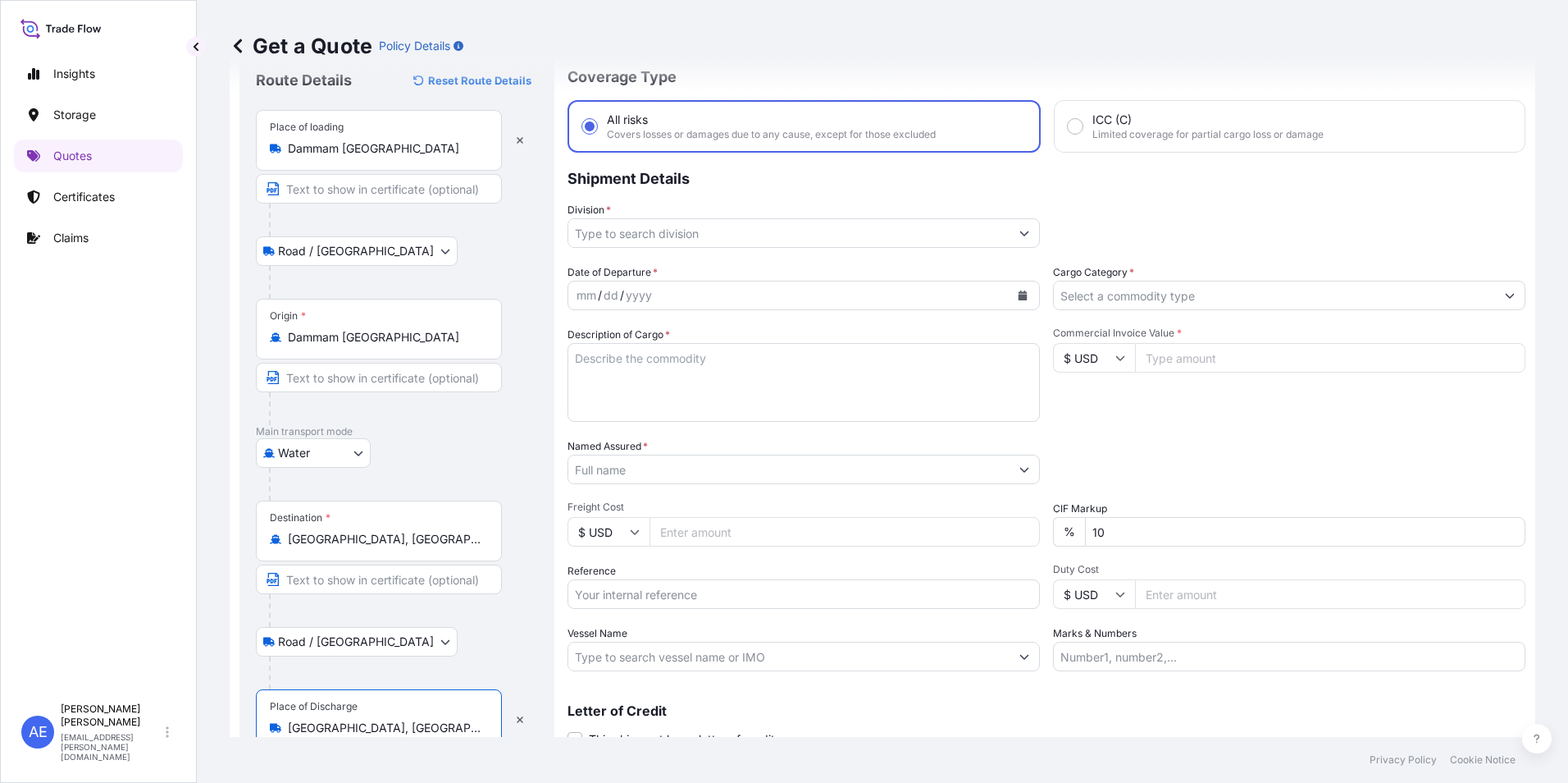
scroll to position [27, 0]
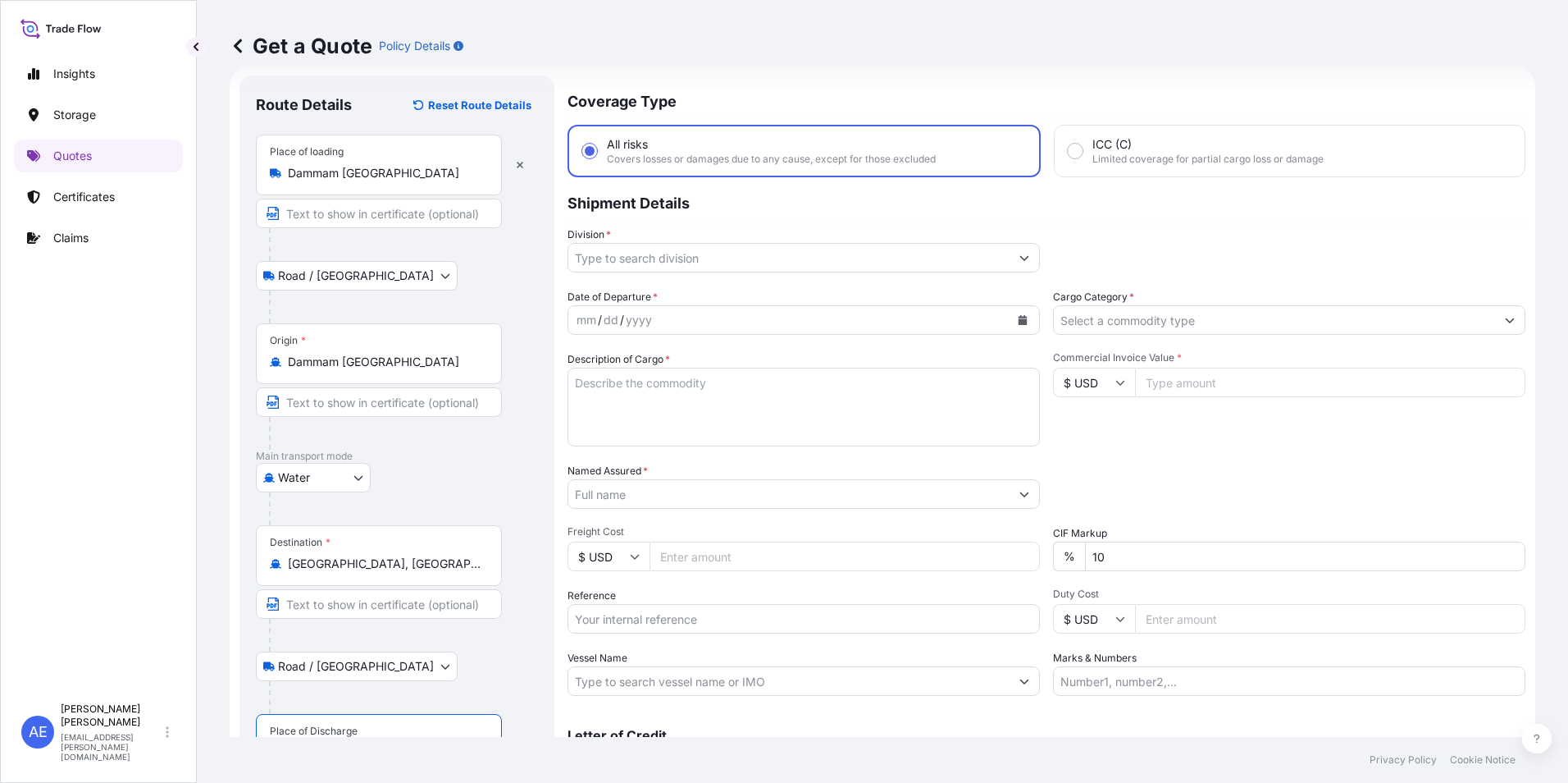
type input "[GEOGRAPHIC_DATA], [GEOGRAPHIC_DATA], [GEOGRAPHIC_DATA]"
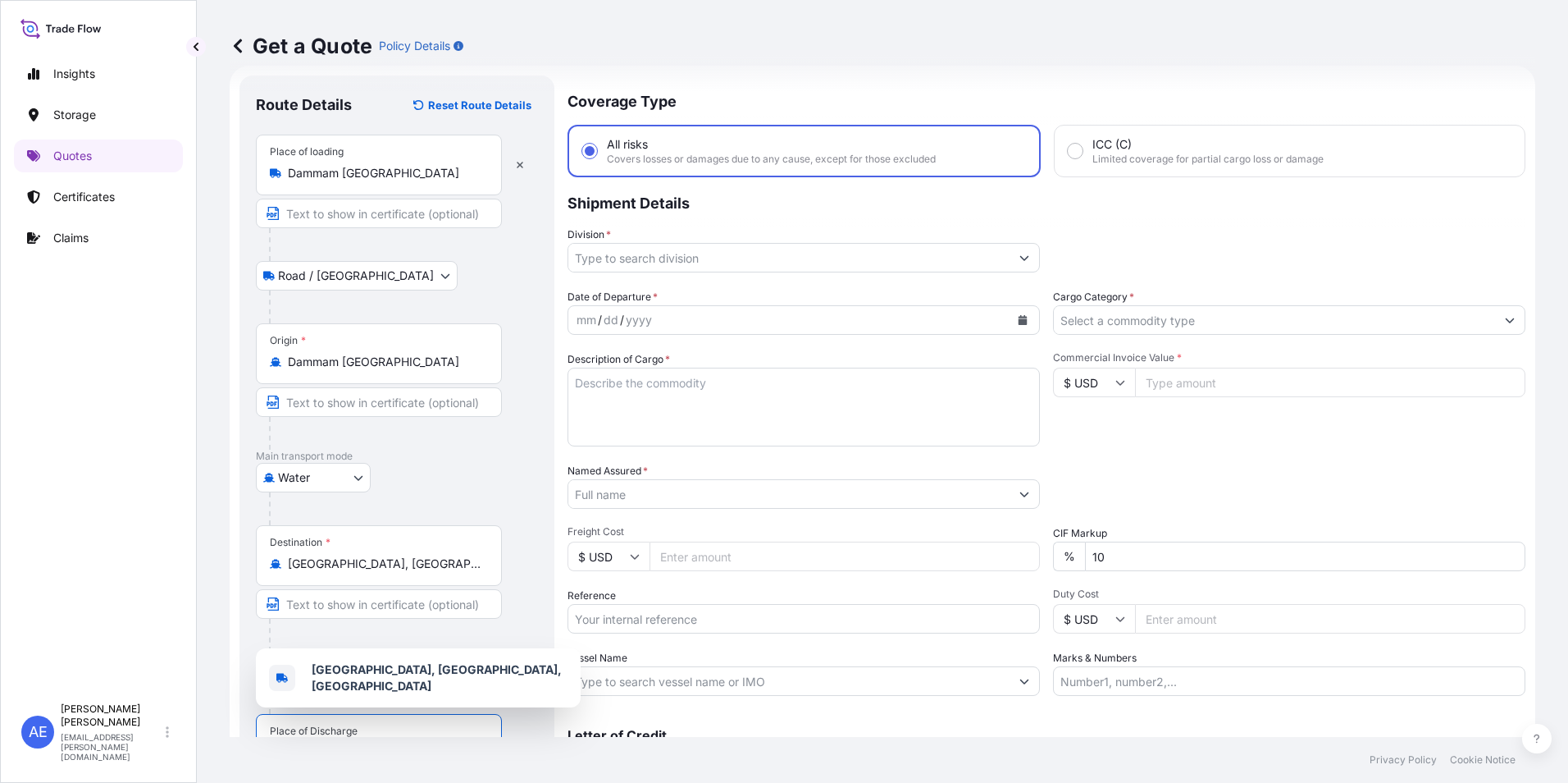
click at [1025, 325] on button "Calendar" at bounding box center [1023, 320] width 27 height 27
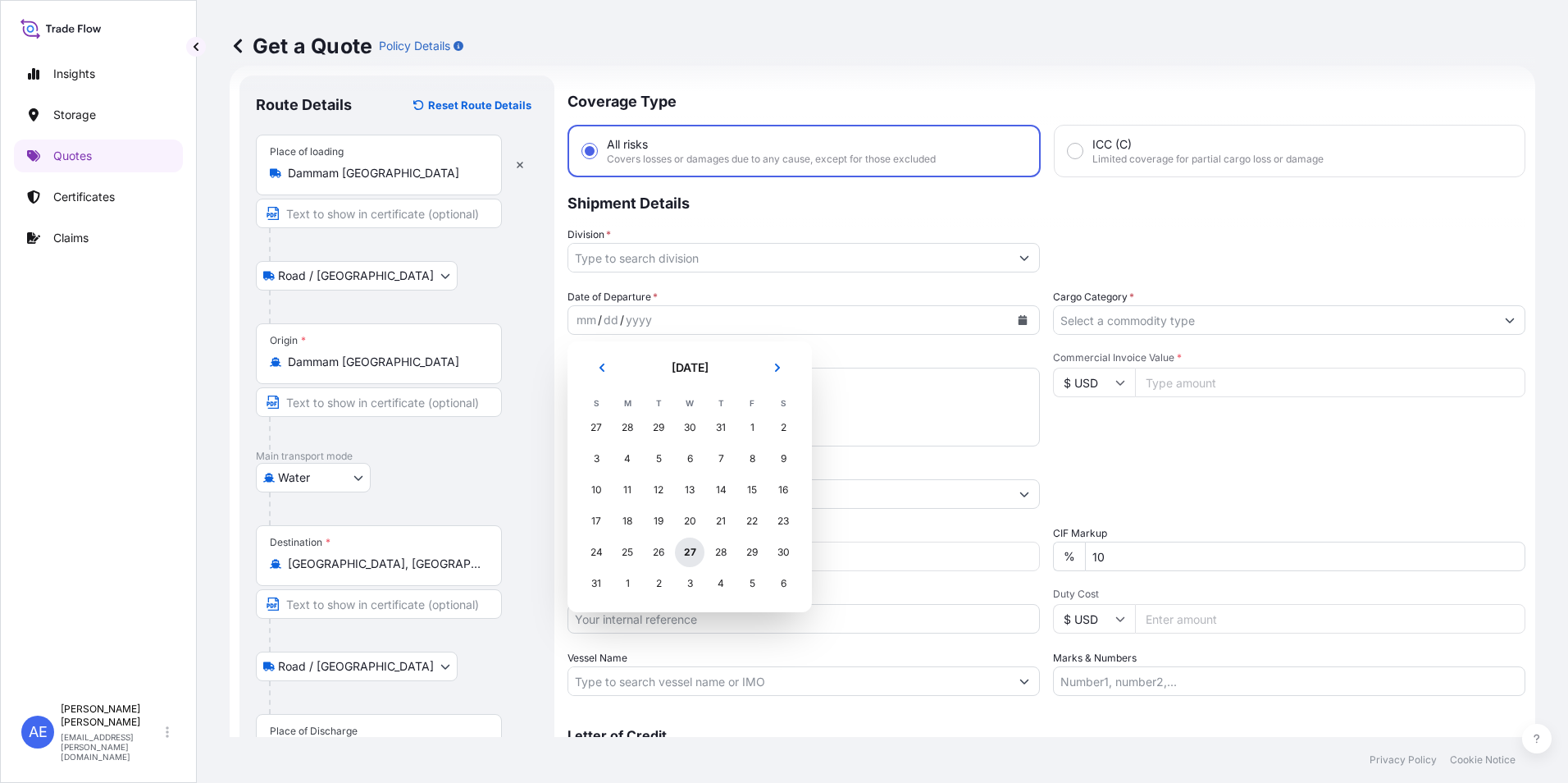
click at [694, 548] on div "27" at bounding box center [690, 552] width 30 height 30
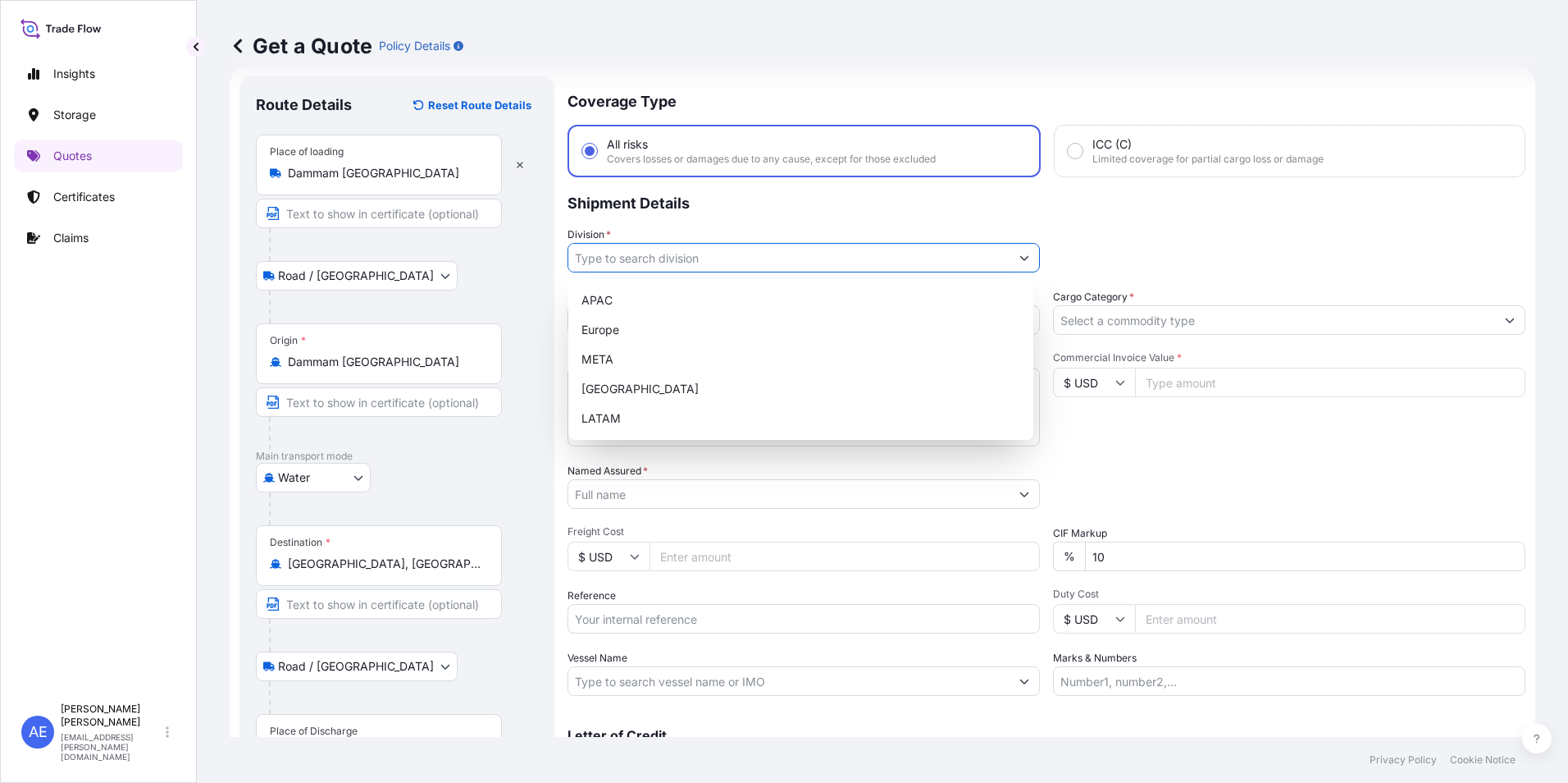
click at [1030, 258] on button "Show suggestions" at bounding box center [1024, 257] width 30 height 30
click at [628, 372] on div "APAC [GEOGRAPHIC_DATA] META [GEOGRAPHIC_DATA] LATAM" at bounding box center [801, 359] width 452 height 148
type input "META"
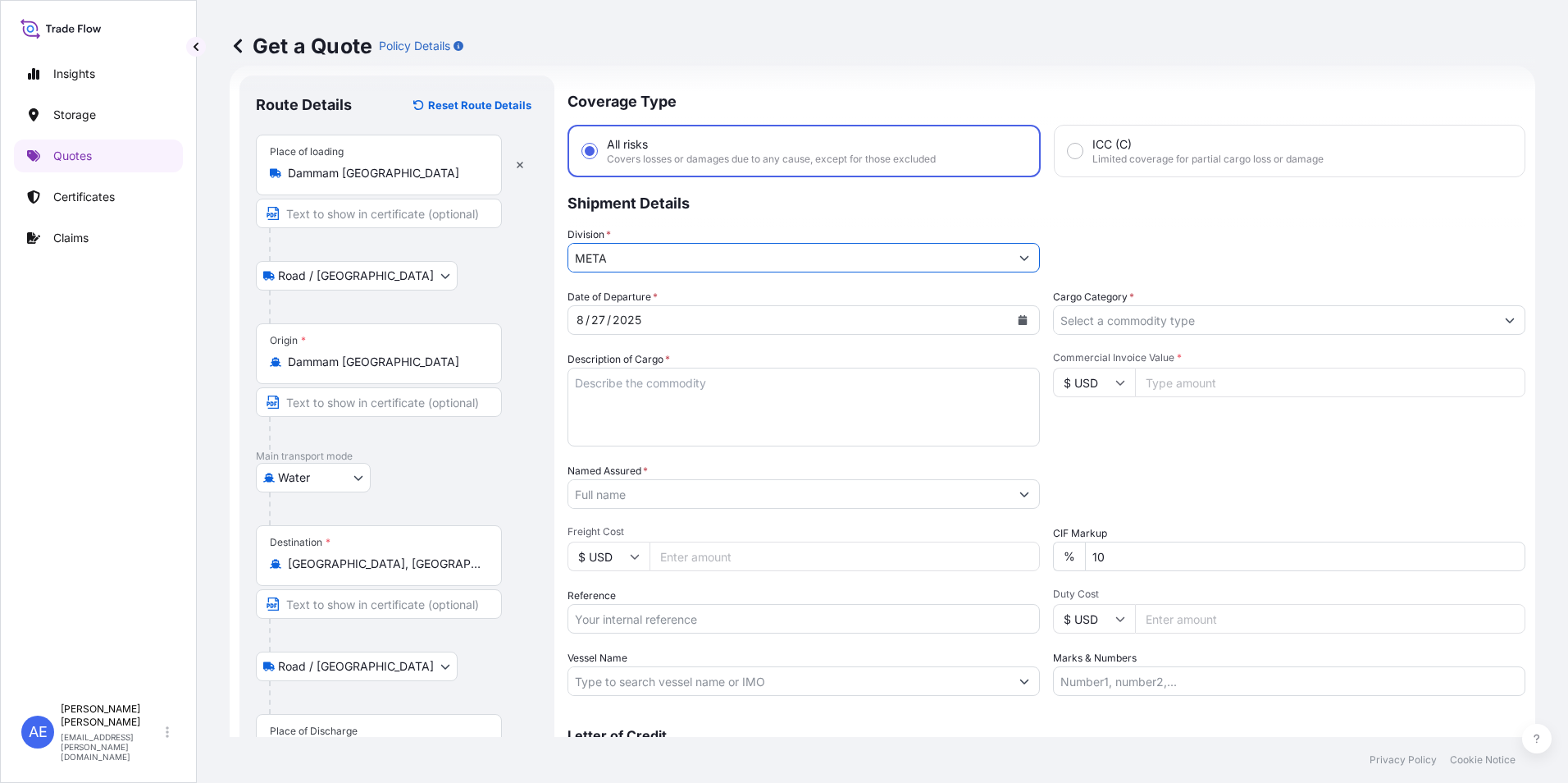
click at [1126, 335] on div "Date of Departure * [DATE] Cargo Category * Description of Cargo * Commercial I…" at bounding box center [1047, 492] width 958 height 407
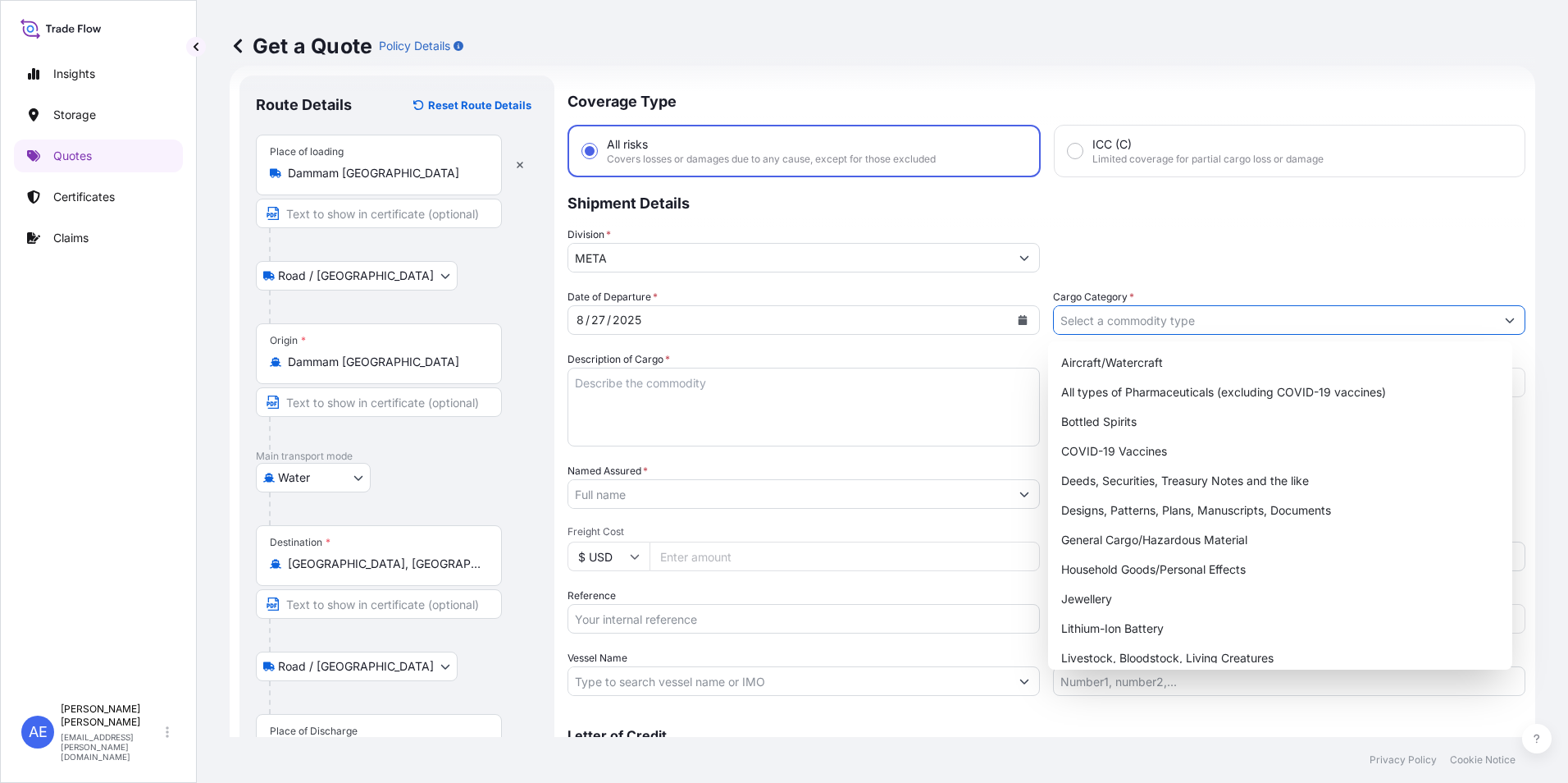
click at [1125, 331] on input "Cargo Category *" at bounding box center [1275, 319] width 441 height 30
click at [1165, 546] on div "General Cargo/Hazardous Material" at bounding box center [1280, 539] width 452 height 30
type input "General Cargo/Hazardous Material"
click at [1129, 539] on div "General Cargo/Hazardous Material" at bounding box center [1280, 539] width 452 height 30
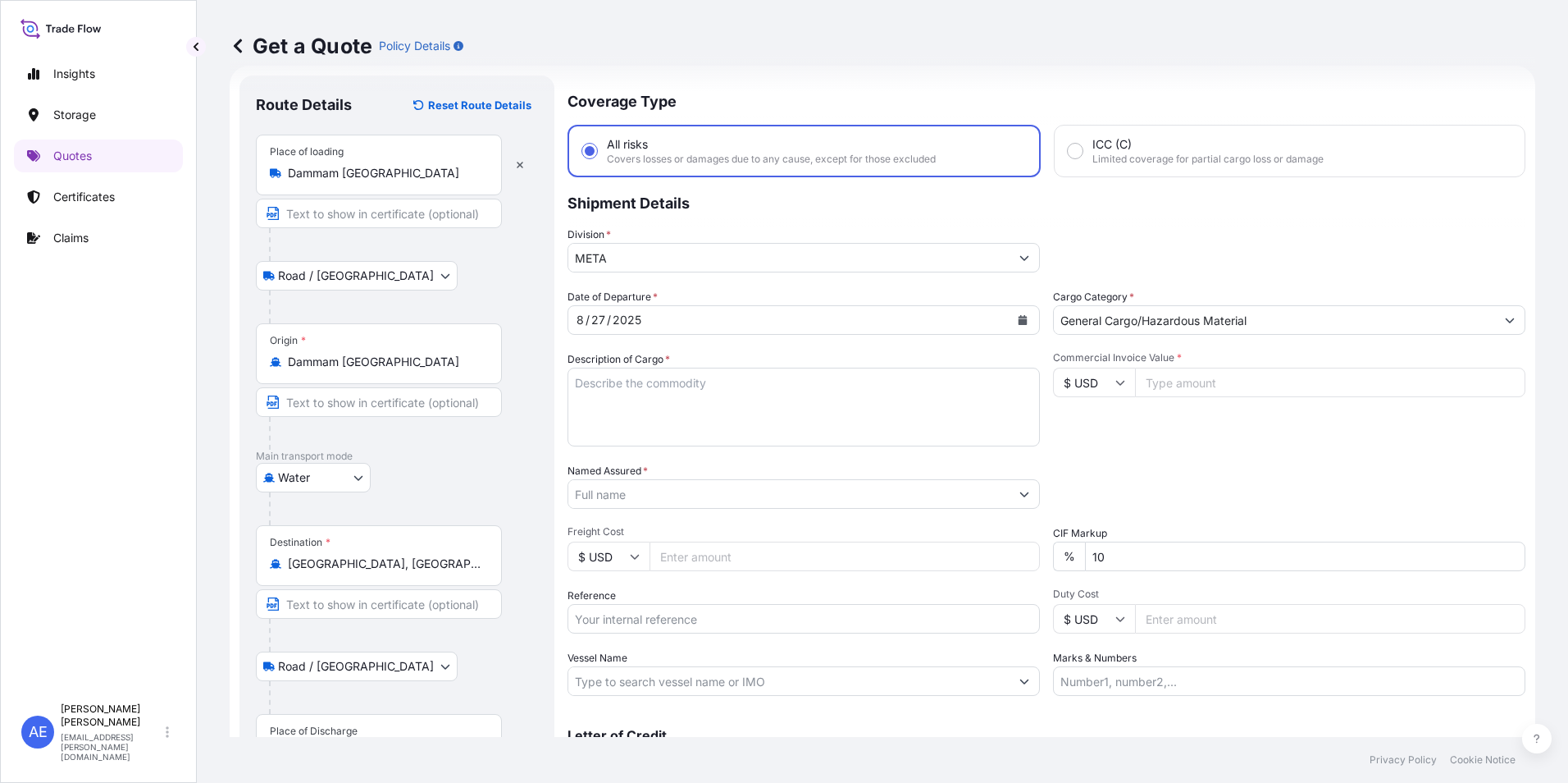
click at [1209, 384] on input "Commercial Invoice Value *" at bounding box center [1331, 382] width 391 height 30
paste input "10920"
type input "10920"
drag, startPoint x: 1157, startPoint y: 568, endPoint x: 554, endPoint y: 596, distance: 603.6
click at [714, 582] on div "Date of Departure * [DATE] Cargo Category * General Cargo/Hazardous Material De…" at bounding box center [1047, 492] width 958 height 407
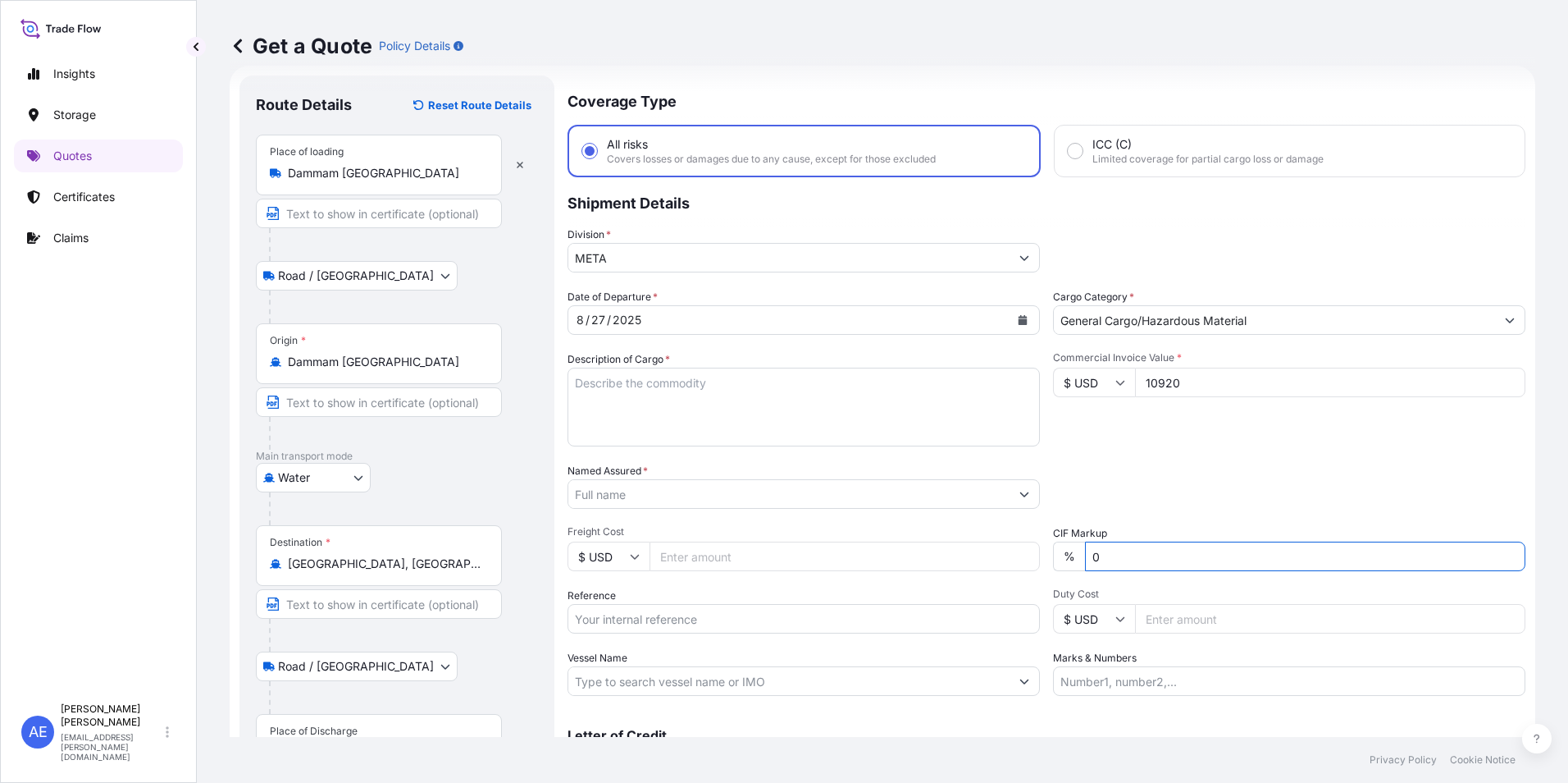
type input "0"
click at [615, 406] on textarea "Description of Cargo *" at bounding box center [804, 407] width 472 height 79
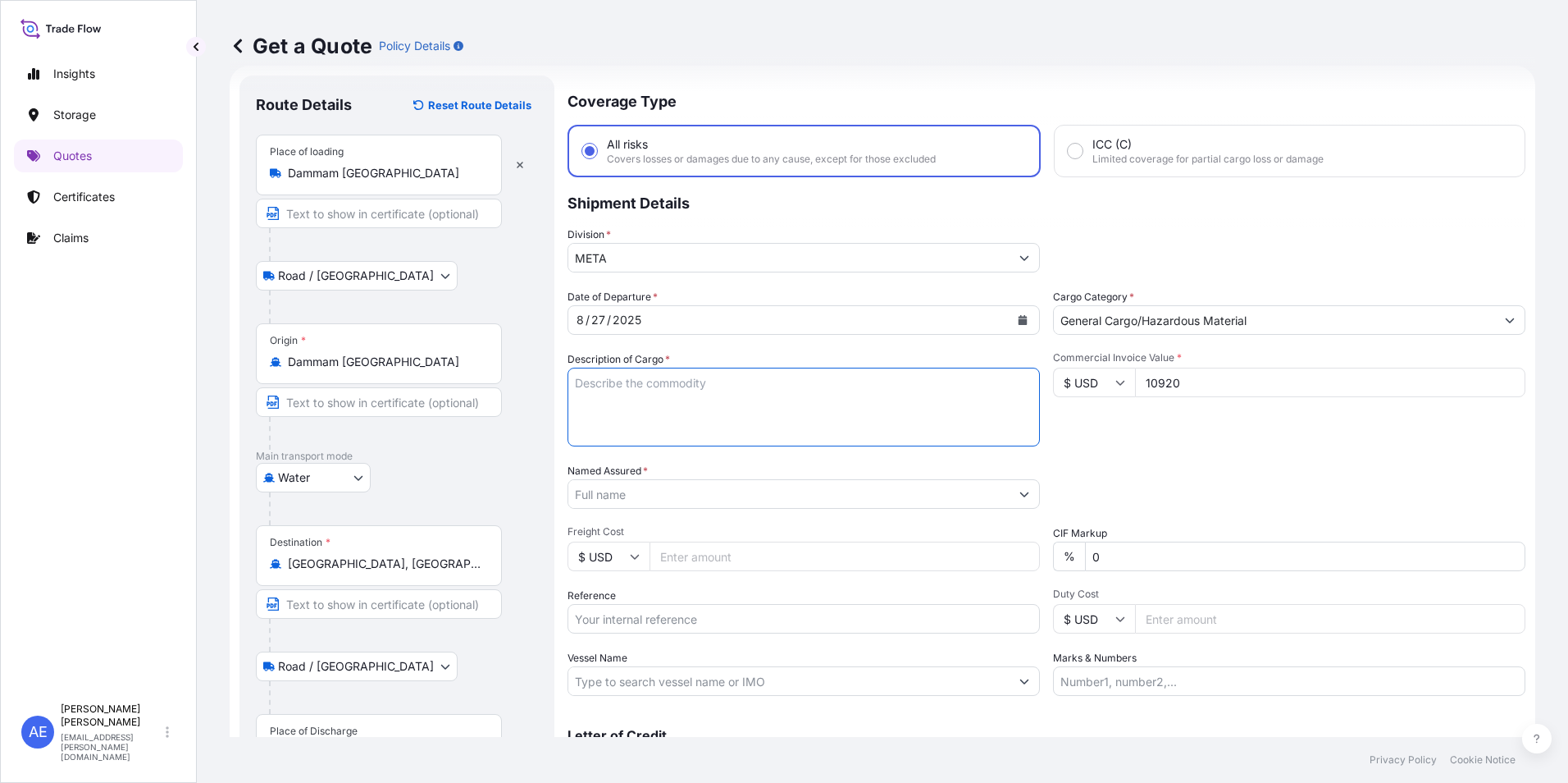
paste textarea "Magnesium Carbon Grog"
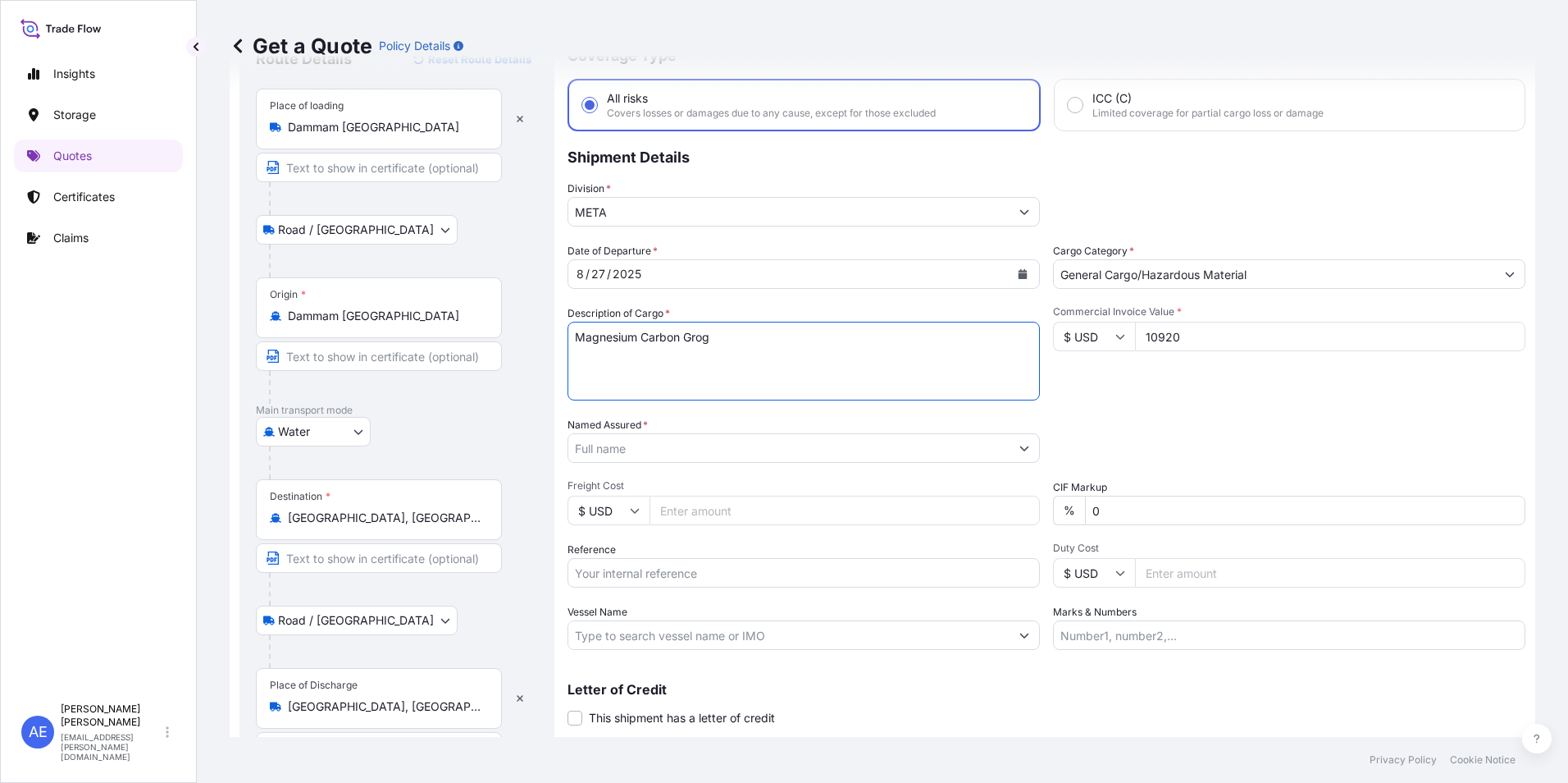
scroll to position [109, 0]
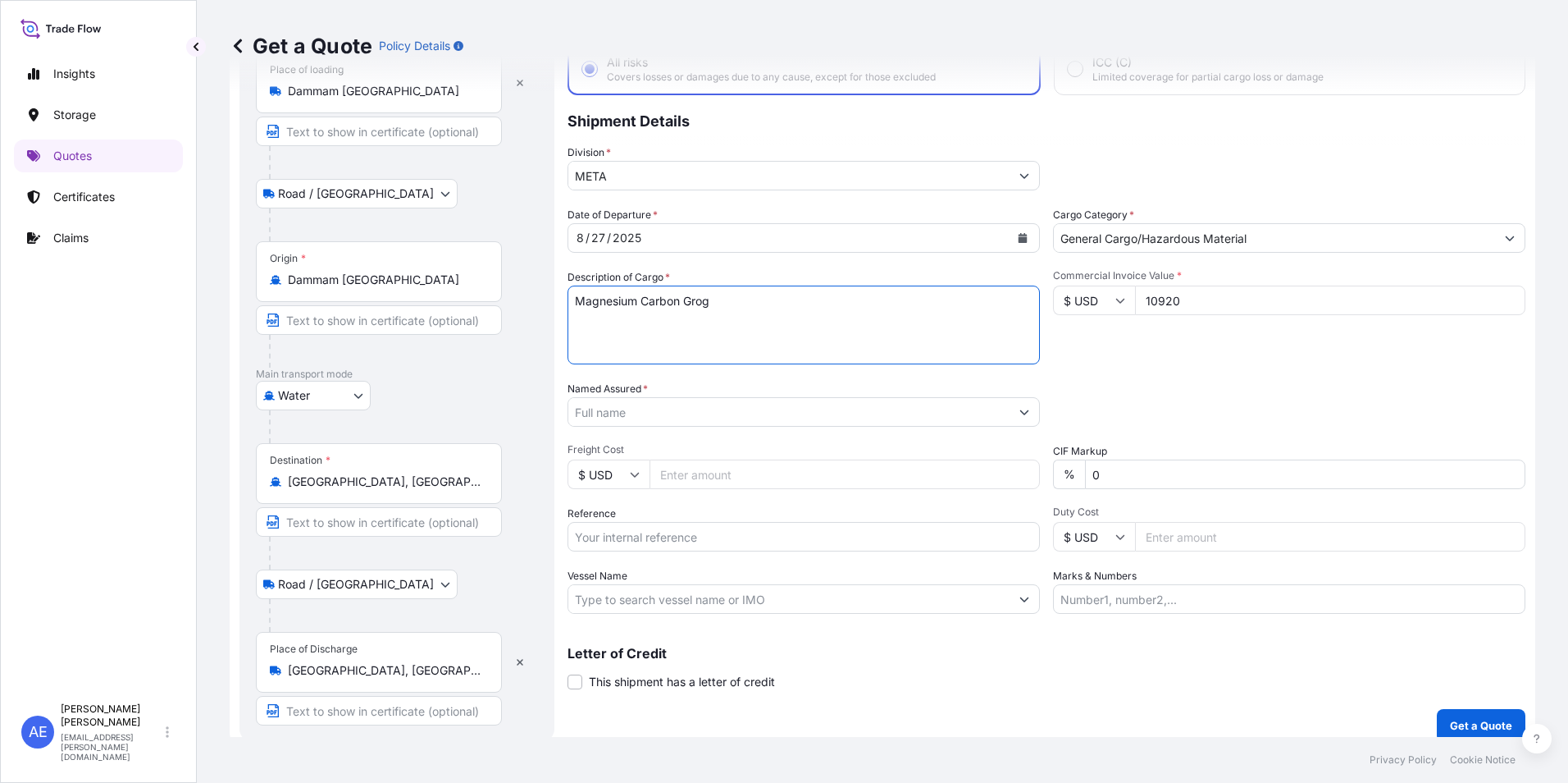
type textarea "Magnesium Carbon Grog"
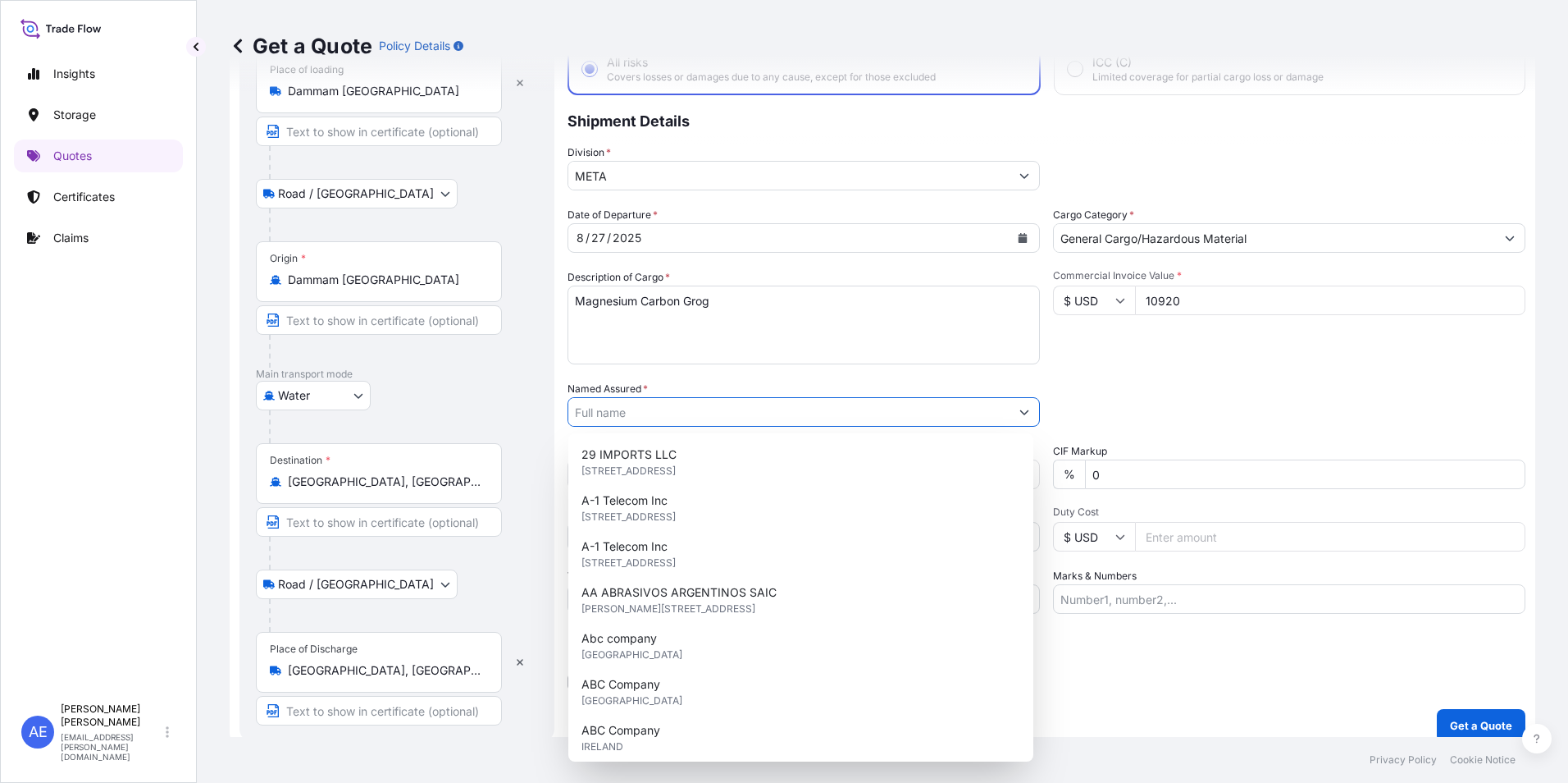
click at [676, 411] on input "Named Assured *" at bounding box center [789, 412] width 441 height 30
paste input "Maasharda Advanced Ceramics Private Limited"
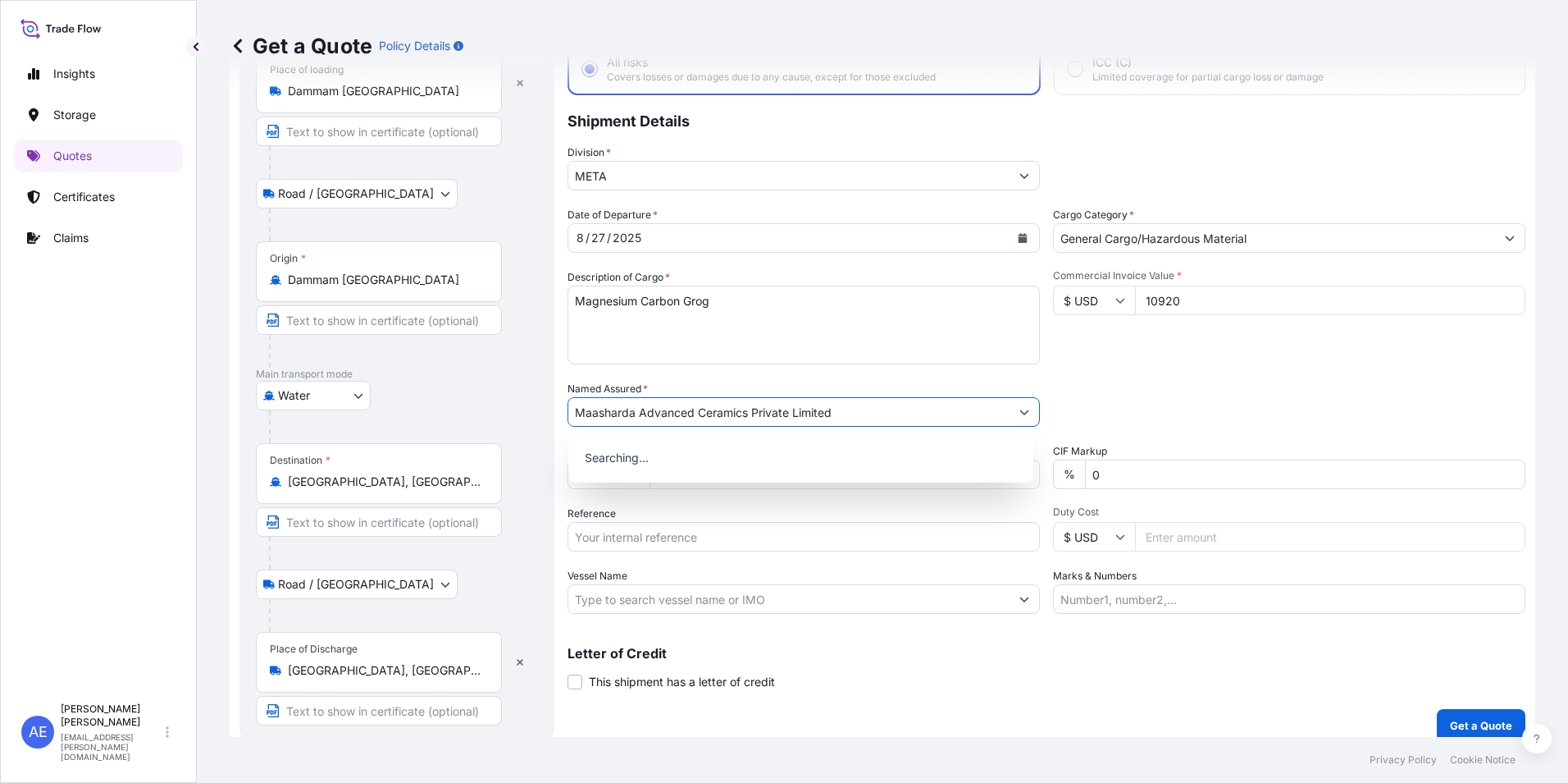
type input "Maasharda Advanced Ceramics Private Limited"
click at [1255, 364] on div "Date of Departure * [DATE] Cargo Category * General Cargo/Hazardous Material De…" at bounding box center [1047, 410] width 958 height 407
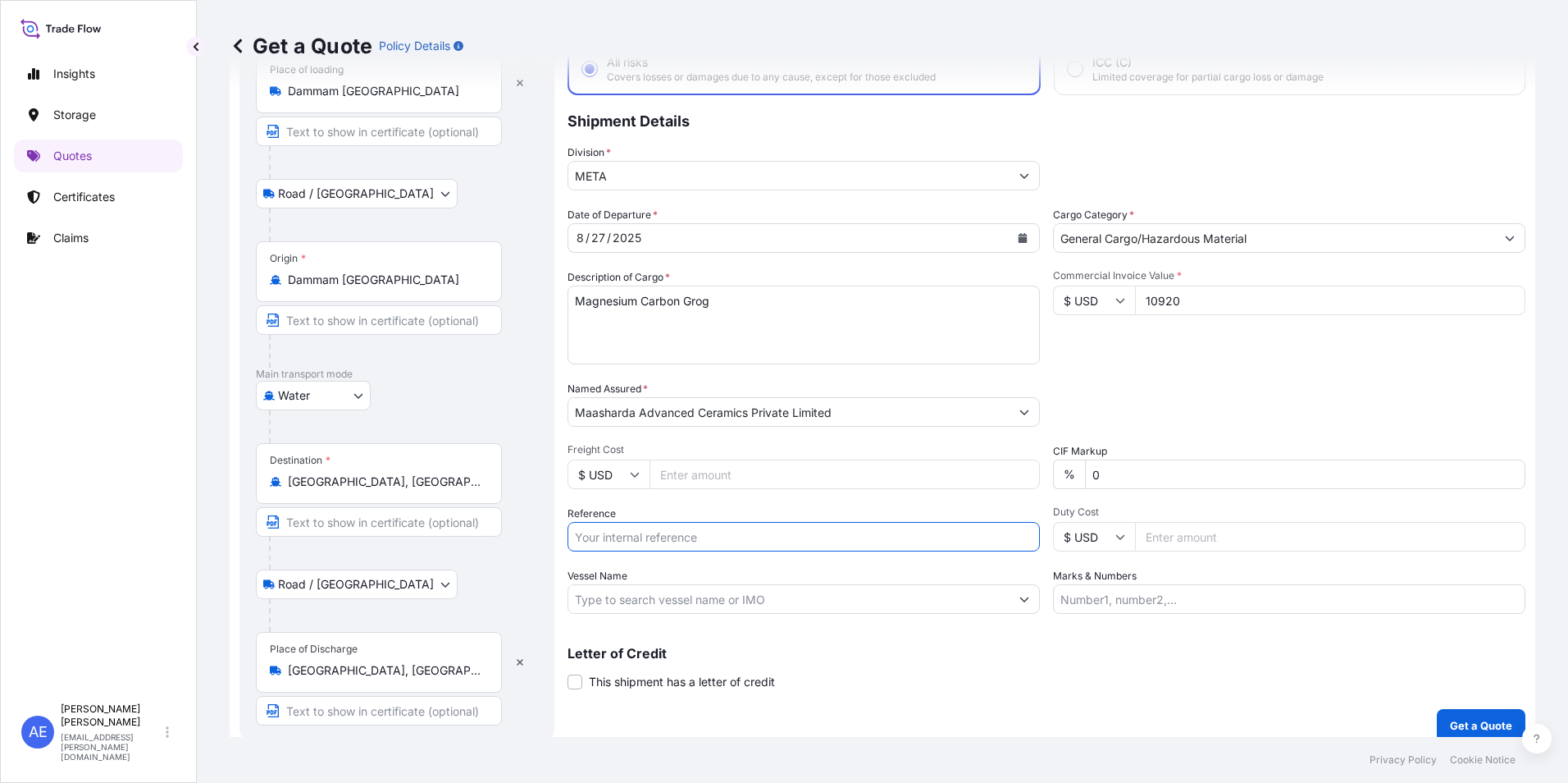
click at [702, 529] on input "Reference" at bounding box center [804, 536] width 472 height 30
paste input "BL:DAMCB25002109 SSLS3043B"
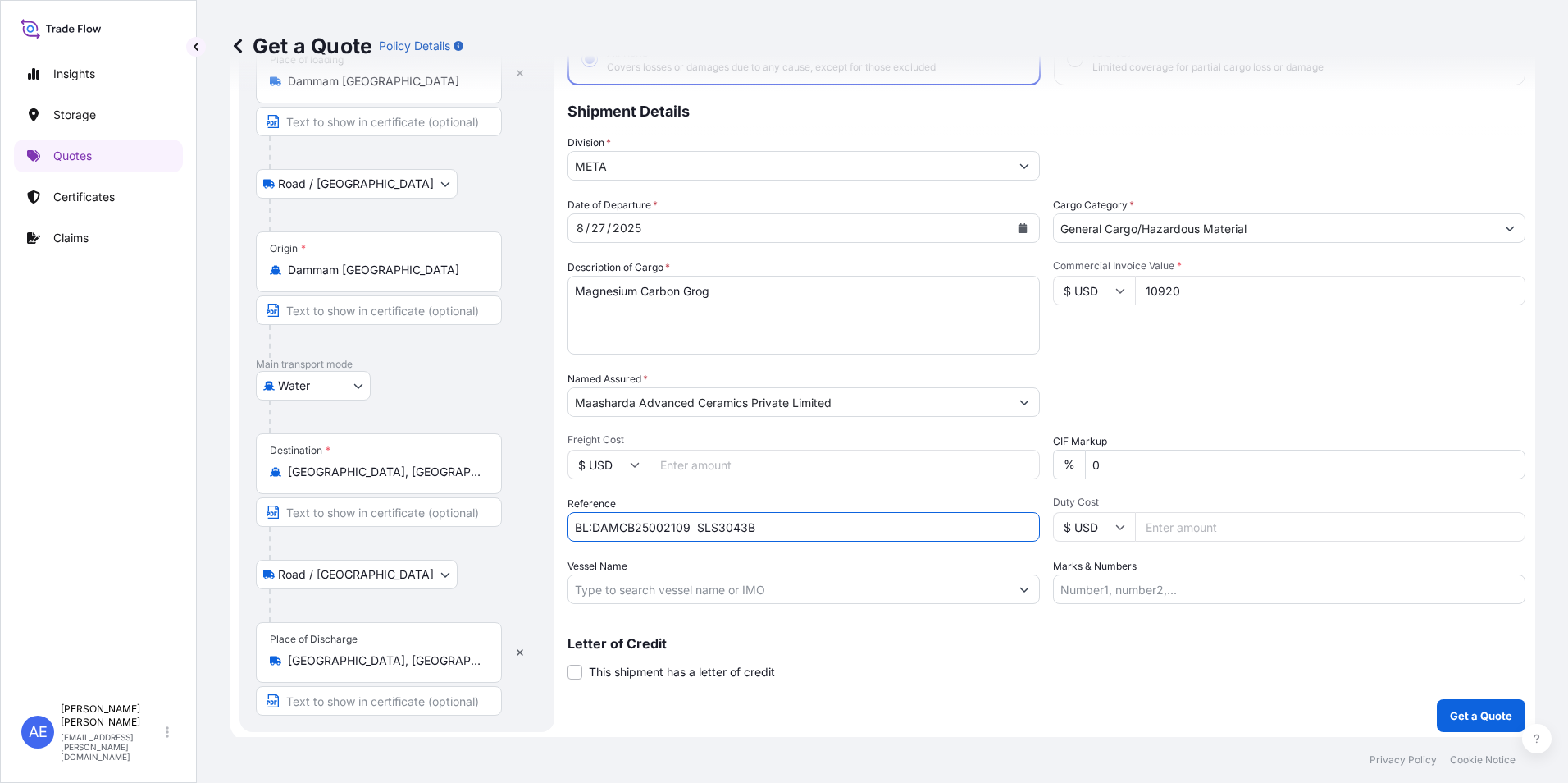
scroll to position [123, 0]
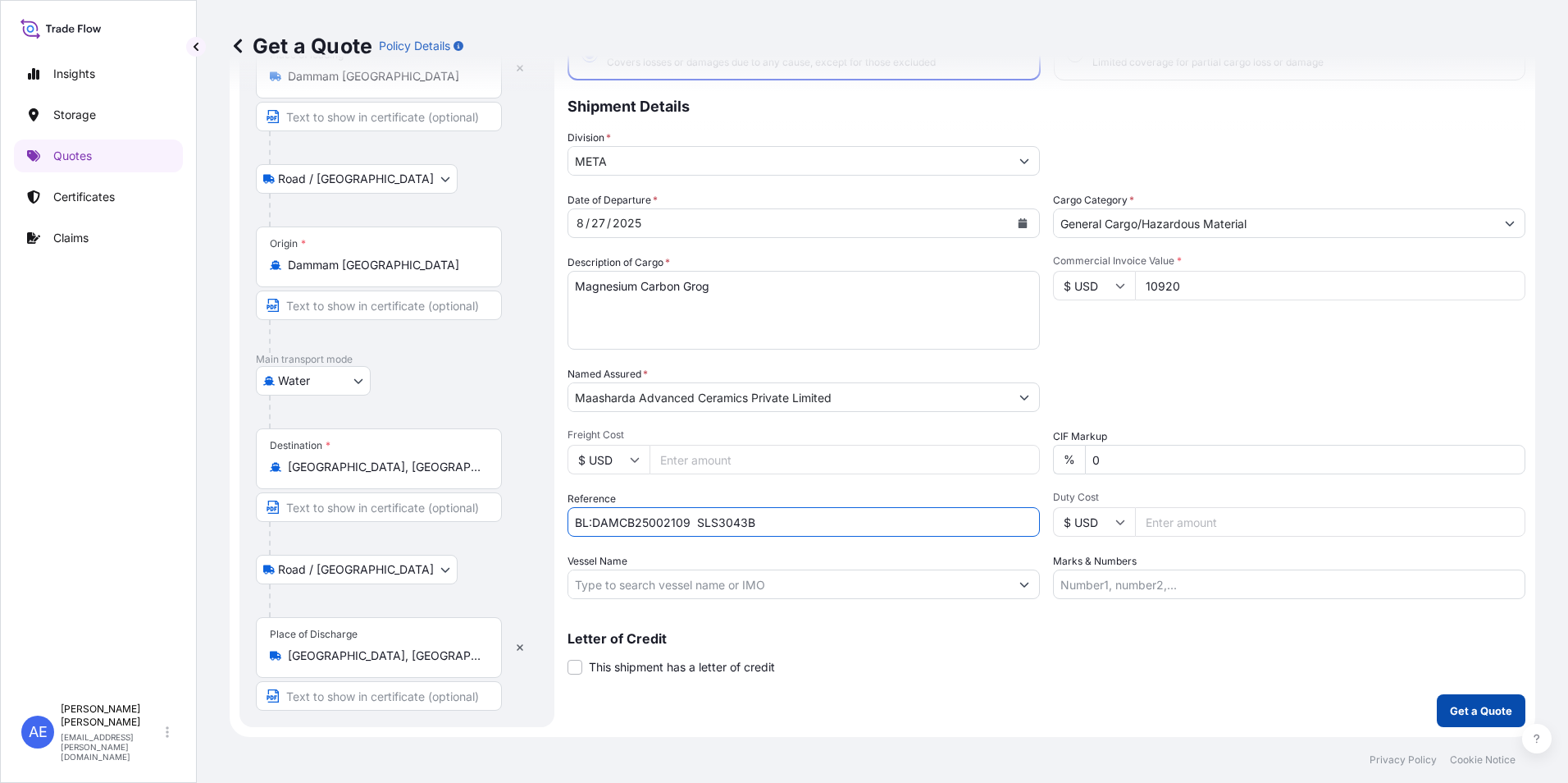
type input "BL:DAMCB25002109 SLS3043B"
click at [1488, 706] on p "Get a Quote" at bounding box center [1480, 710] width 62 height 16
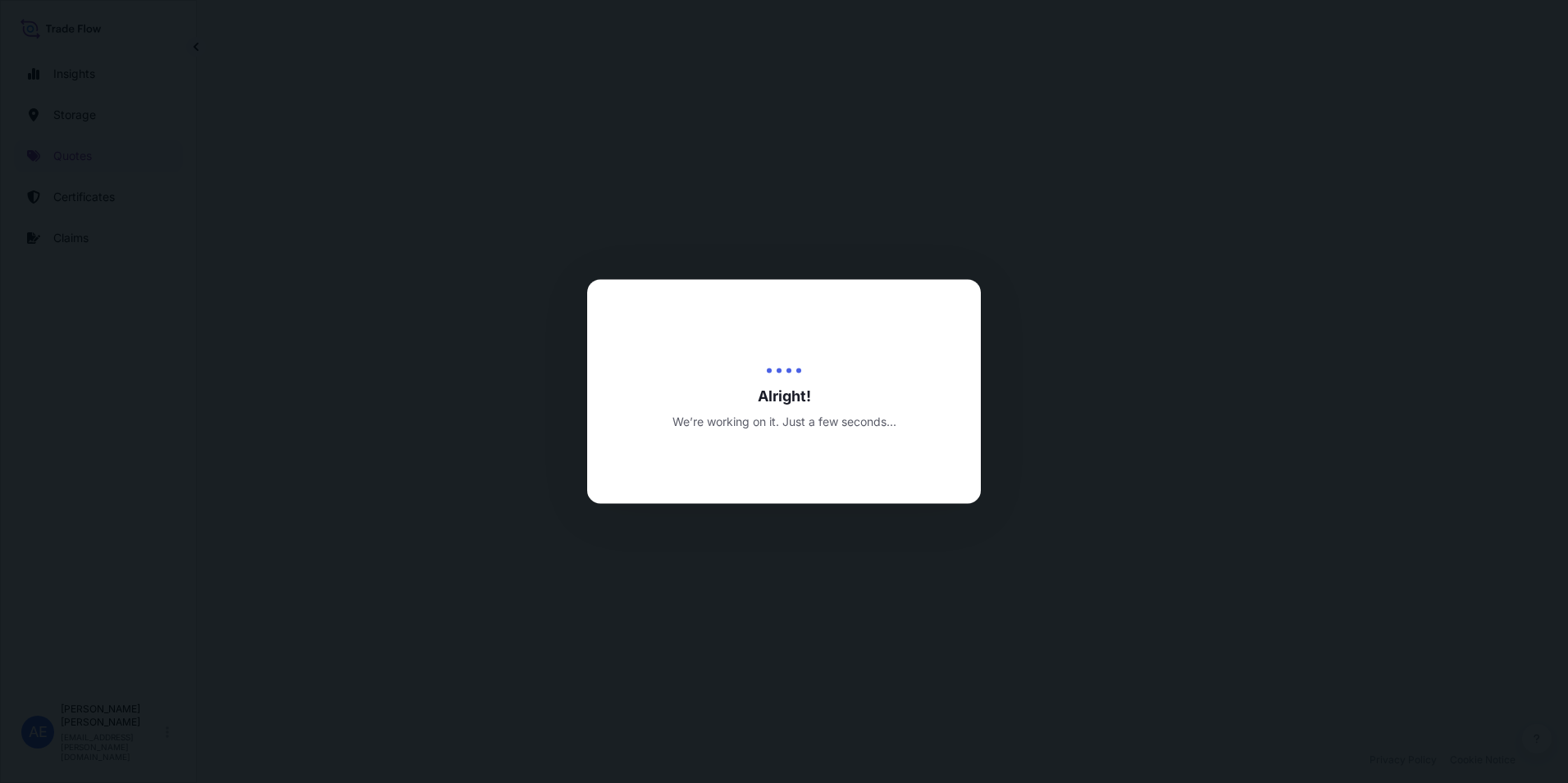
select select "Road / [GEOGRAPHIC_DATA]"
select select "Water"
select select "Road / [GEOGRAPHIC_DATA]"
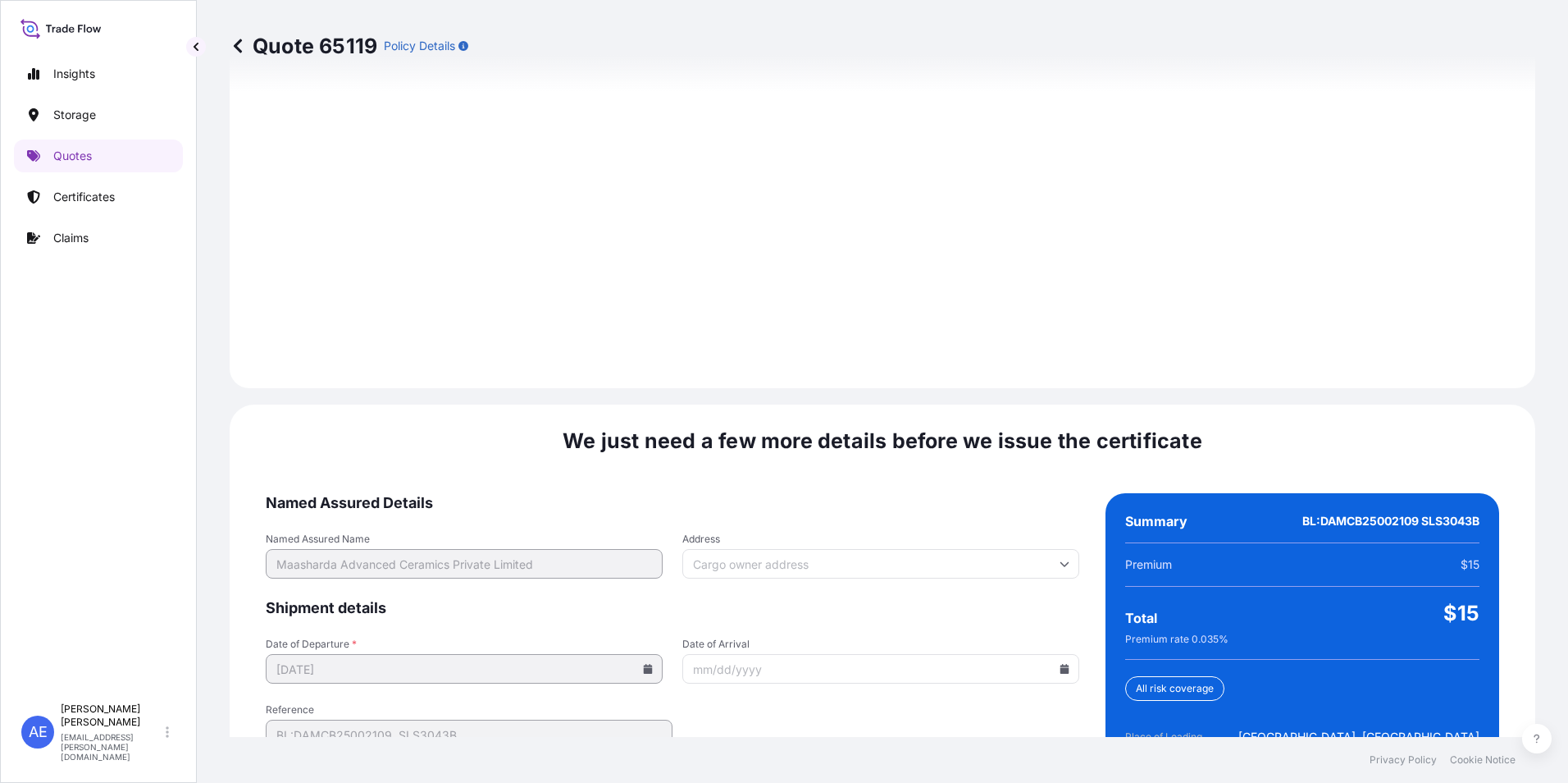
scroll to position [2441, 0]
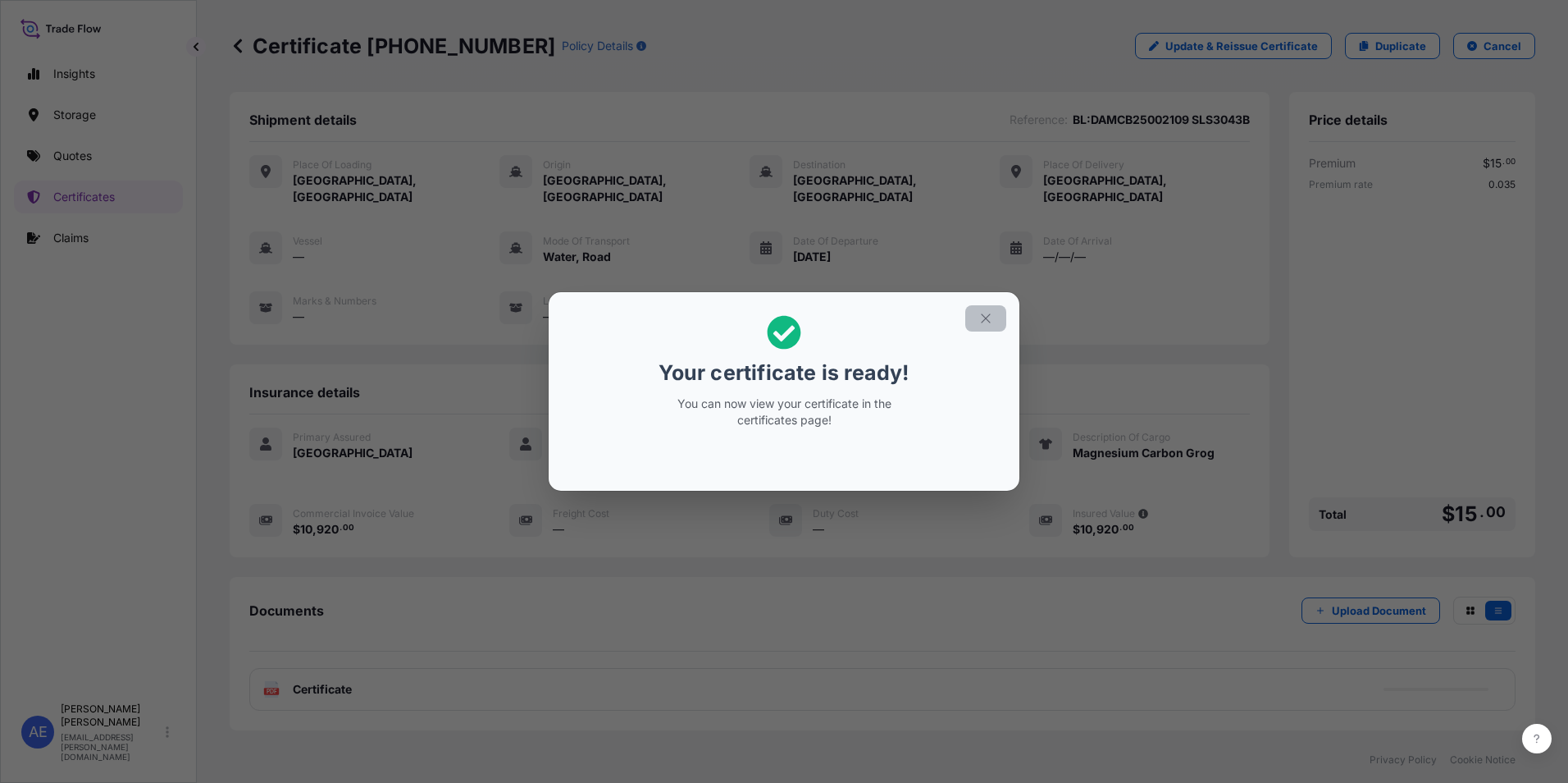
click at [985, 325] on button "button" at bounding box center [986, 318] width 41 height 27
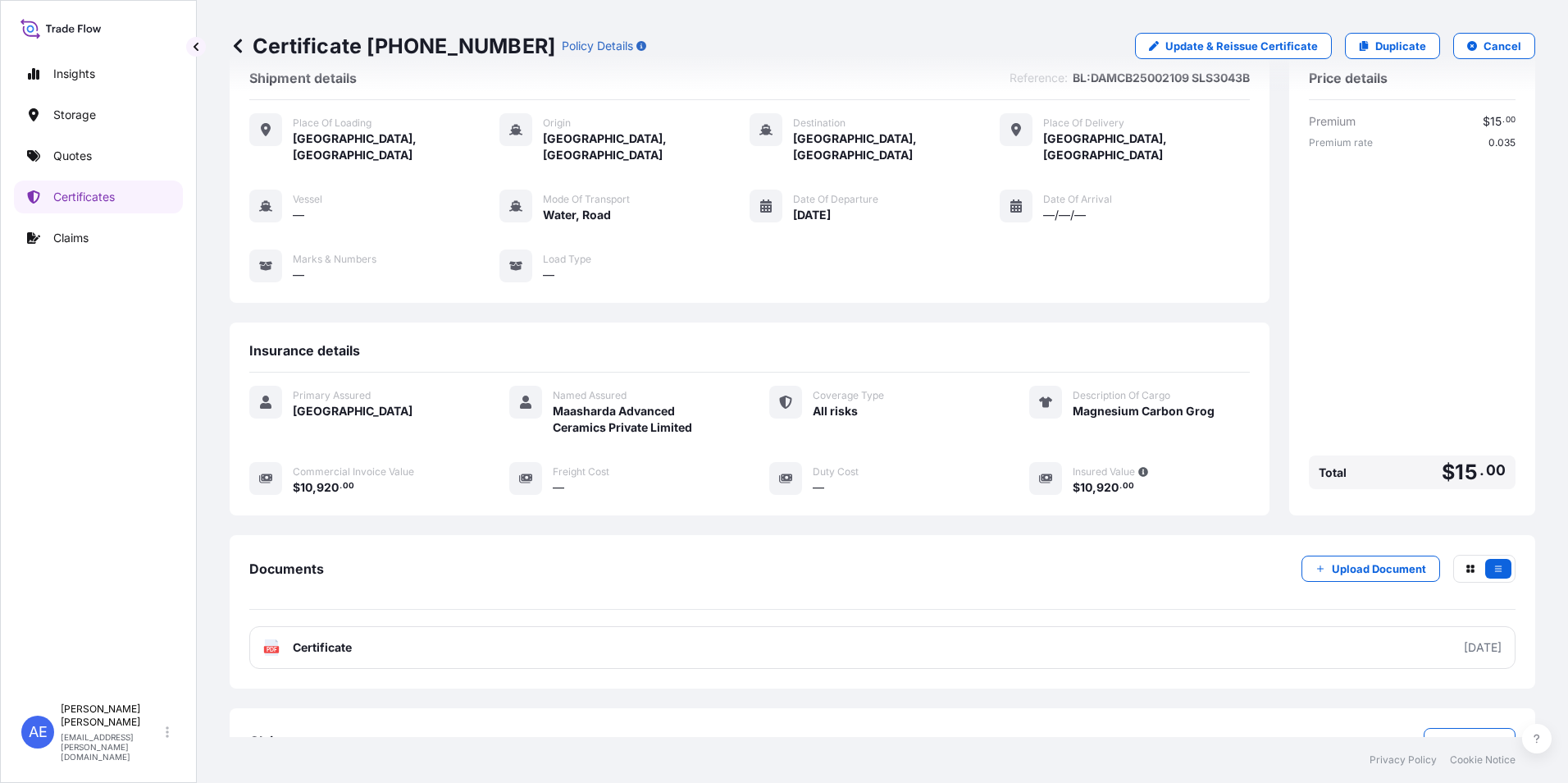
scroll to position [80, 0]
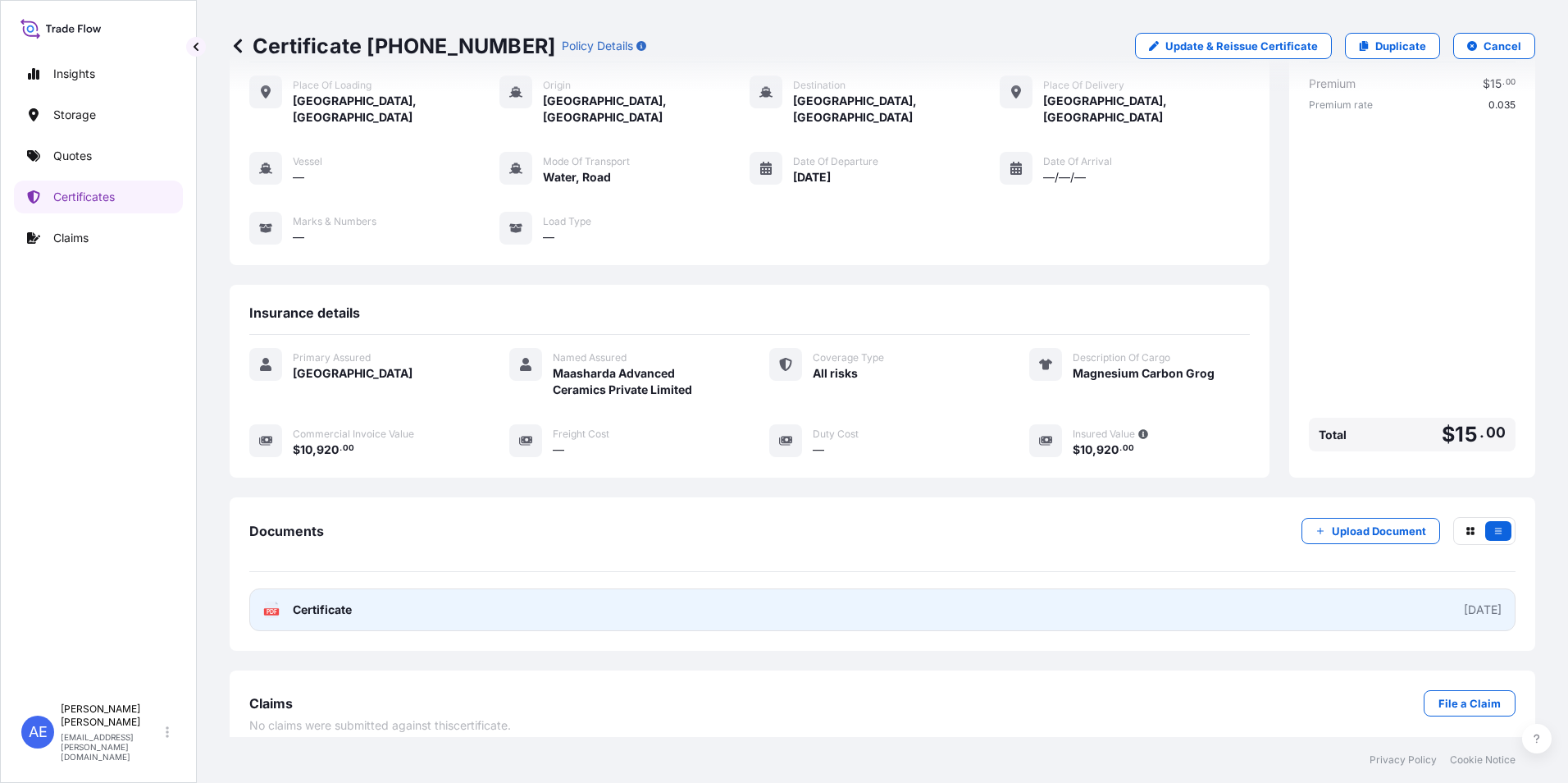
click at [360, 588] on link "PDF Certificate [DATE]" at bounding box center [883, 609] width 1267 height 43
